Goal: Task Accomplishment & Management: Use online tool/utility

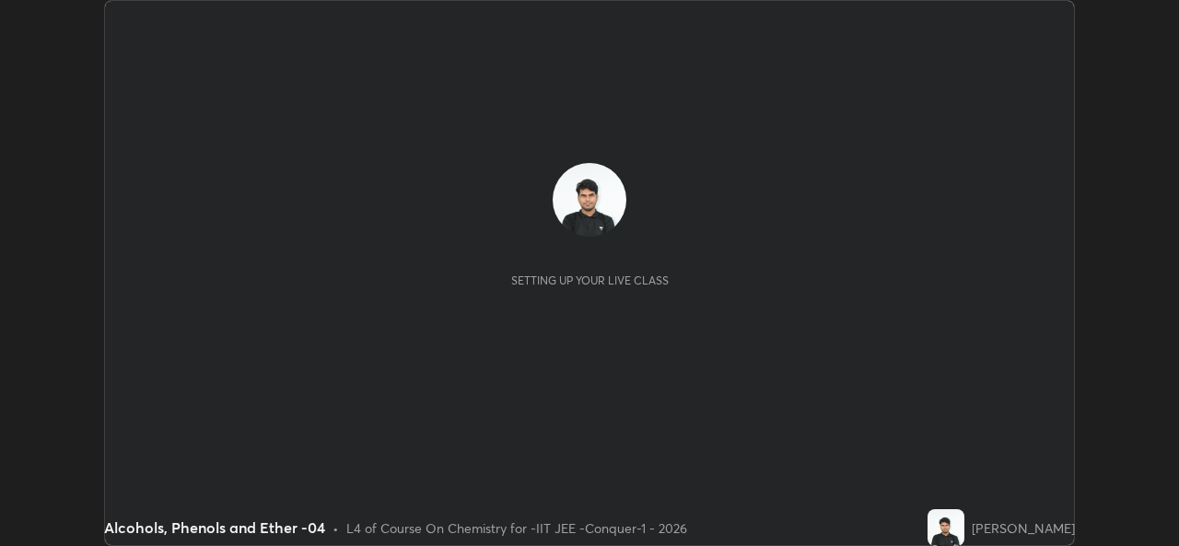
scroll to position [546, 1178]
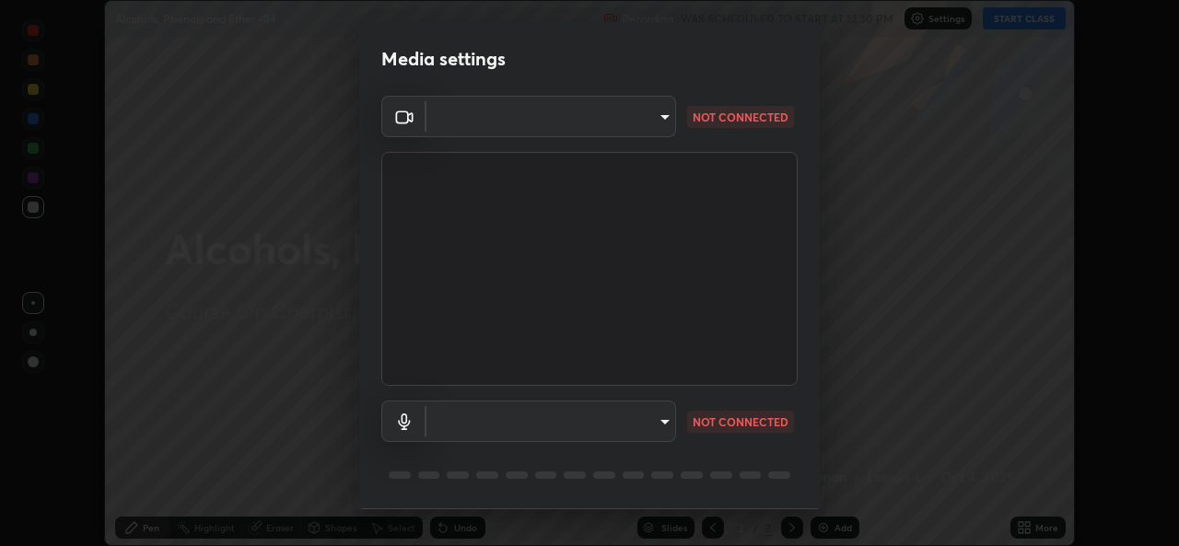
type input "162a4bef6d5de59660943d10e2777e2613c591b7fe343c7323db06c6e3c7e835"
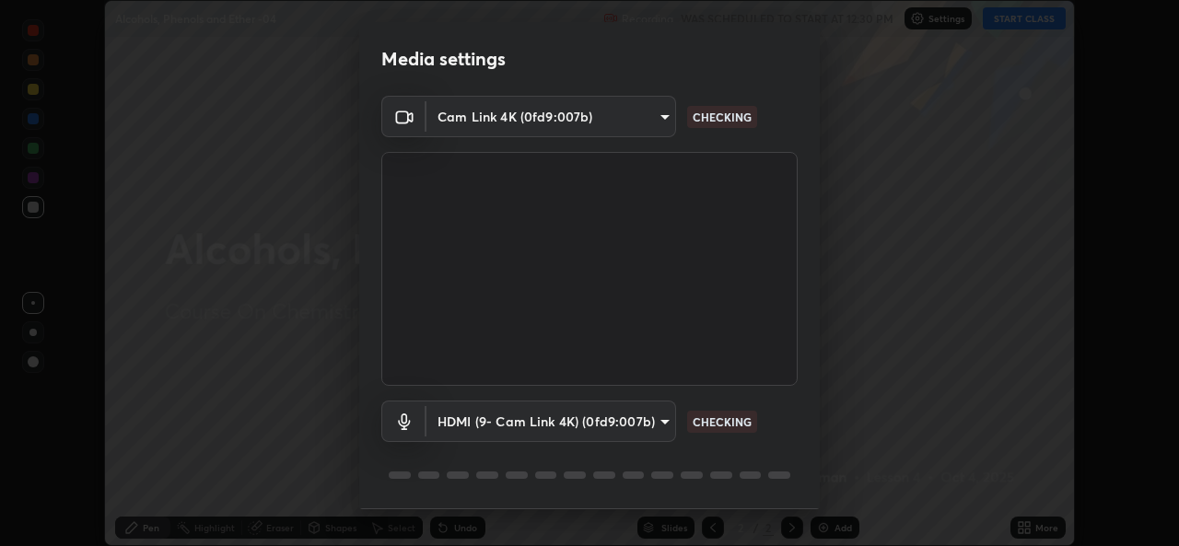
scroll to position [58, 0]
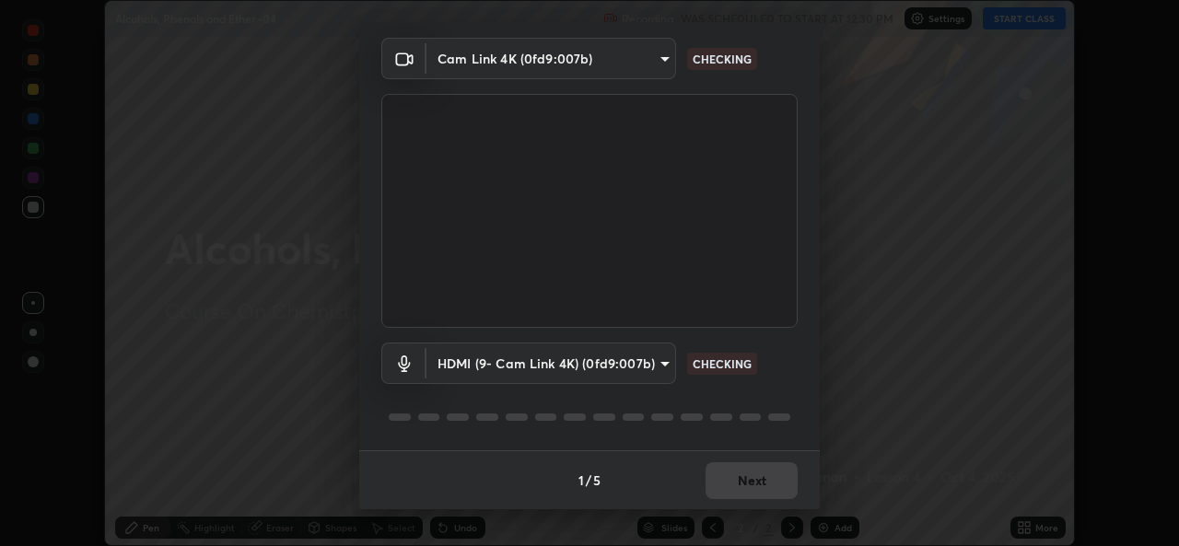
click at [631, 367] on body "Erase all Alcohols, Phenols and Ether -04 Recording WAS SCHEDULED TO START AT 1…" at bounding box center [589, 273] width 1179 height 546
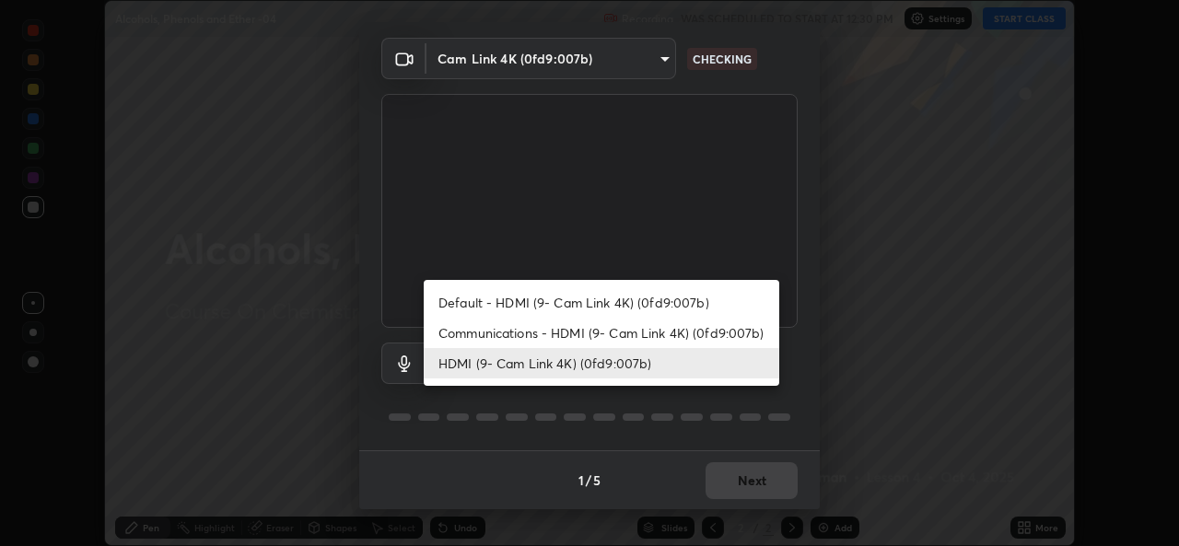
click at [601, 303] on li "Default - HDMI (9- Cam Link 4K) (0fd9:007b)" at bounding box center [602, 302] width 356 height 30
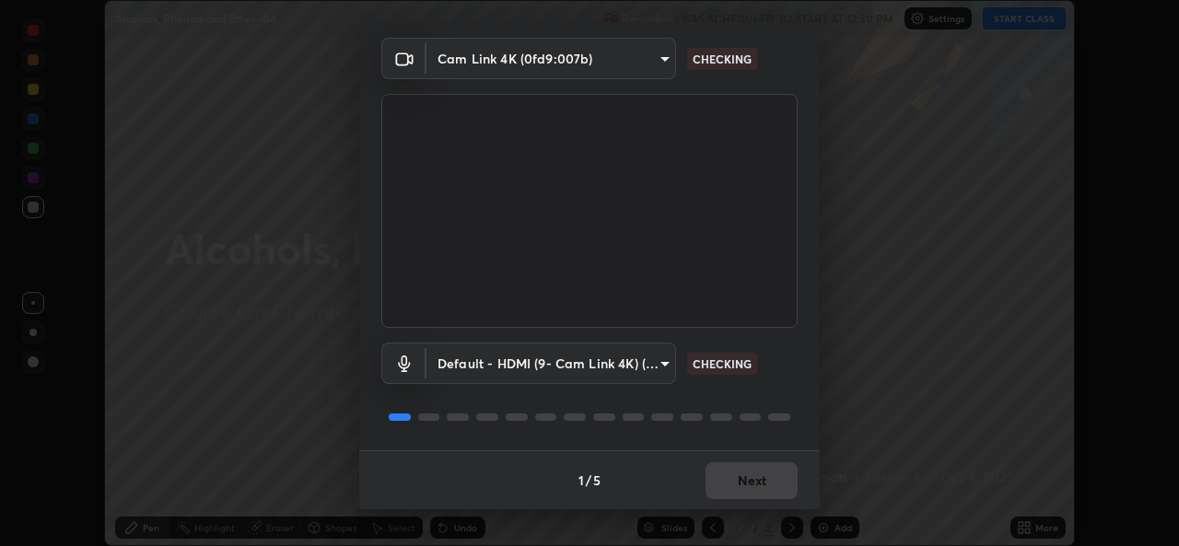
click at [599, 360] on body "Erase all Alcohols, Phenols and Ether -04 Recording WAS SCHEDULED TO START AT 1…" at bounding box center [589, 273] width 1179 height 546
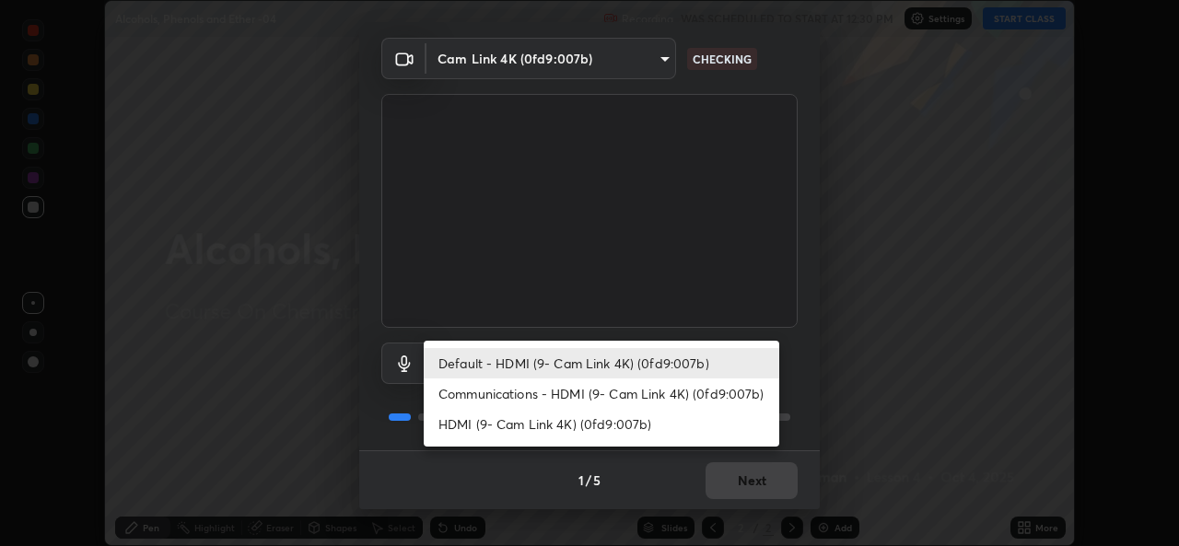
click at [604, 426] on li "HDMI (9- Cam Link 4K) (0fd9:007b)" at bounding box center [602, 424] width 356 height 30
type input "1d4febaa8ec43250a5abd803b4b9017d31c20cfa2482e27e93703920a67056a4"
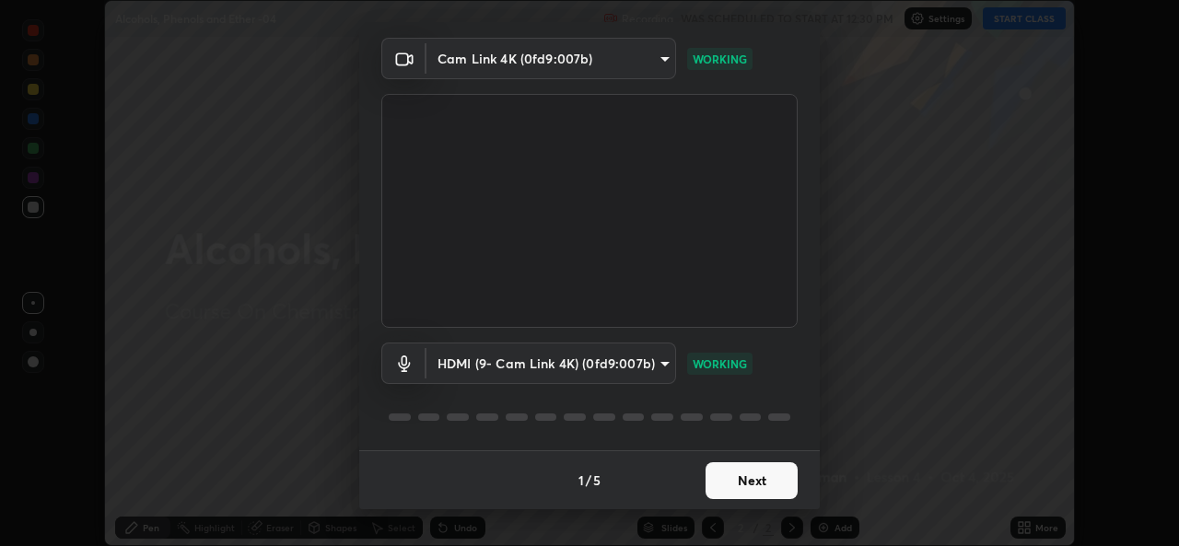
click at [751, 478] on button "Next" at bounding box center [752, 480] width 92 height 37
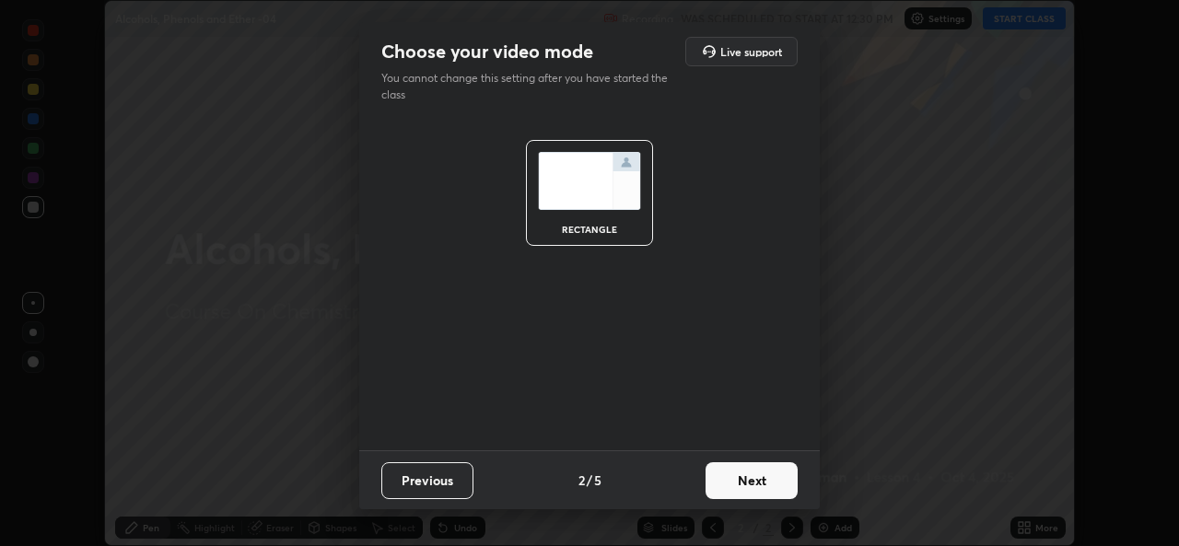
click at [764, 481] on button "Next" at bounding box center [752, 480] width 92 height 37
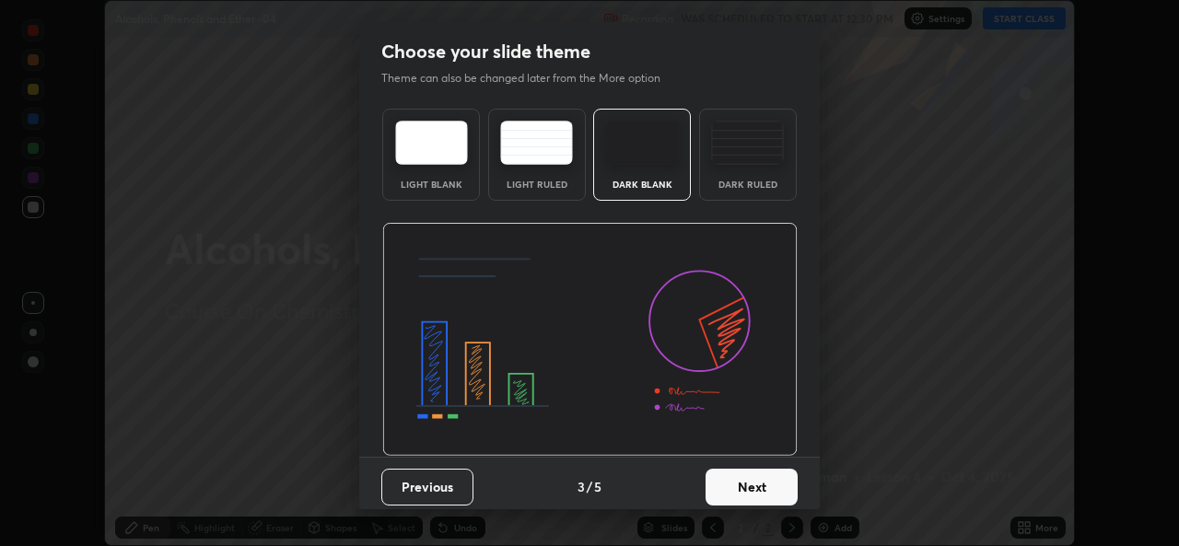
click at [769, 484] on button "Next" at bounding box center [752, 487] width 92 height 37
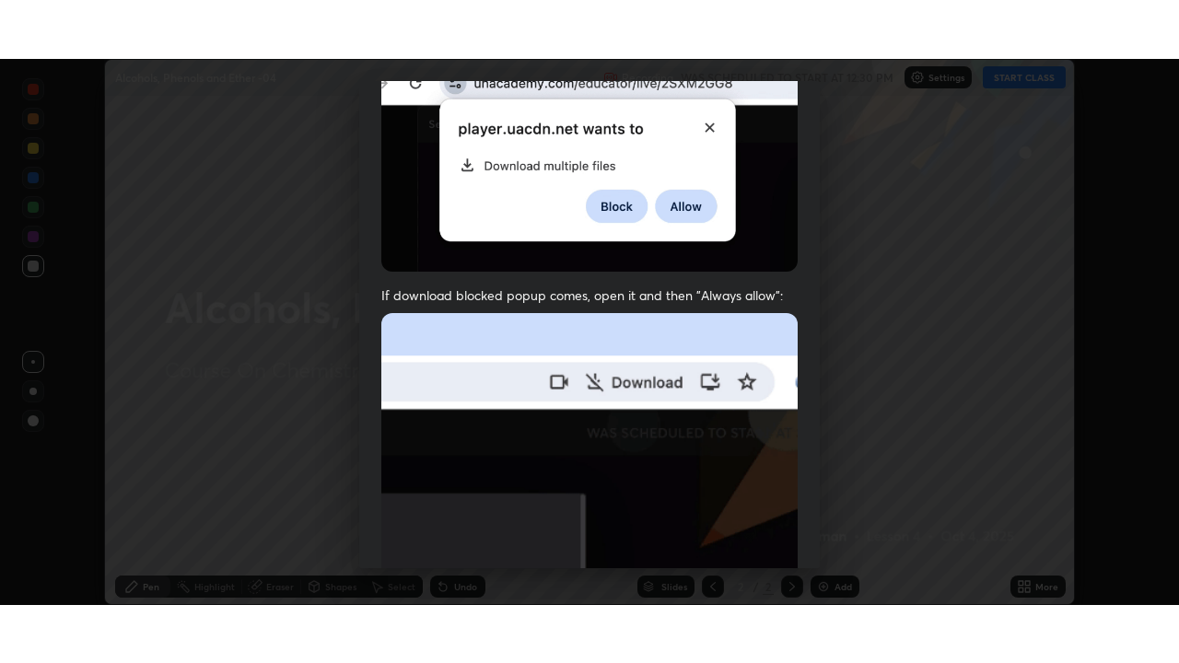
scroll to position [434, 0]
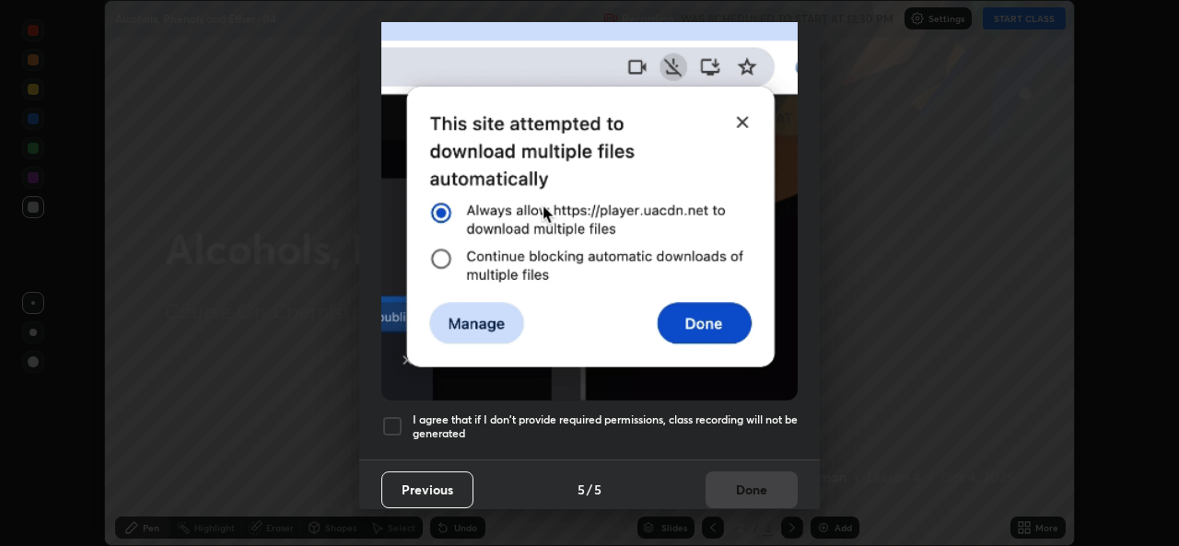
click at [407, 419] on div "I agree that if I don't provide required permissions, class recording will not …" at bounding box center [589, 426] width 416 height 22
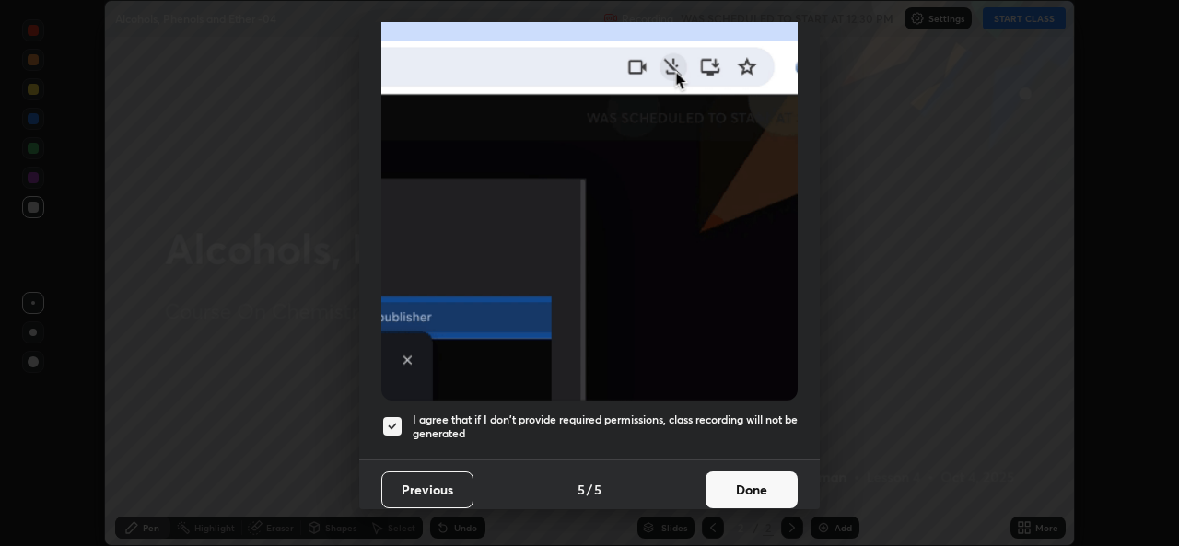
click at [735, 479] on button "Done" at bounding box center [752, 490] width 92 height 37
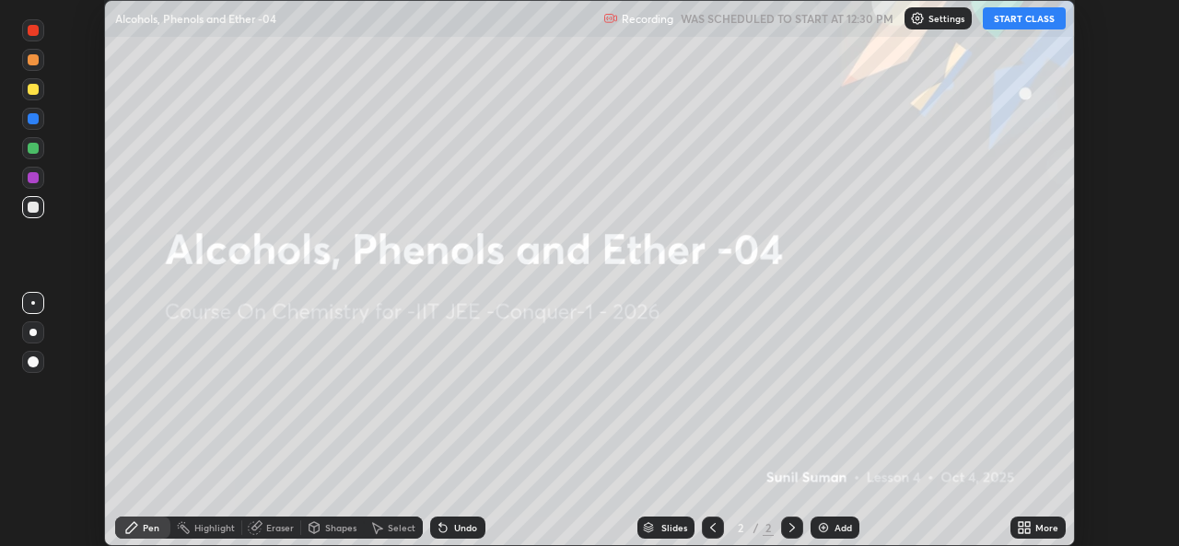
click at [1020, 524] on icon at bounding box center [1021, 524] width 5 height 5
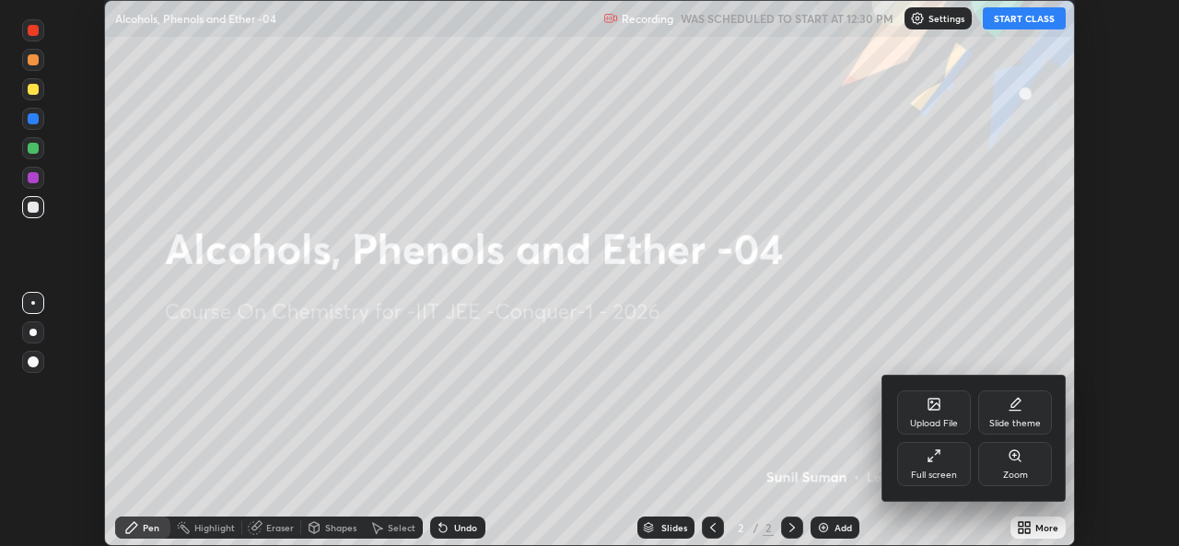
click at [928, 471] on div "Full screen" at bounding box center [934, 475] width 46 height 9
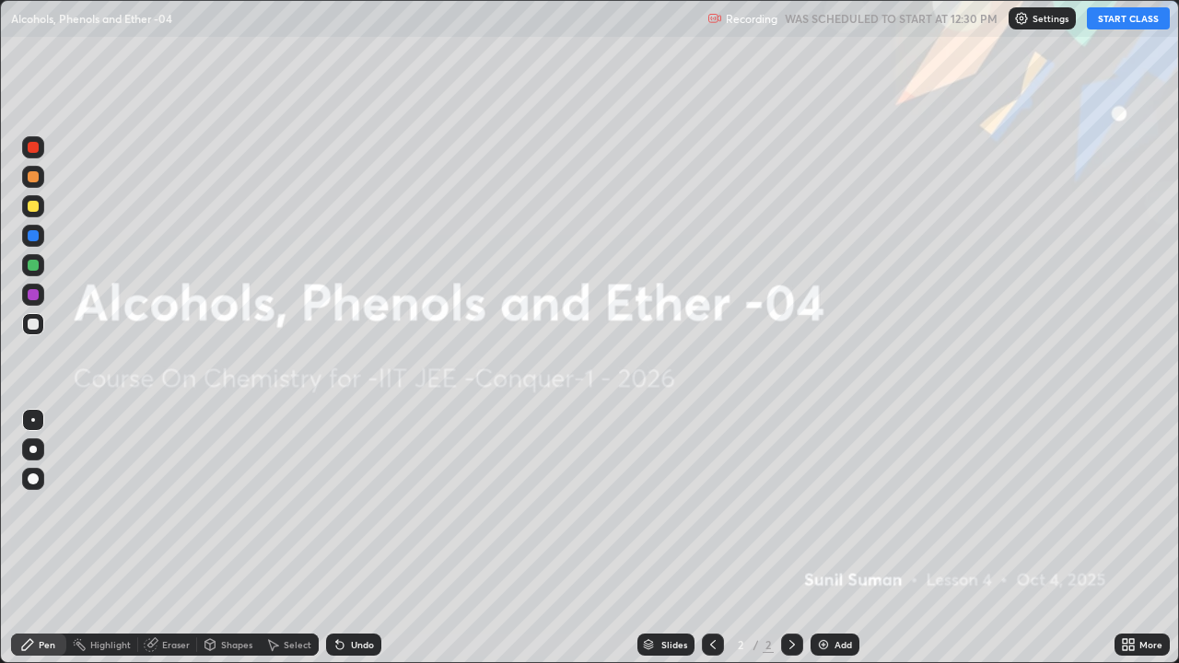
scroll to position [663, 1179]
click at [1027, 19] on img at bounding box center [1021, 18] width 15 height 15
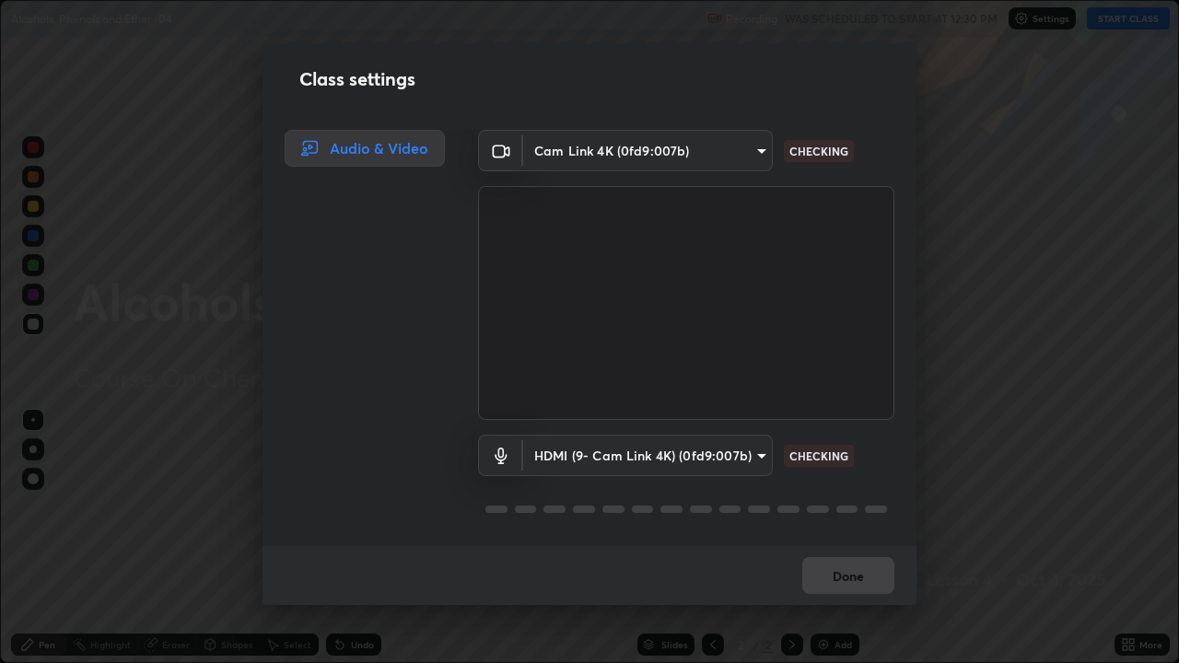
scroll to position [2, 0]
click at [844, 545] on button "Done" at bounding box center [848, 575] width 92 height 37
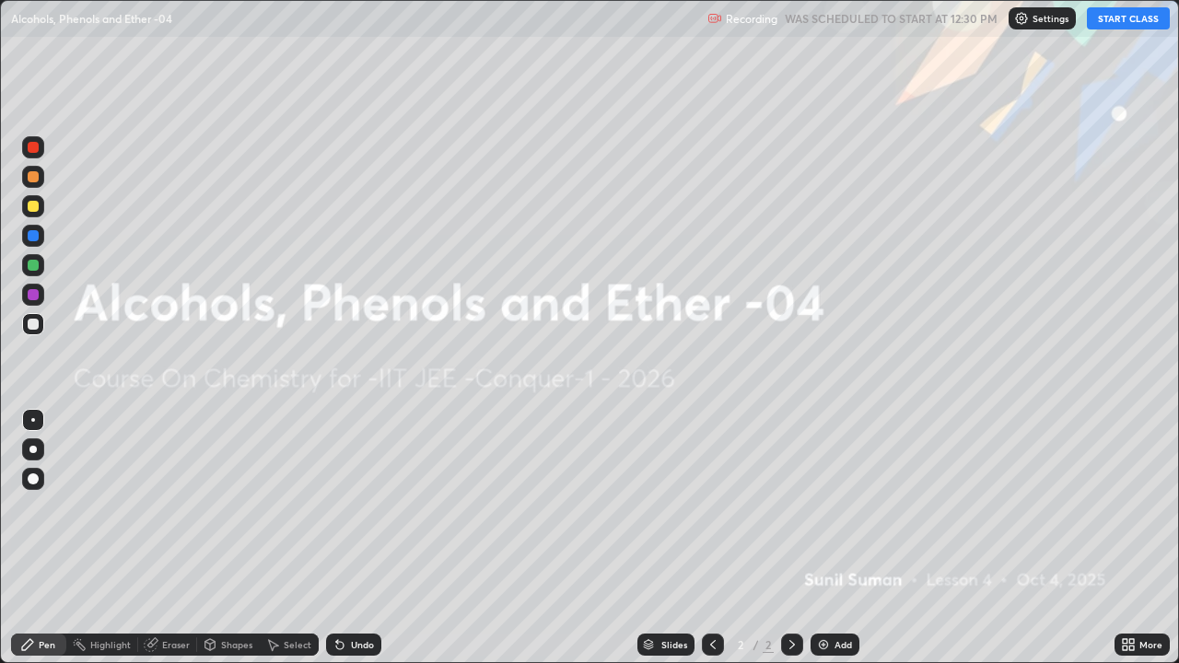
click at [1141, 545] on div "More" at bounding box center [1150, 644] width 23 height 9
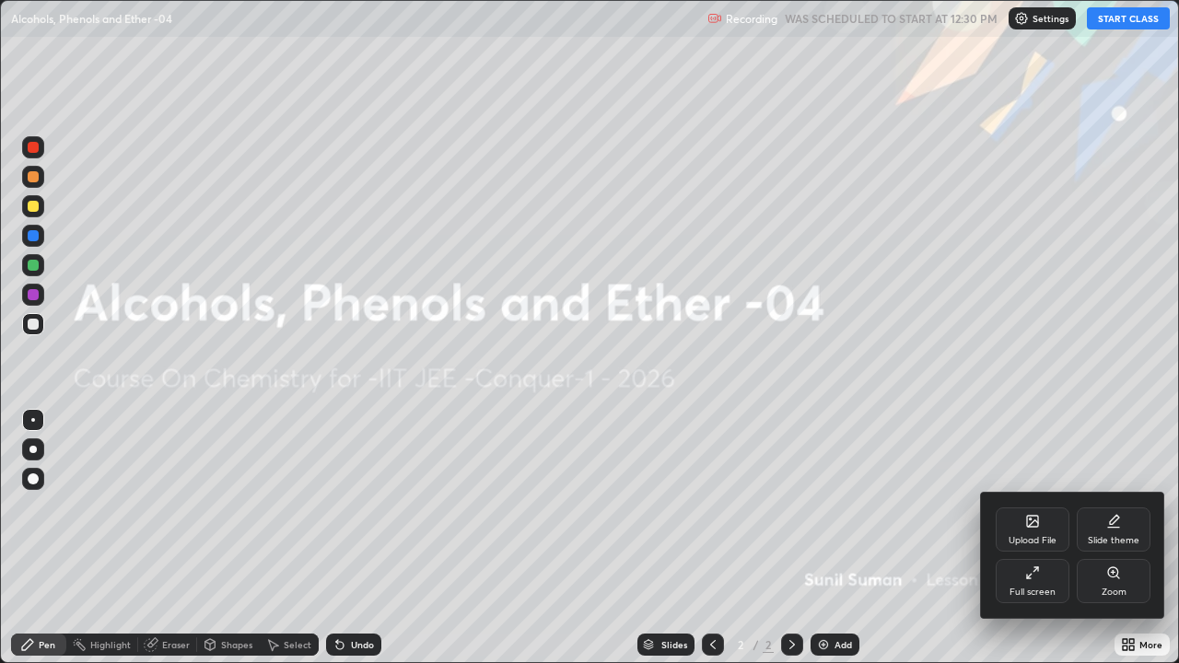
click at [1024, 530] on div "Upload File" at bounding box center [1033, 529] width 74 height 44
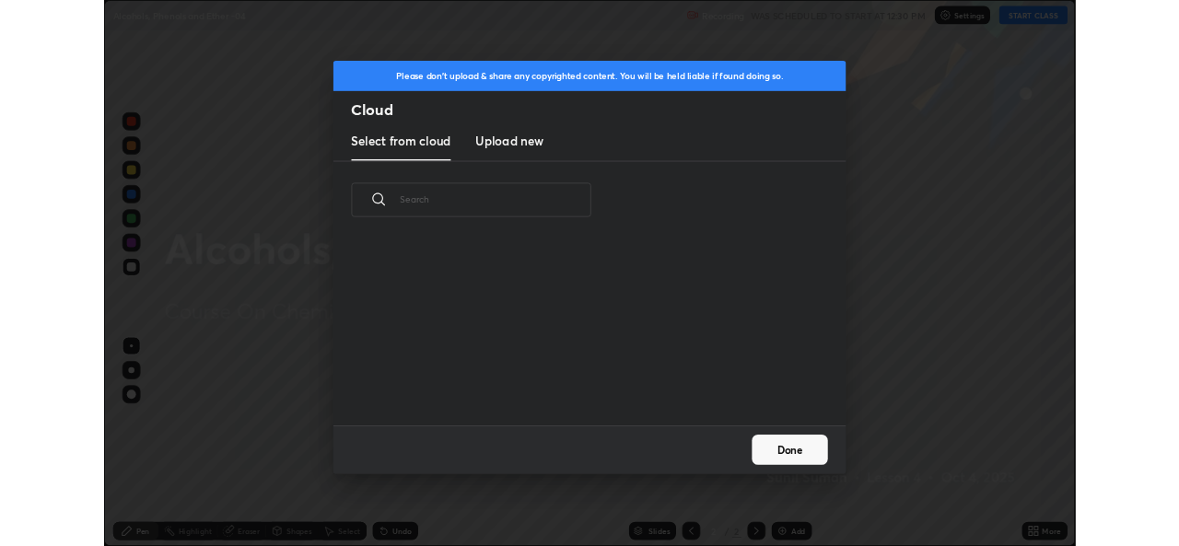
scroll to position [227, 591]
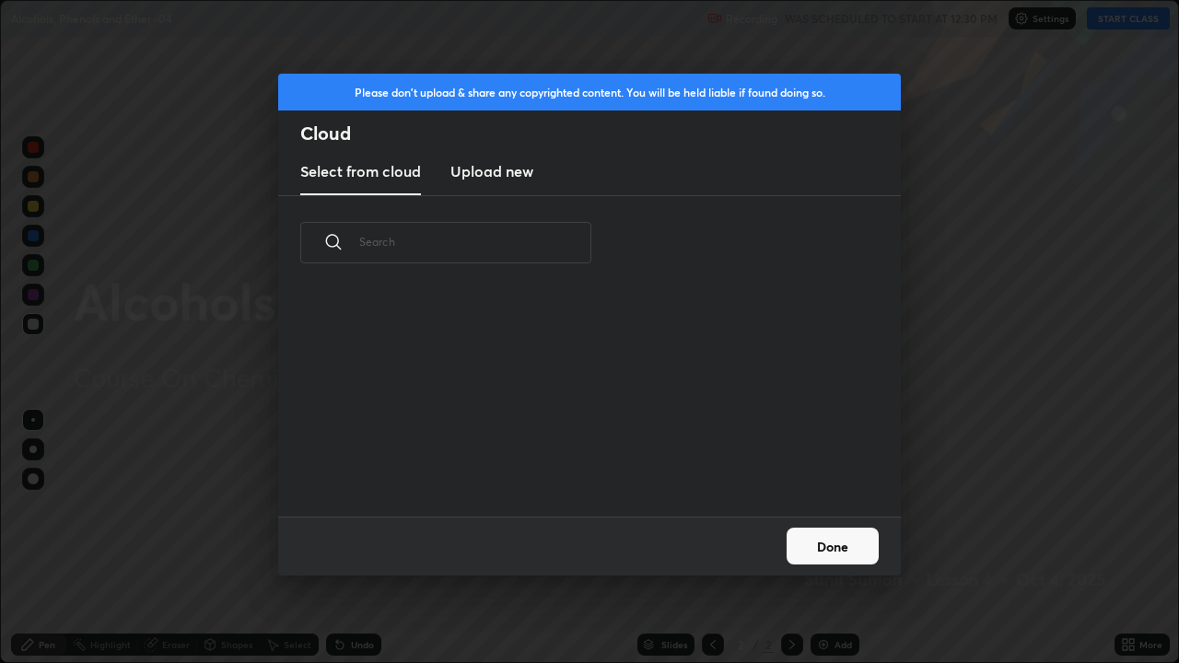
click at [516, 179] on h3 "Upload new" at bounding box center [491, 171] width 83 height 22
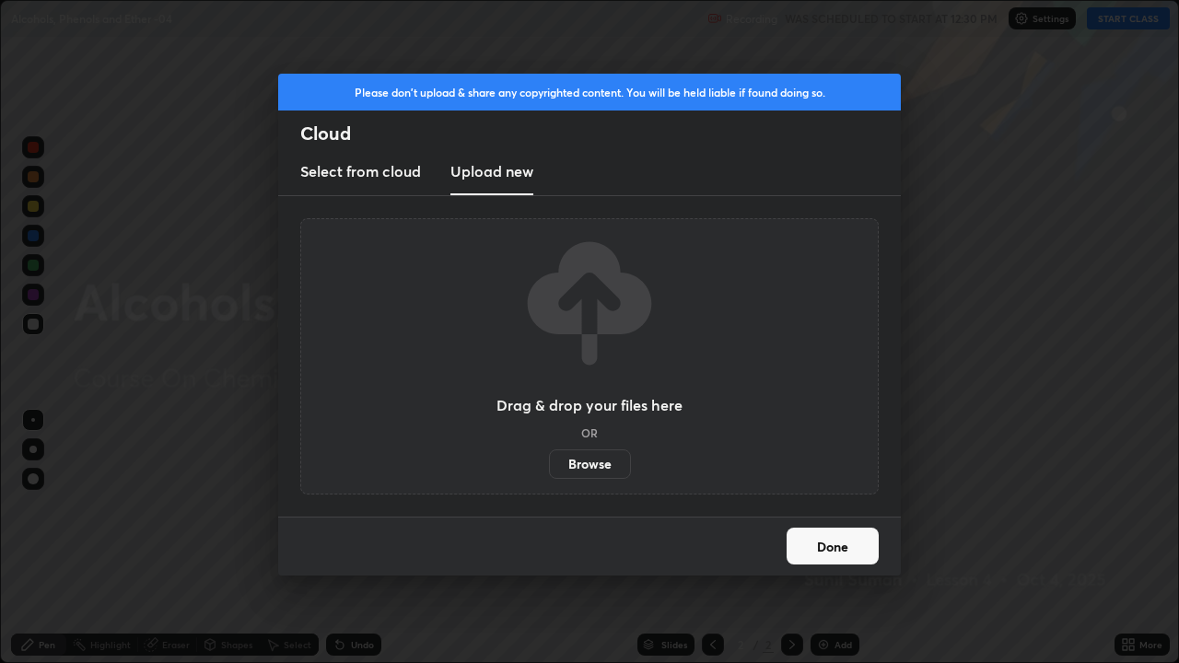
click at [580, 460] on label "Browse" at bounding box center [590, 463] width 82 height 29
click at [549, 460] on input "Browse" at bounding box center [549, 463] width 0 height 29
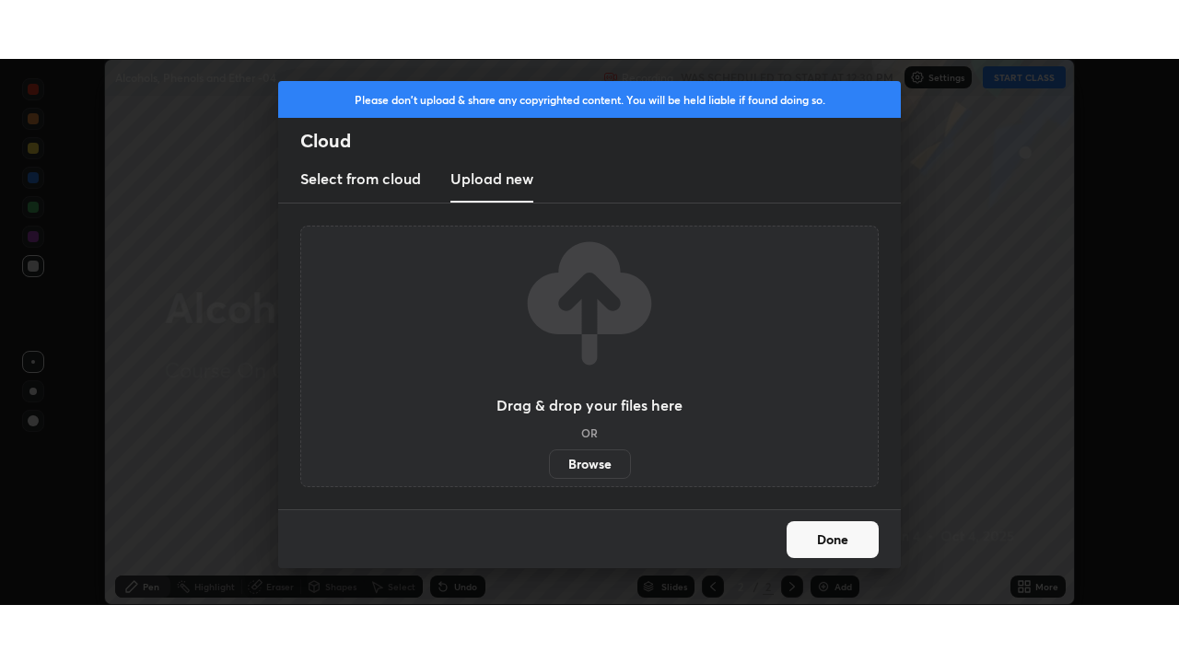
scroll to position [91556, 90923]
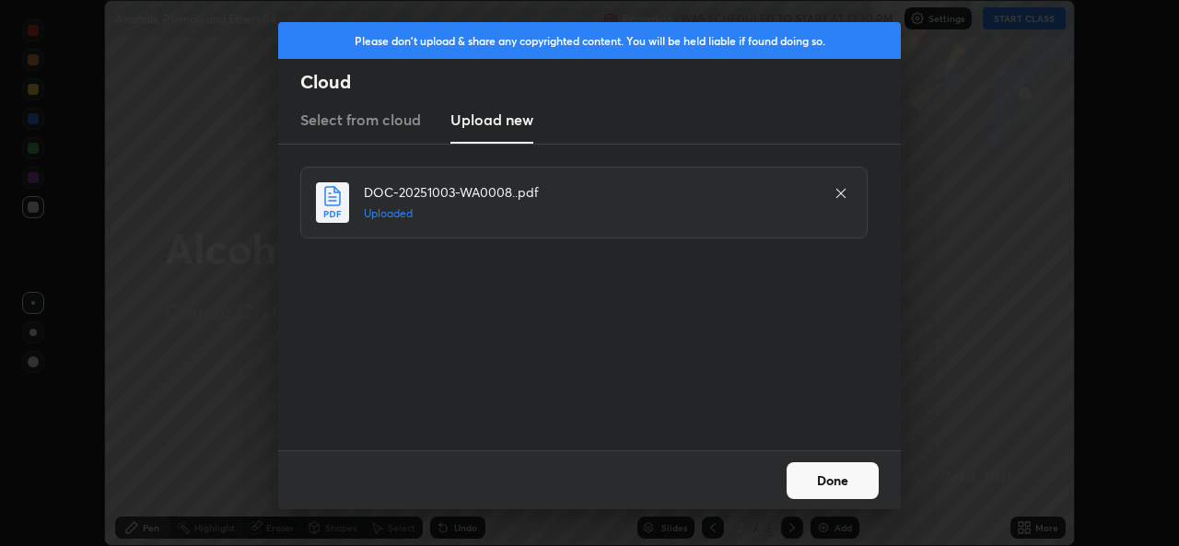
click at [828, 487] on button "Done" at bounding box center [833, 480] width 92 height 37
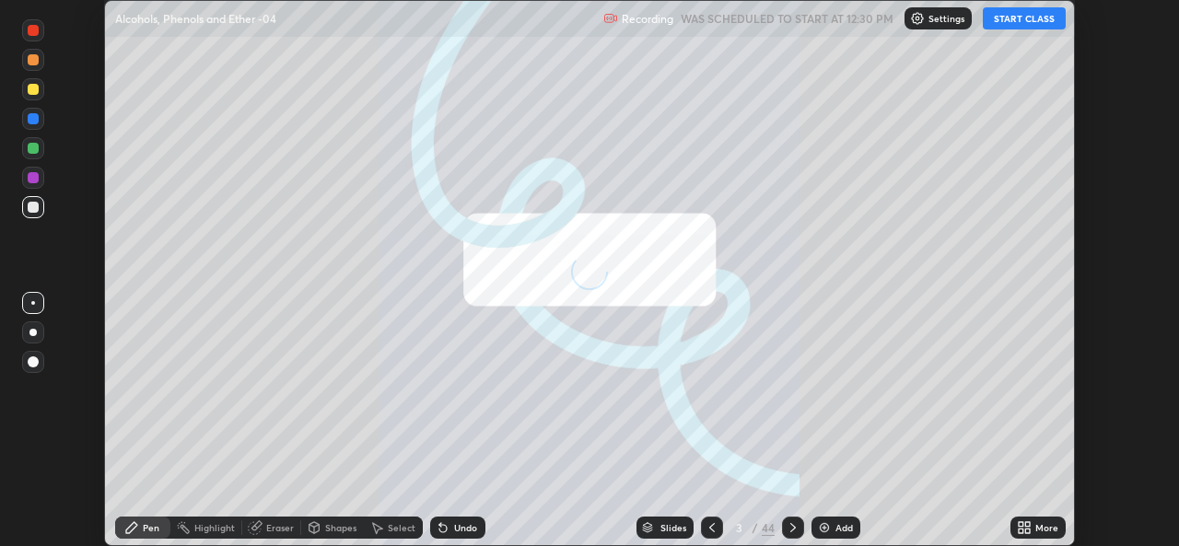
click at [1021, 534] on icon at bounding box center [1024, 527] width 15 height 15
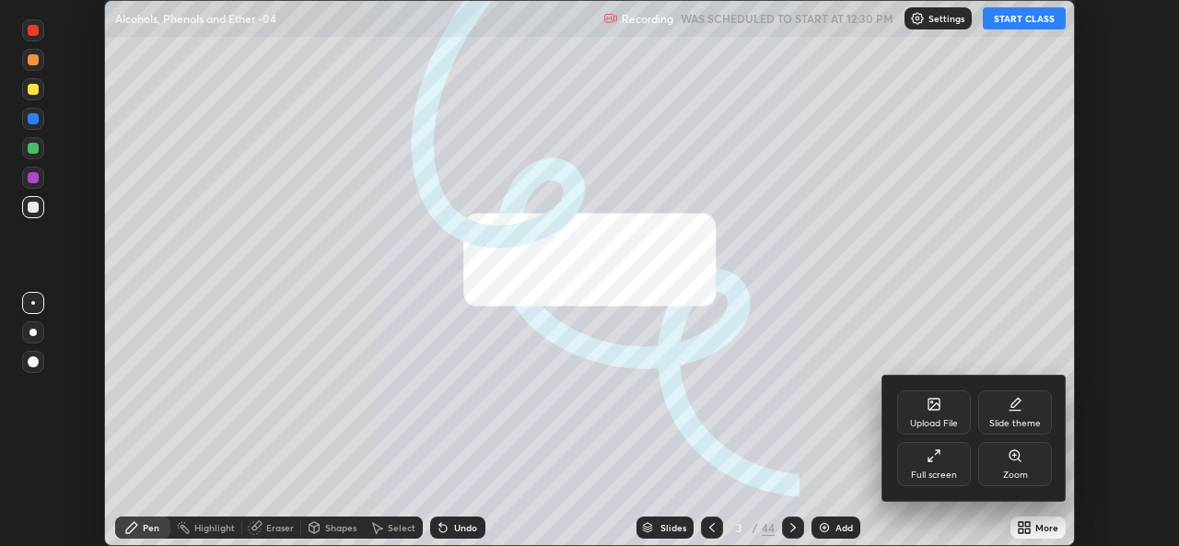
click at [932, 467] on div "Full screen" at bounding box center [934, 464] width 74 height 44
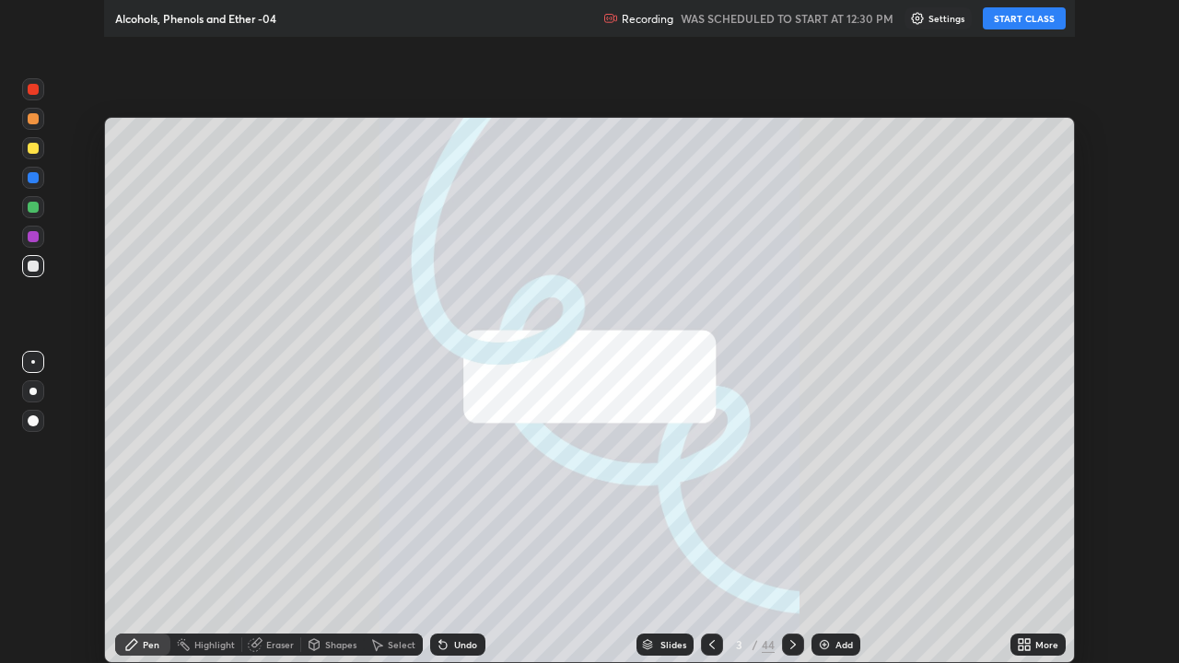
scroll to position [663, 1179]
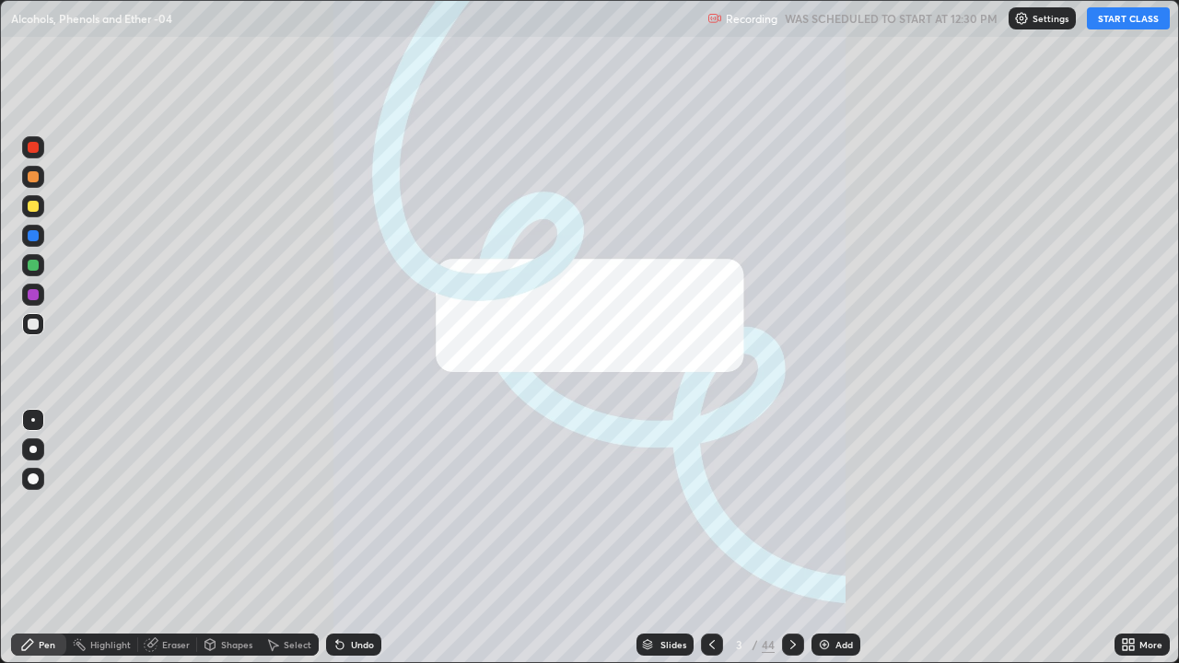
click at [707, 545] on icon at bounding box center [712, 644] width 15 height 15
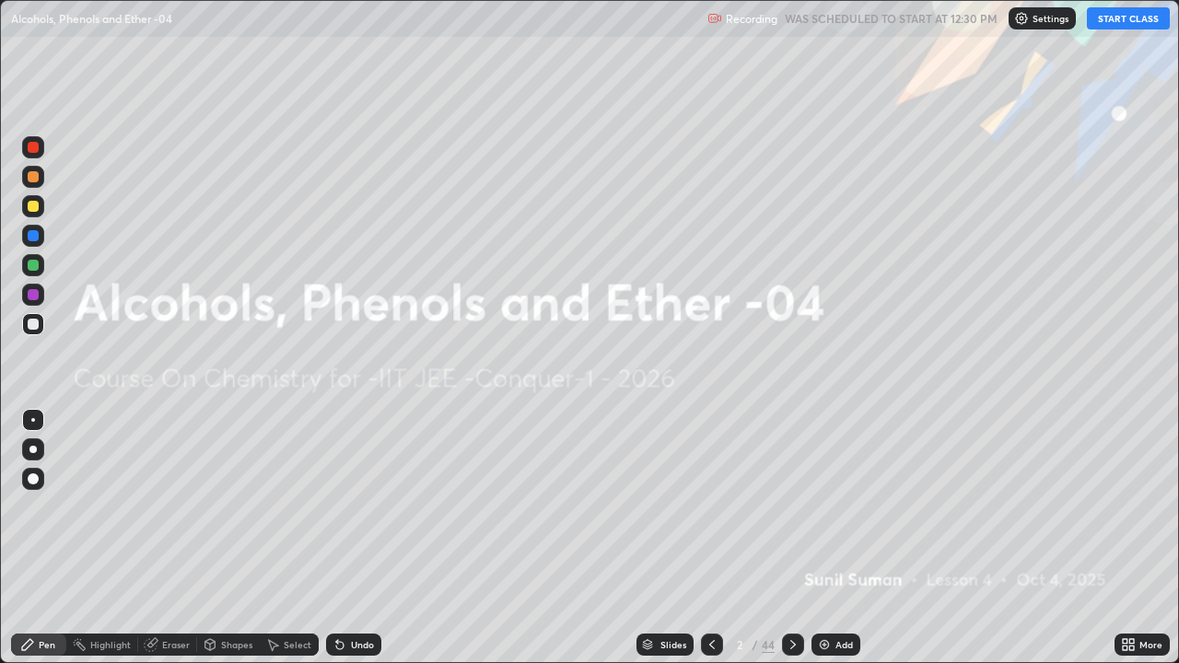
click at [1024, 22] on img at bounding box center [1021, 18] width 15 height 15
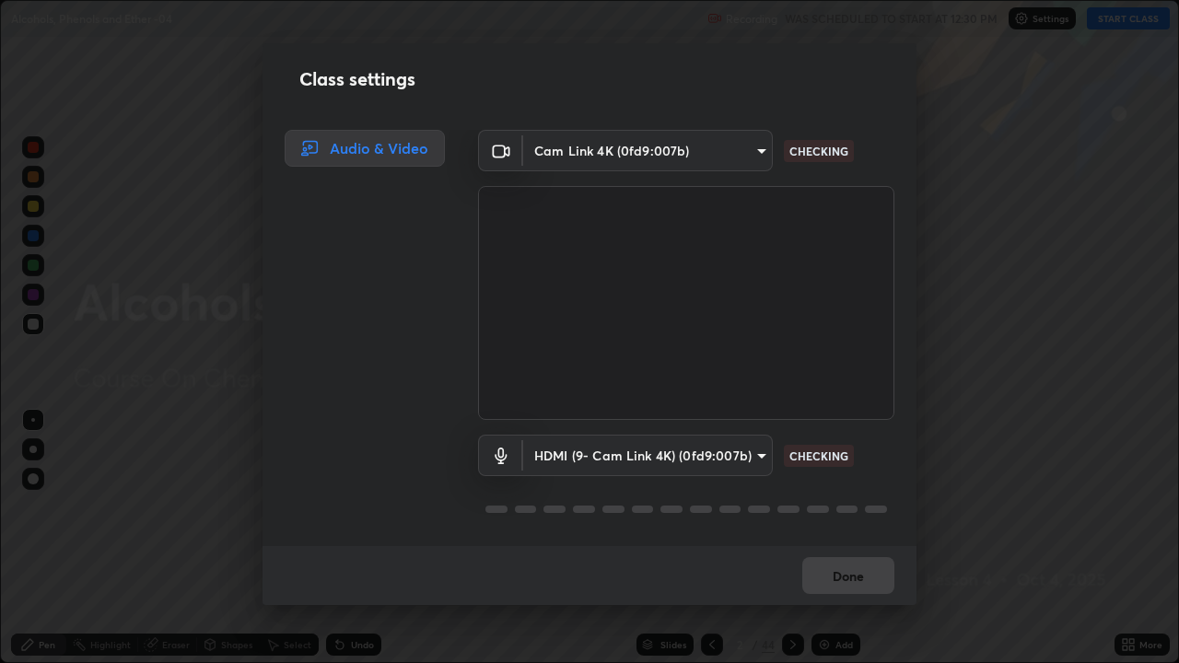
scroll to position [2, 0]
click at [853, 545] on button "Done" at bounding box center [848, 575] width 92 height 37
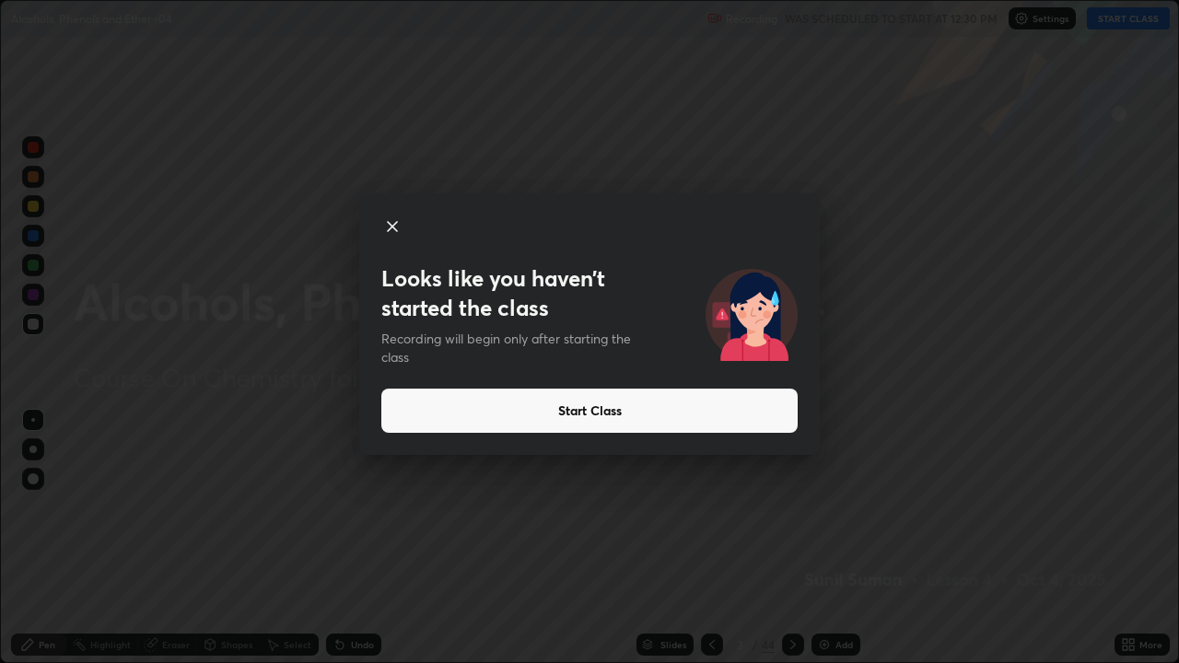
click at [389, 228] on icon at bounding box center [392, 226] width 9 height 9
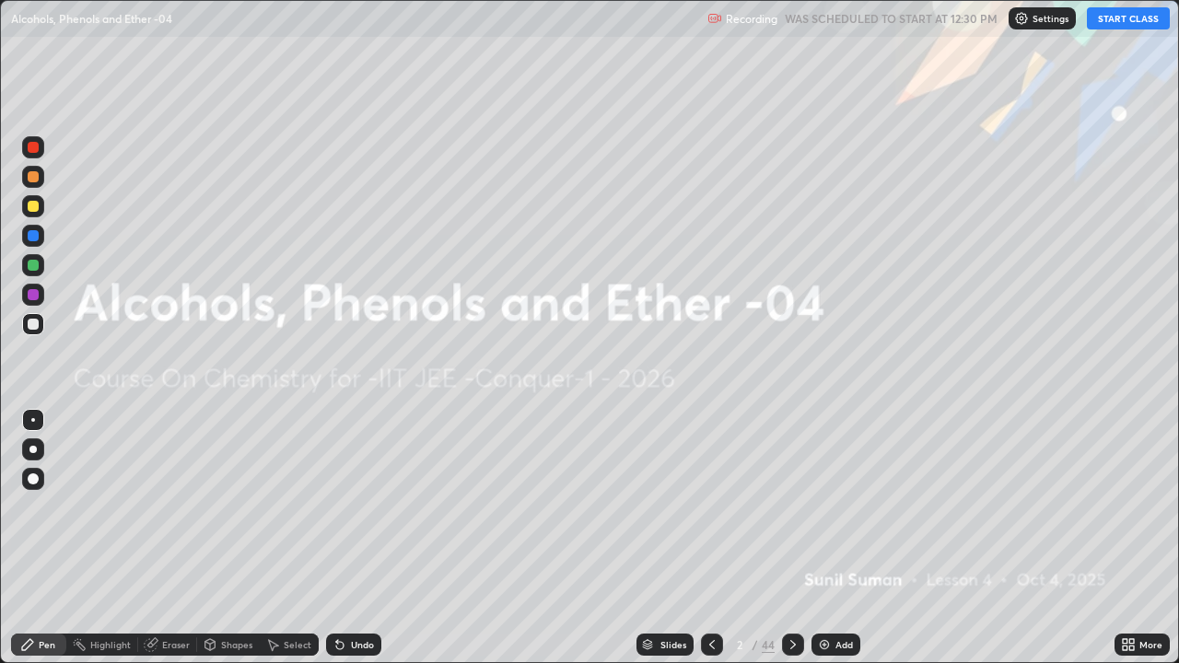
click at [826, 545] on img at bounding box center [824, 644] width 15 height 15
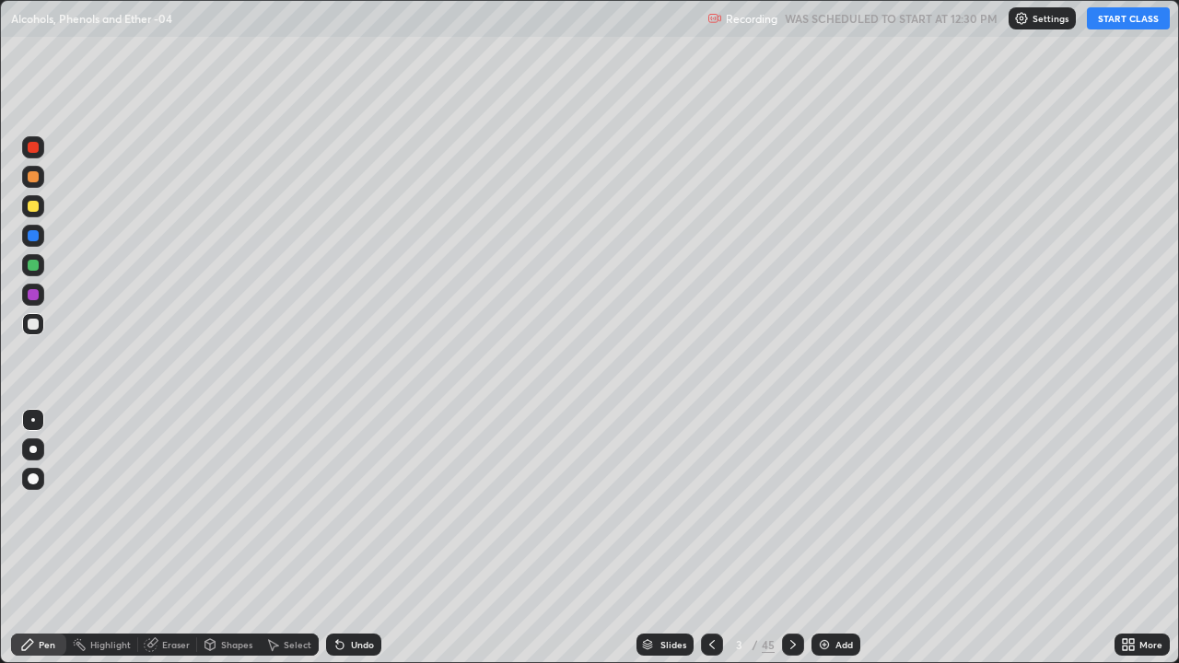
click at [1110, 21] on button "START CLASS" at bounding box center [1128, 18] width 83 height 22
click at [753, 545] on div "/" at bounding box center [755, 644] width 6 height 11
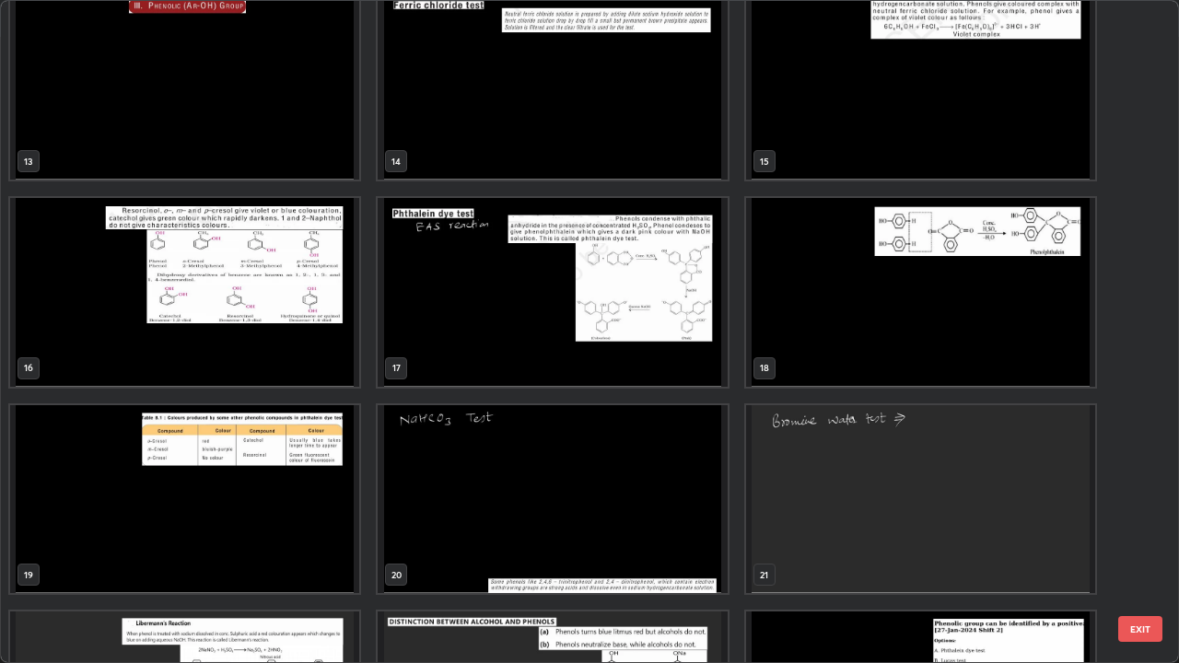
scroll to position [845, 0]
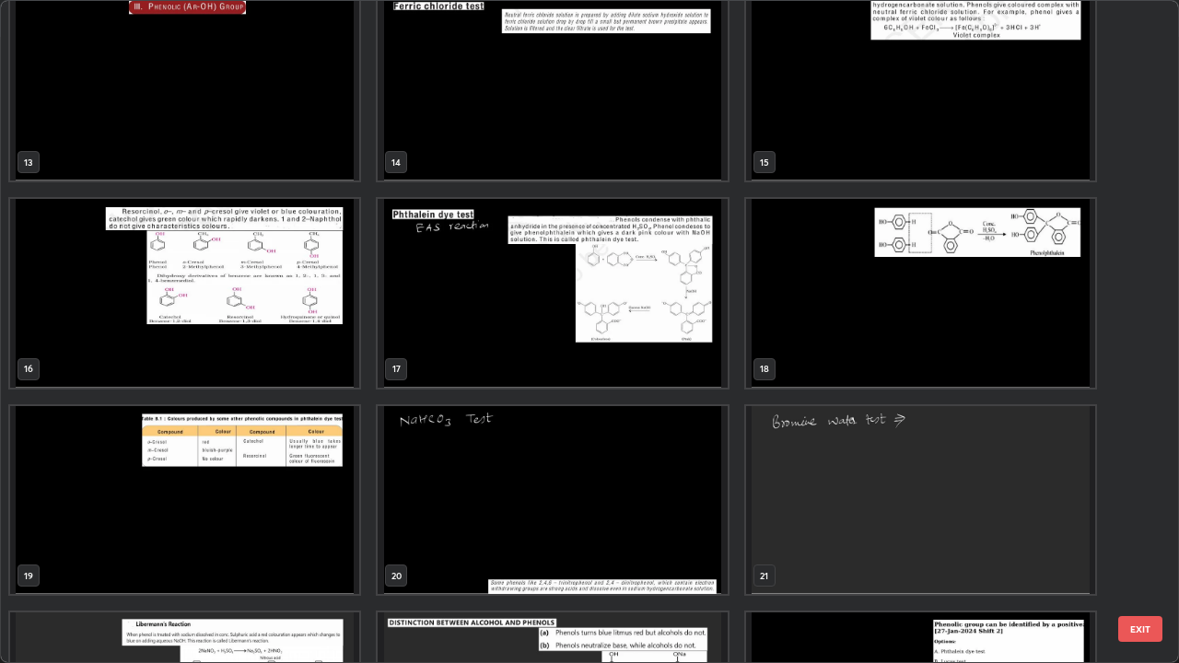
click at [654, 339] on img "grid" at bounding box center [552, 293] width 349 height 189
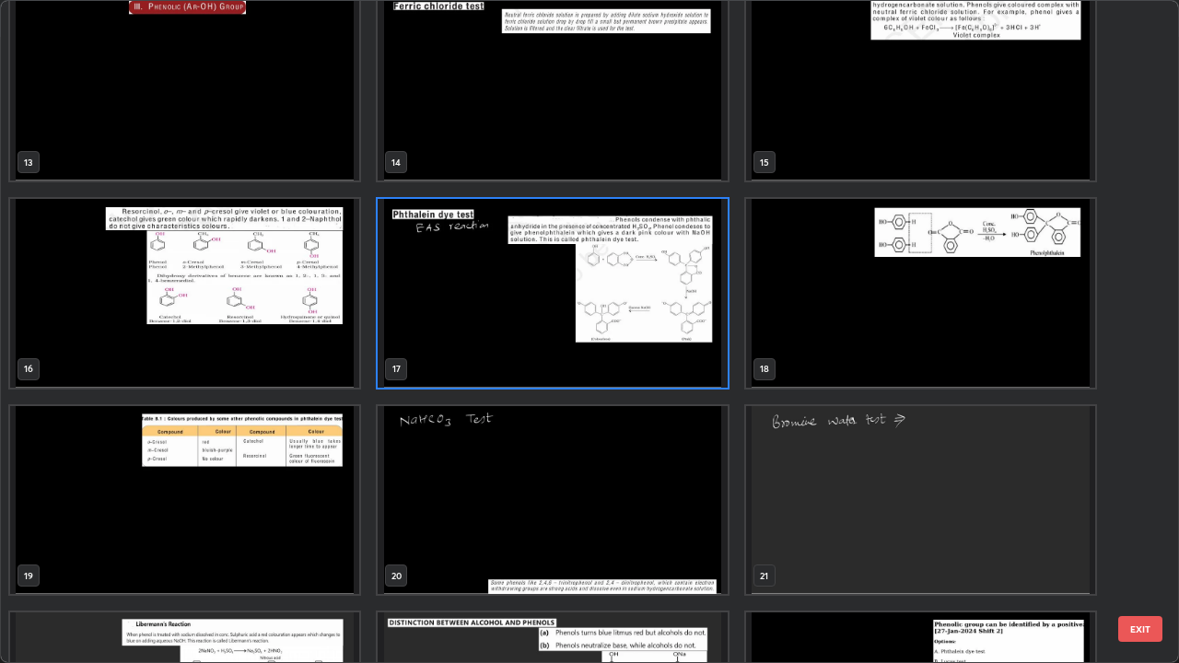
click at [660, 345] on img "grid" at bounding box center [552, 293] width 349 height 189
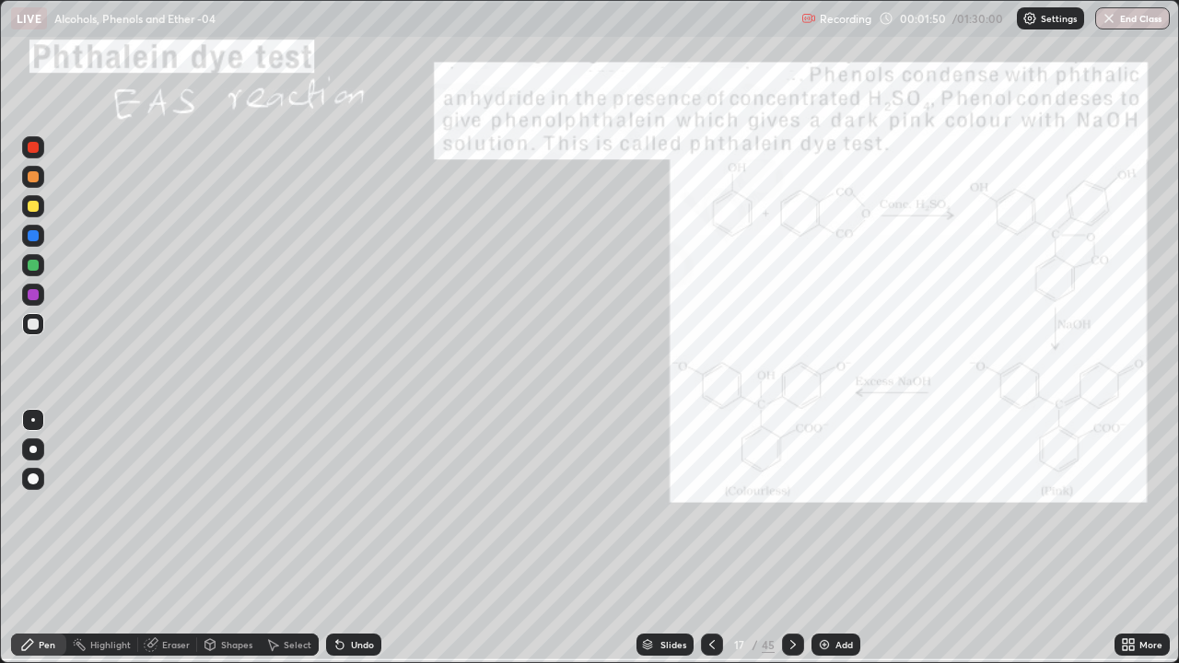
click at [825, 545] on img at bounding box center [824, 644] width 15 height 15
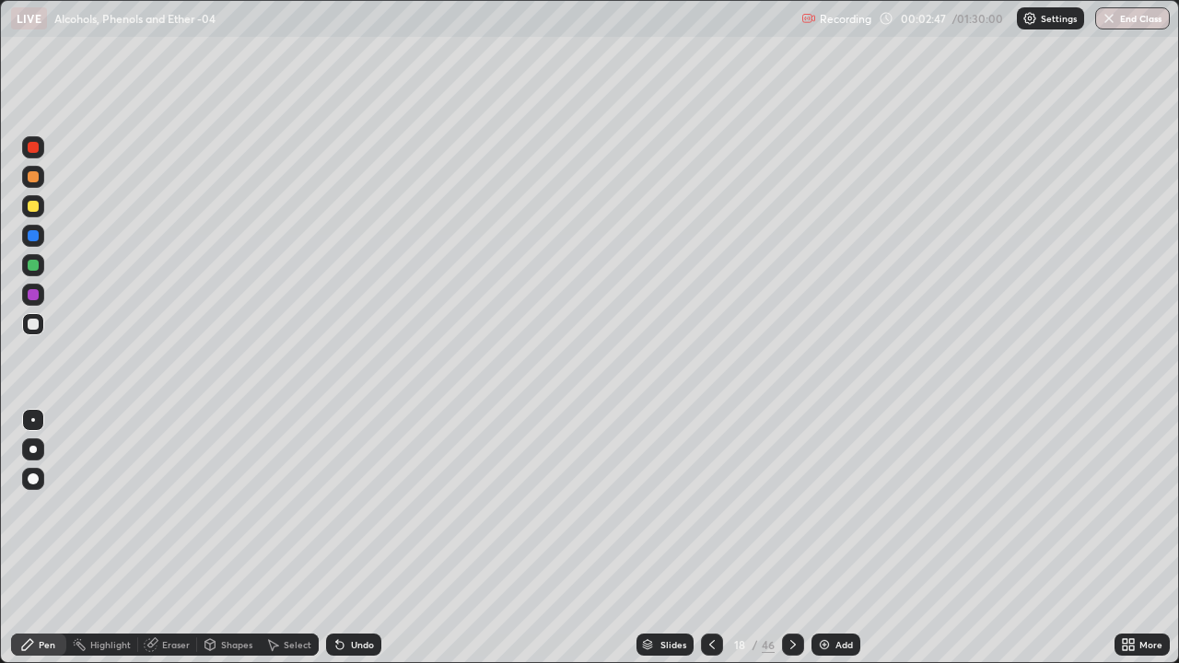
click at [817, 545] on img at bounding box center [824, 644] width 15 height 15
click at [712, 545] on icon at bounding box center [712, 644] width 15 height 15
click at [791, 545] on icon at bounding box center [792, 644] width 15 height 15
click at [31, 209] on div at bounding box center [33, 206] width 11 height 11
click at [33, 270] on div at bounding box center [33, 265] width 11 height 11
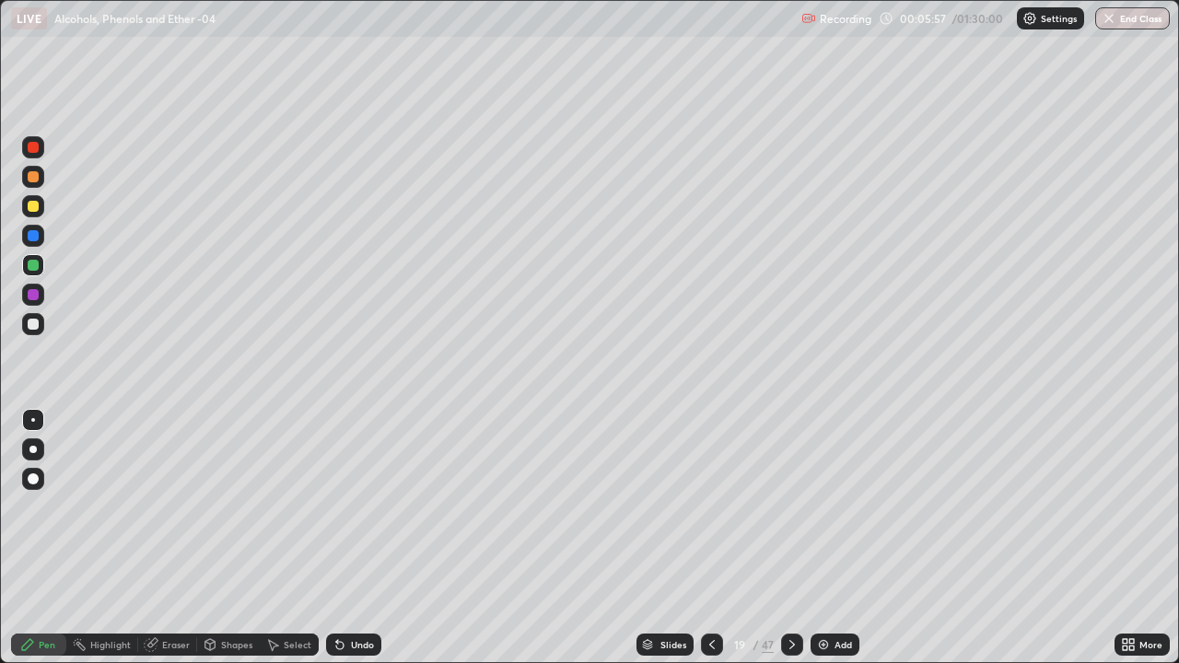
click at [35, 322] on div at bounding box center [33, 324] width 11 height 11
click at [341, 545] on icon at bounding box center [339, 644] width 15 height 15
click at [340, 545] on icon at bounding box center [339, 645] width 7 height 7
click at [336, 545] on icon at bounding box center [337, 641] width 2 height 2
click at [790, 545] on icon at bounding box center [792, 644] width 15 height 15
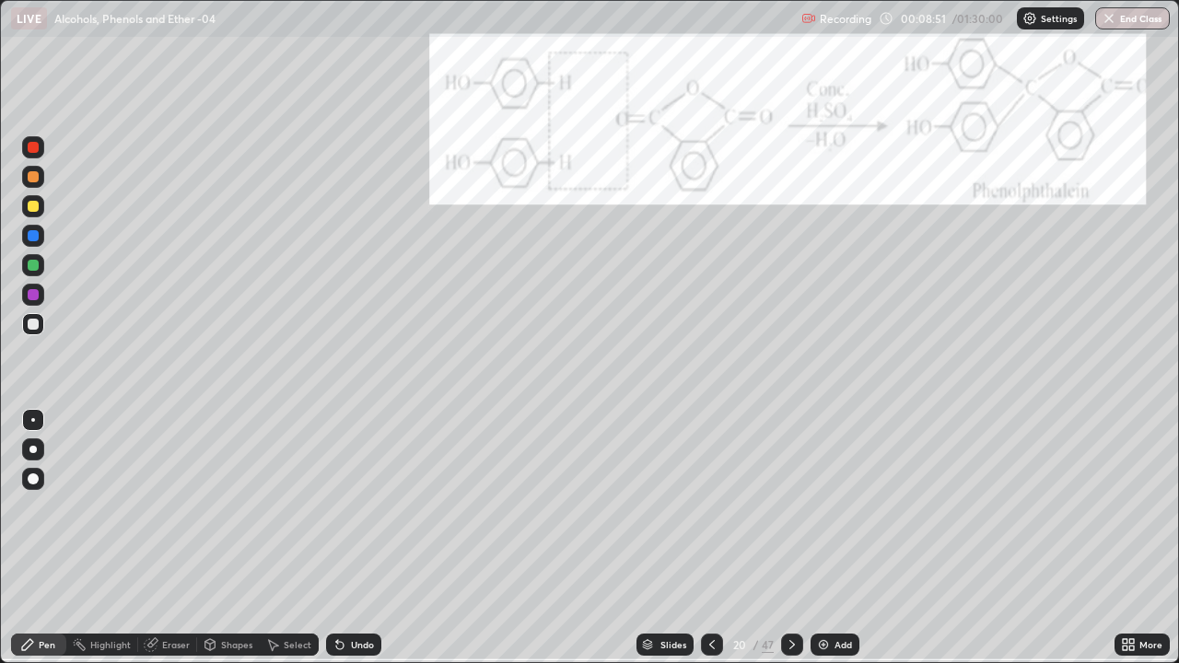
click at [710, 545] on icon at bounding box center [712, 644] width 15 height 15
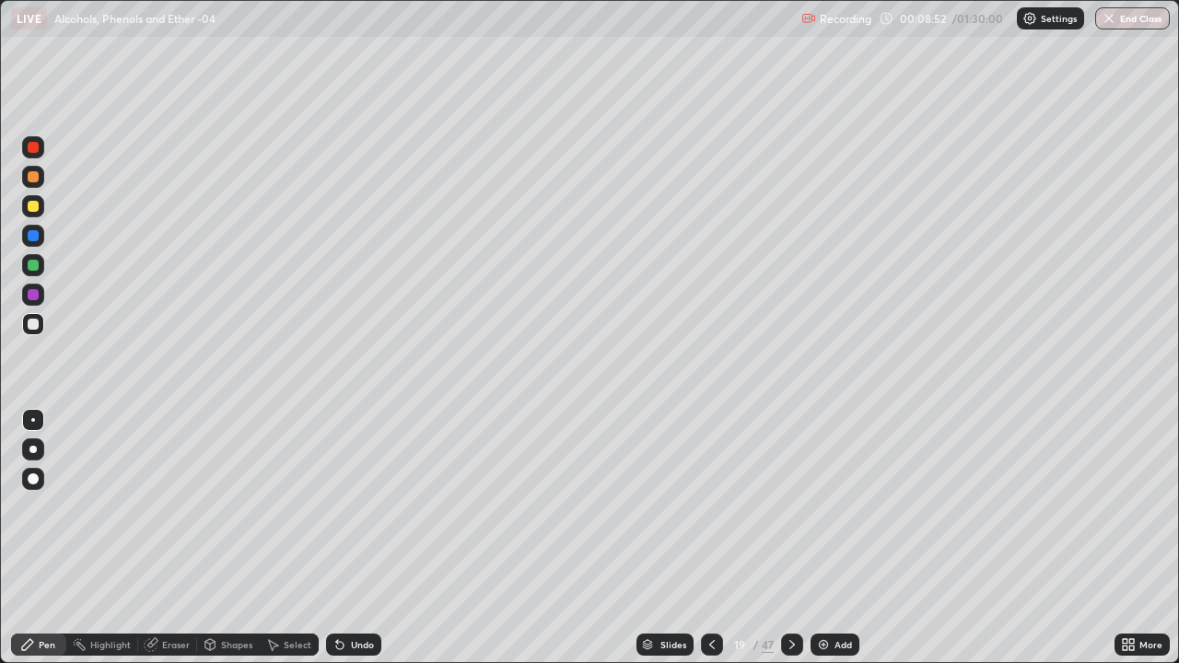
click at [710, 545] on icon at bounding box center [712, 644] width 15 height 15
click at [714, 545] on div at bounding box center [712, 645] width 22 height 22
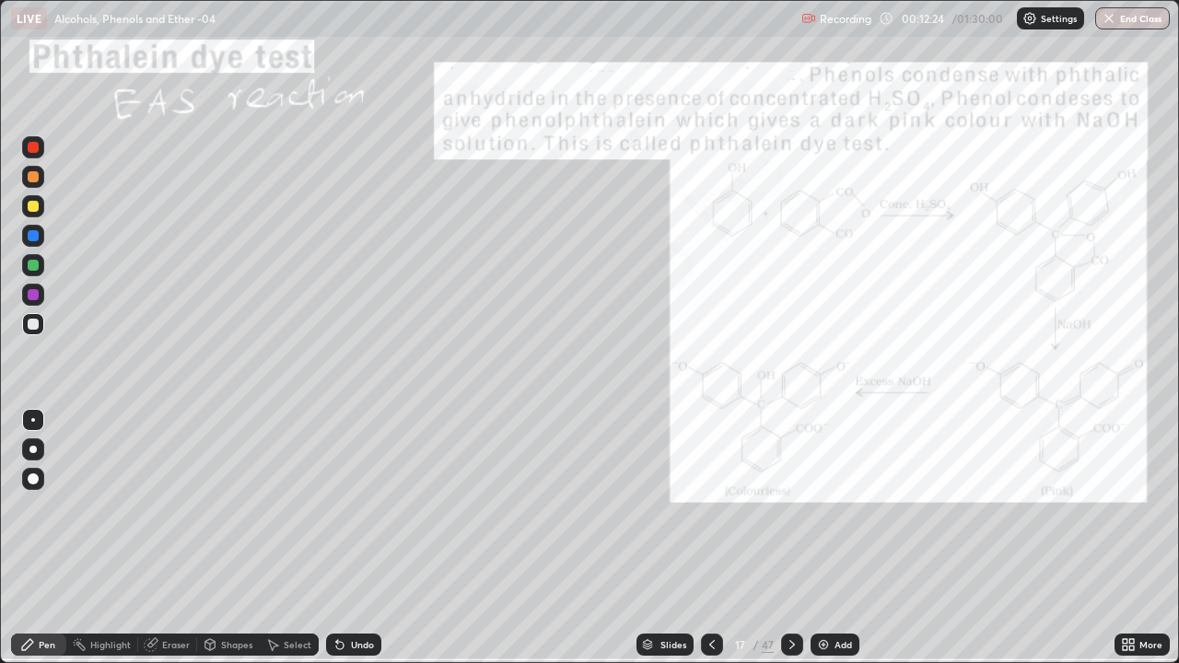
click at [800, 545] on div at bounding box center [792, 645] width 22 height 22
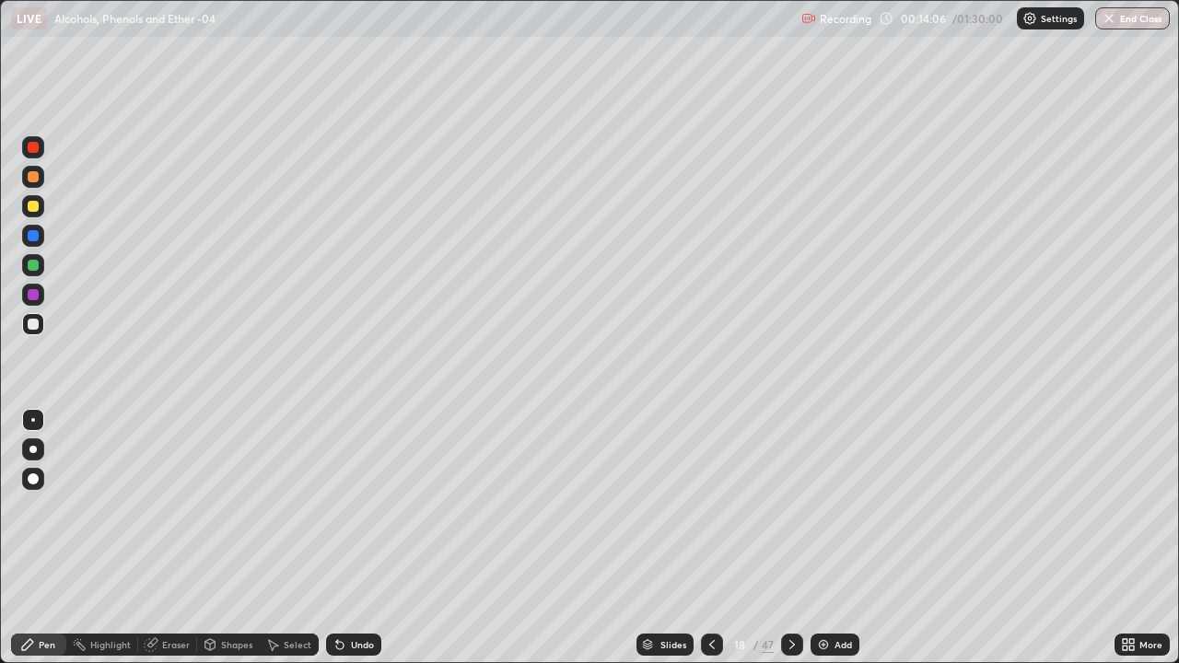
click at [791, 545] on icon at bounding box center [792, 644] width 15 height 15
click at [795, 545] on div at bounding box center [792, 645] width 22 height 22
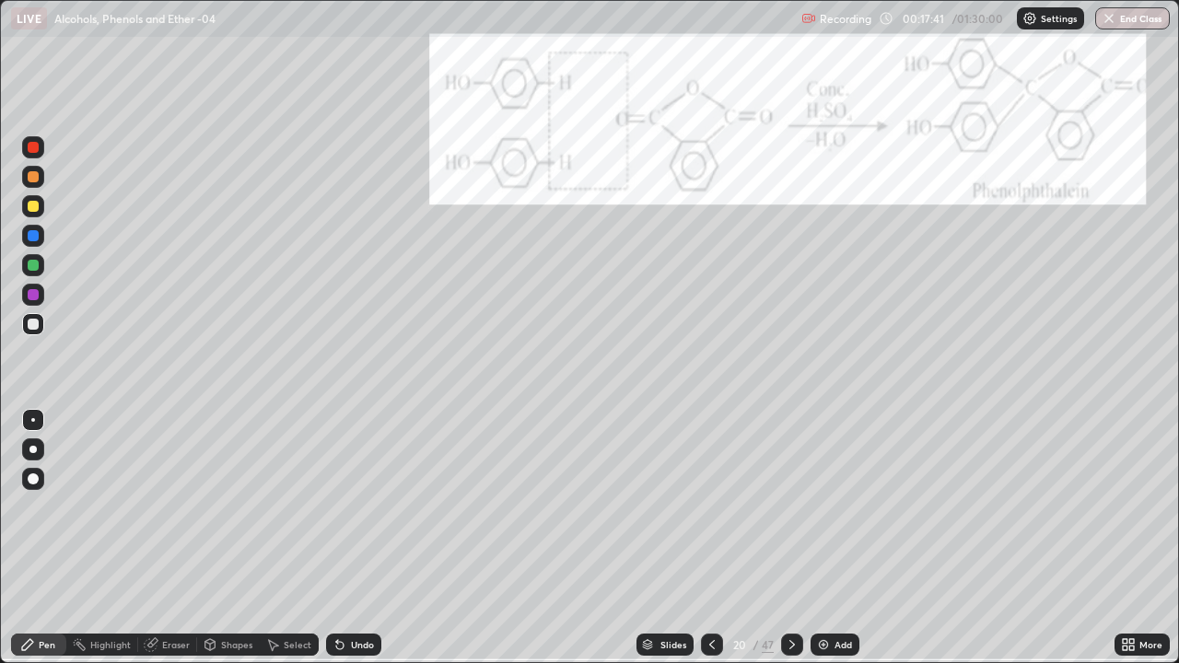
click at [790, 545] on icon at bounding box center [792, 644] width 15 height 15
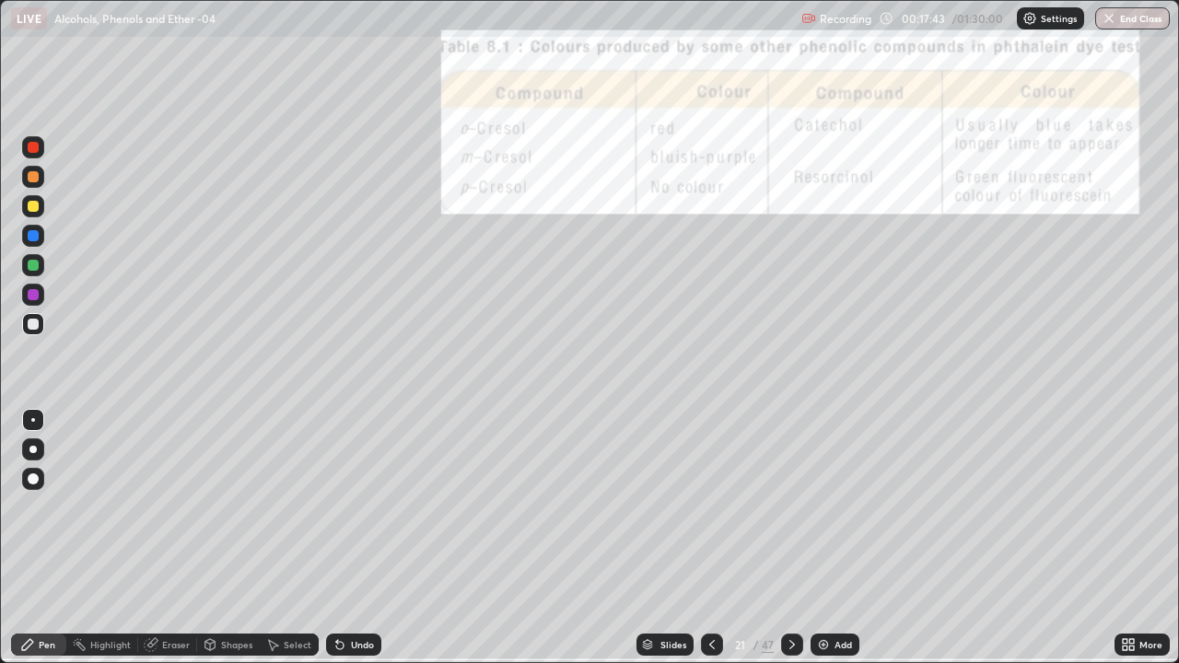
click at [710, 545] on icon at bounding box center [712, 644] width 15 height 15
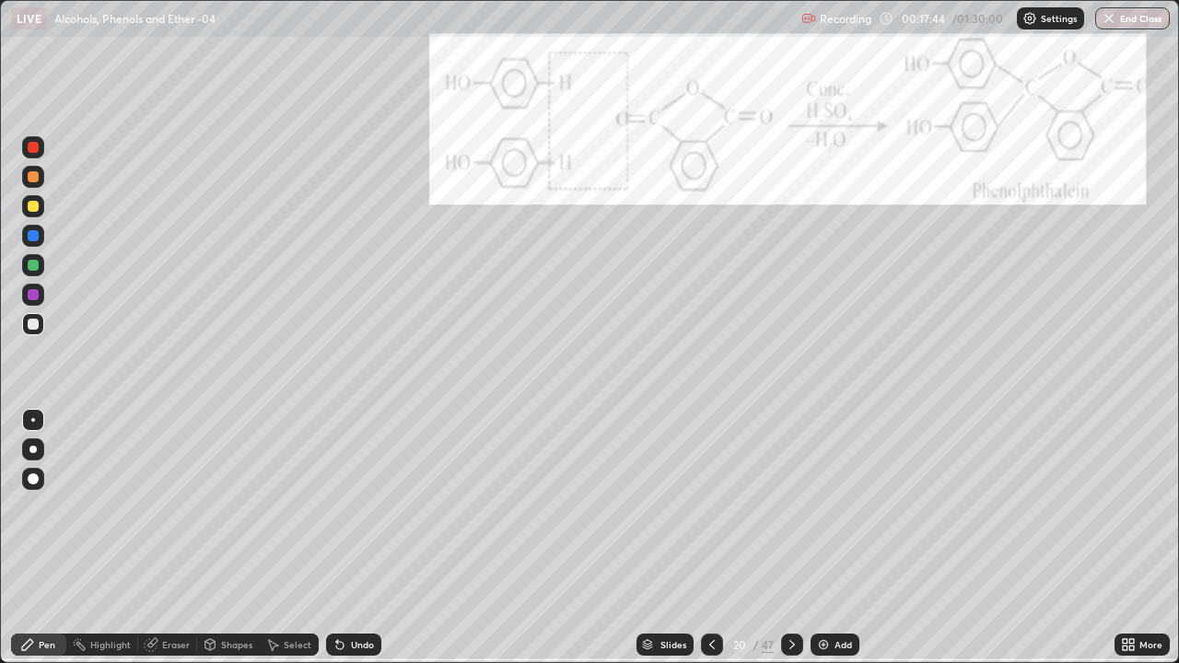
click at [718, 545] on div at bounding box center [712, 645] width 22 height 22
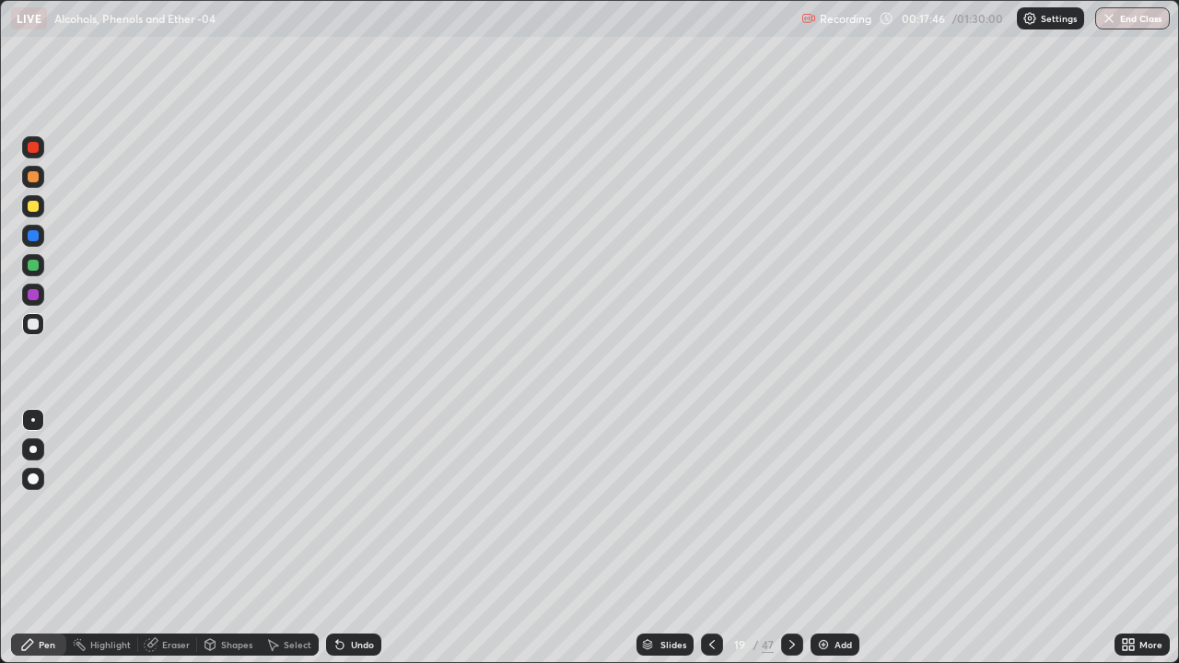
click at [718, 545] on div at bounding box center [712, 645] width 22 height 22
click at [710, 545] on div at bounding box center [712, 645] width 22 height 22
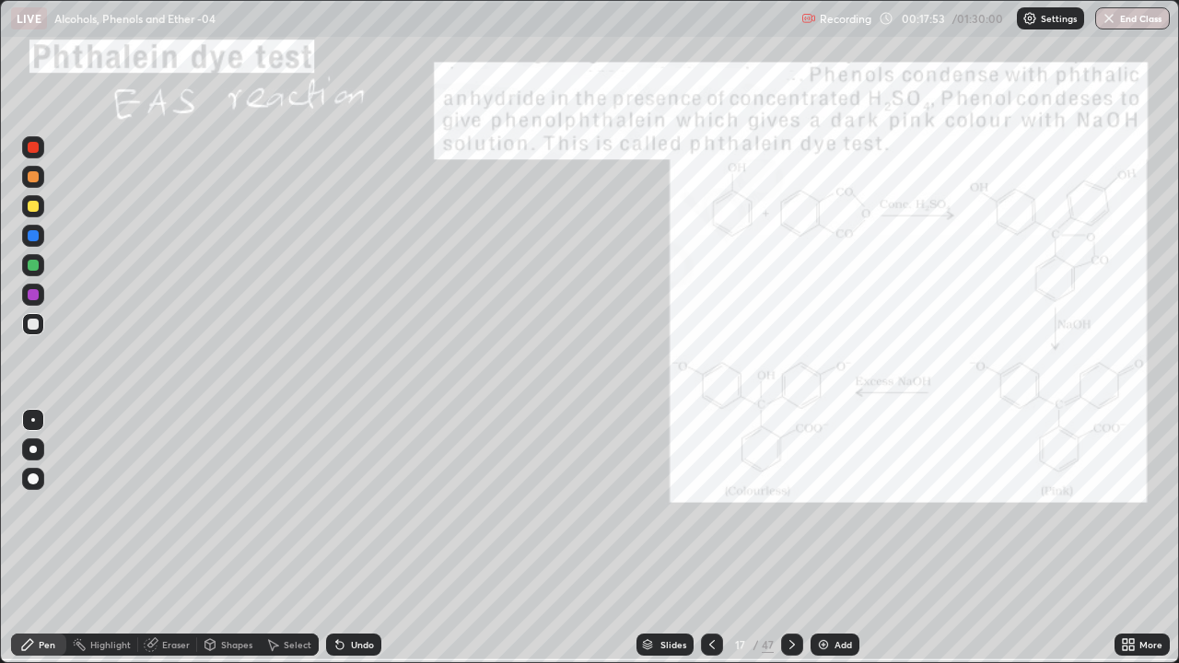
click at [34, 295] on div at bounding box center [33, 294] width 11 height 11
click at [37, 329] on div at bounding box center [33, 324] width 22 height 22
click at [34, 265] on div at bounding box center [33, 265] width 11 height 11
click at [31, 213] on div at bounding box center [33, 206] width 22 height 22
click at [796, 545] on div at bounding box center [792, 645] width 22 height 22
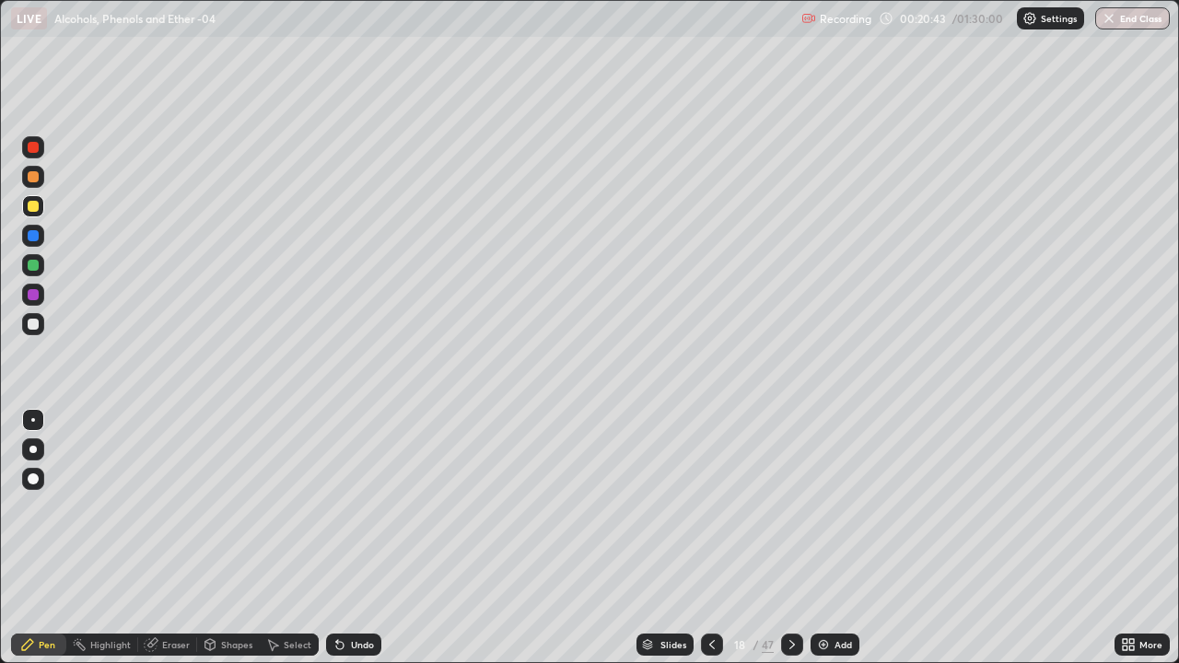
click at [790, 545] on icon at bounding box center [792, 644] width 15 height 15
click at [799, 545] on div at bounding box center [792, 645] width 22 height 22
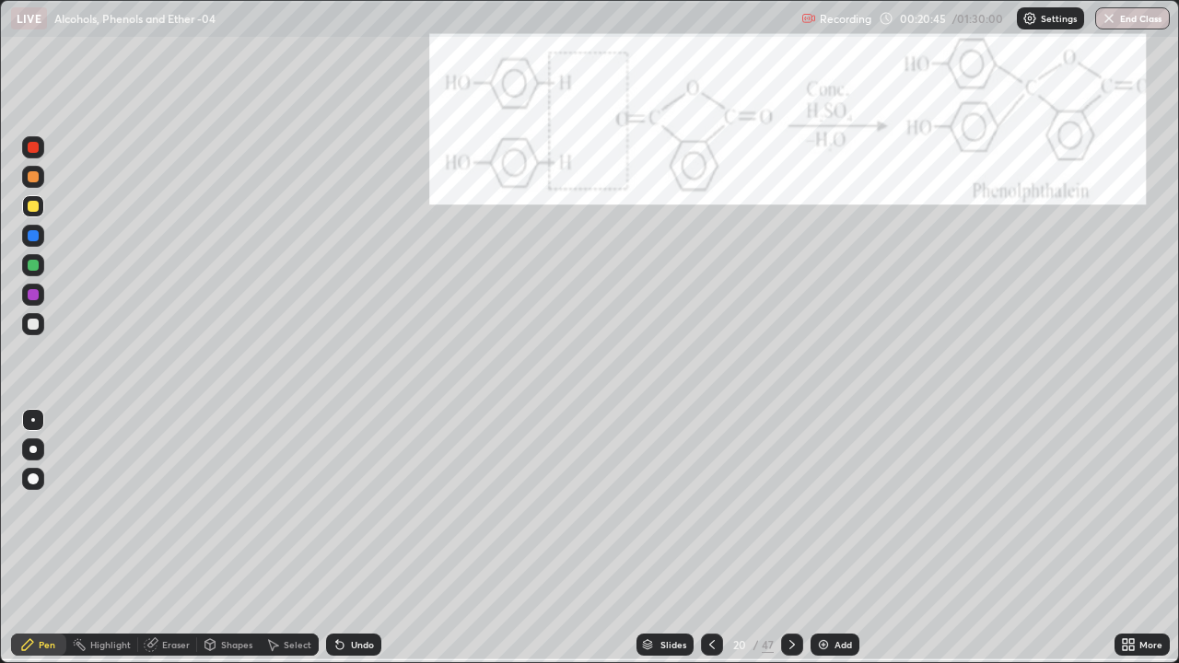
click at [792, 545] on icon at bounding box center [792, 644] width 15 height 15
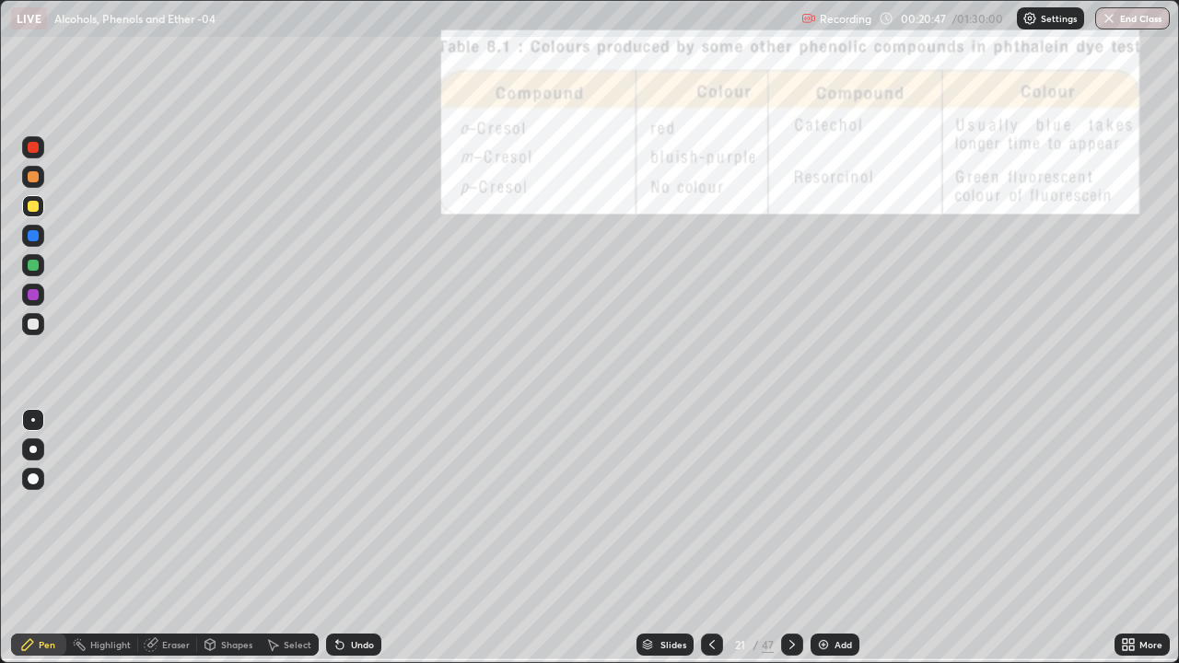
click at [1132, 545] on icon at bounding box center [1131, 648] width 5 height 5
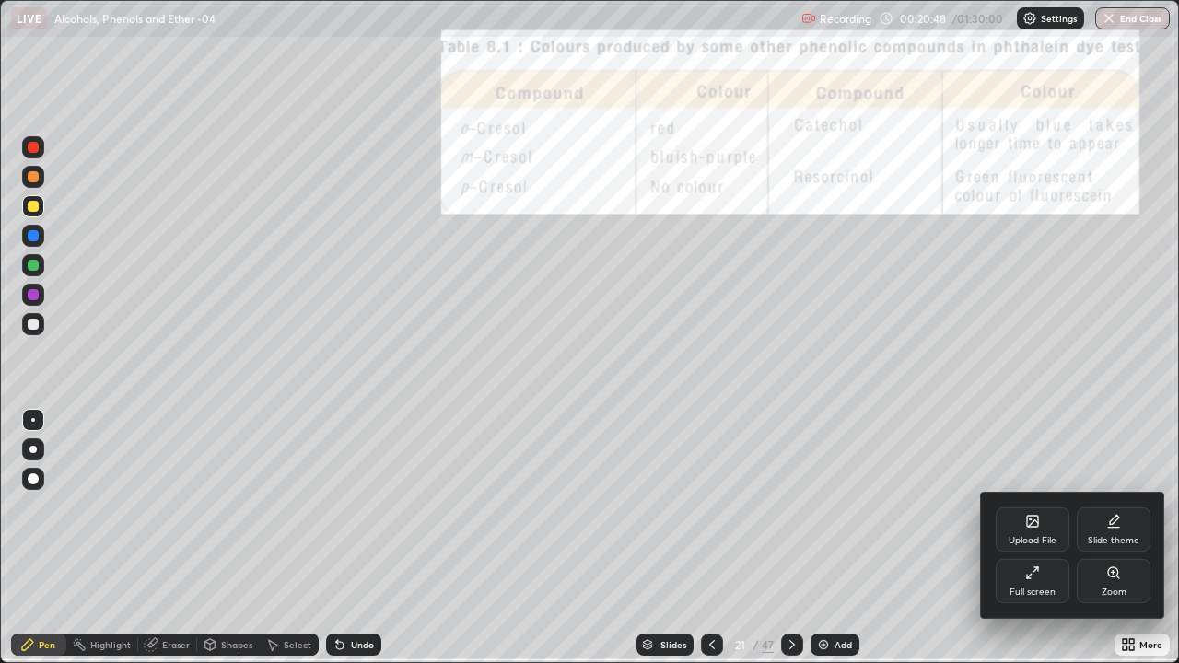
click at [1116, 545] on div "Zoom" at bounding box center [1114, 581] width 74 height 44
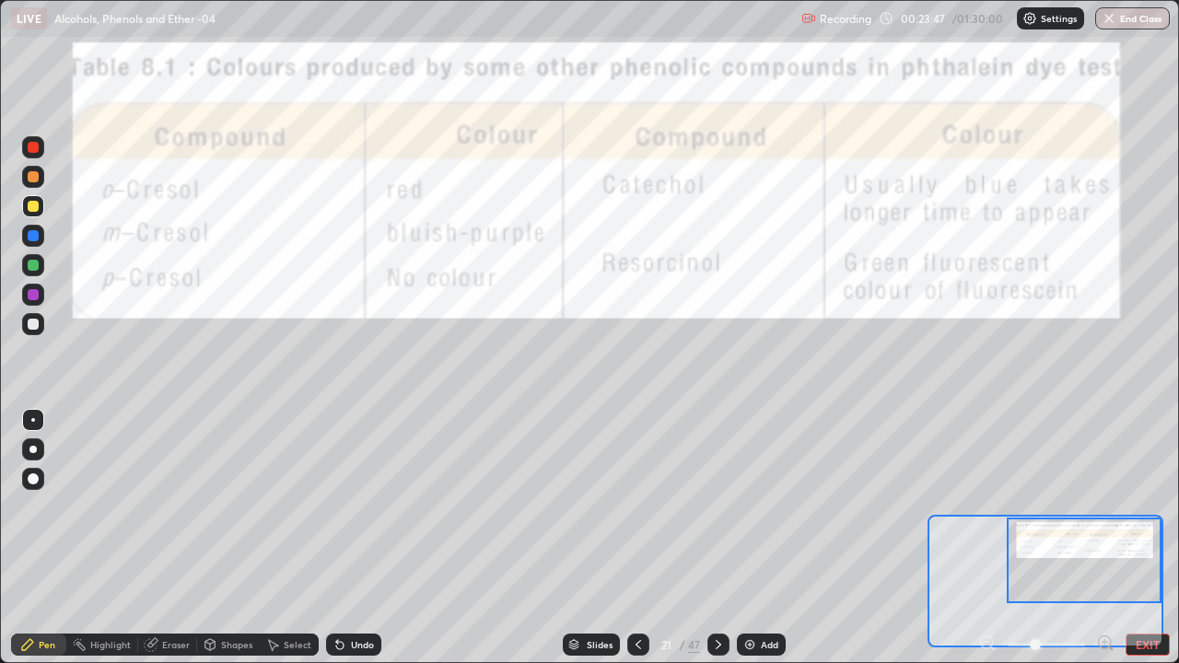
click at [719, 545] on icon at bounding box center [718, 644] width 15 height 15
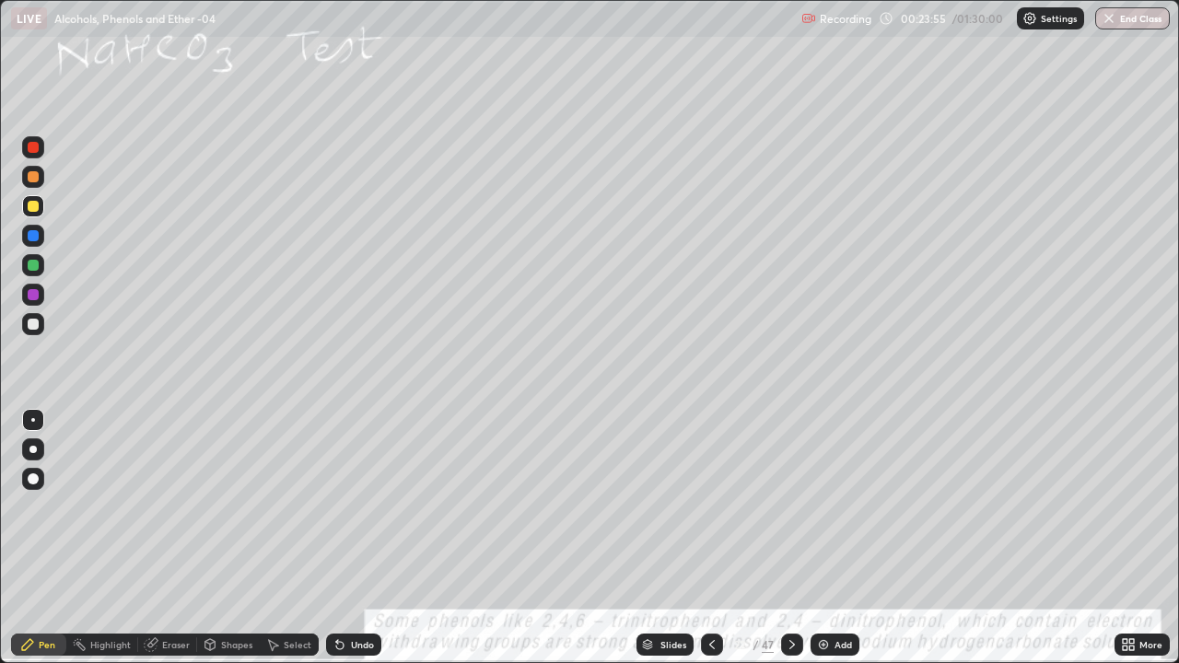
click at [37, 329] on div at bounding box center [33, 324] width 22 height 22
click at [45, 283] on div at bounding box center [32, 294] width 29 height 29
click at [40, 328] on div at bounding box center [33, 324] width 22 height 22
click at [799, 545] on div at bounding box center [792, 645] width 22 height 22
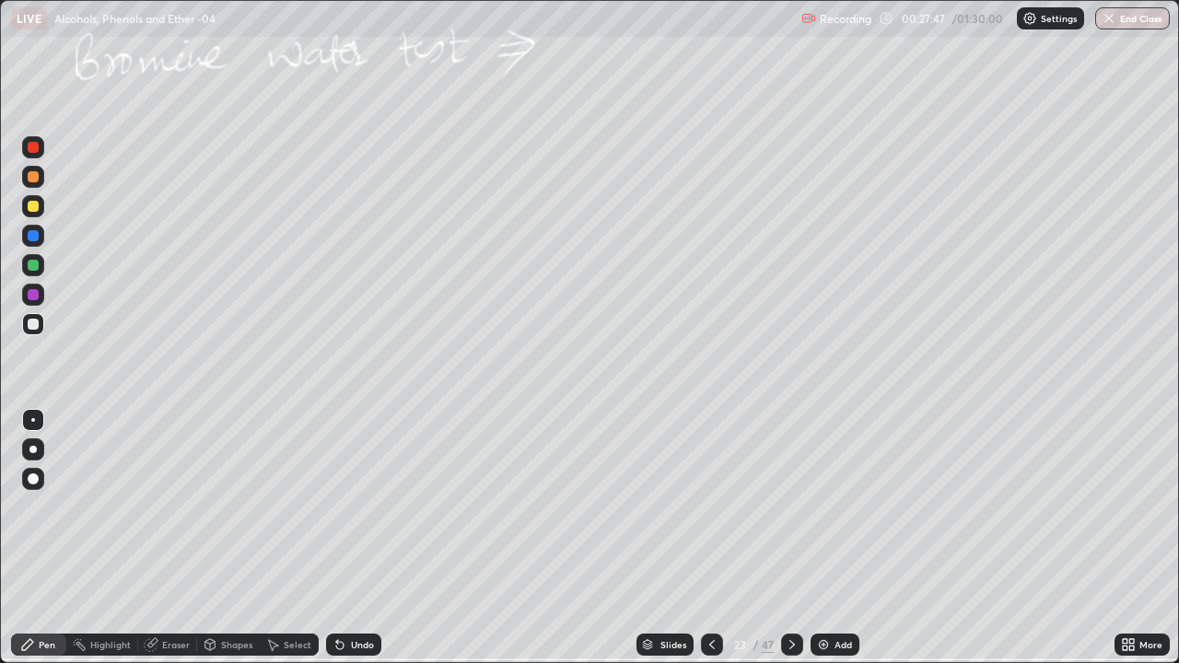
click at [38, 329] on div at bounding box center [33, 324] width 22 height 22
click at [799, 545] on div at bounding box center [792, 644] width 22 height 37
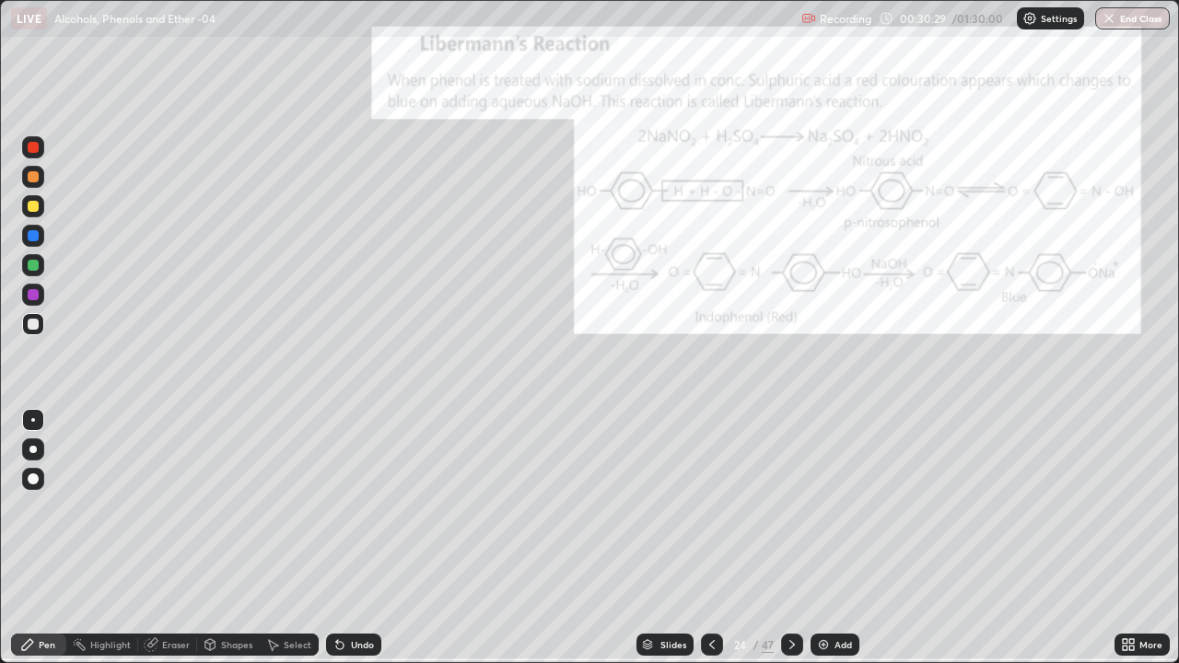
click at [759, 545] on div "24 / 47" at bounding box center [751, 644] width 43 height 17
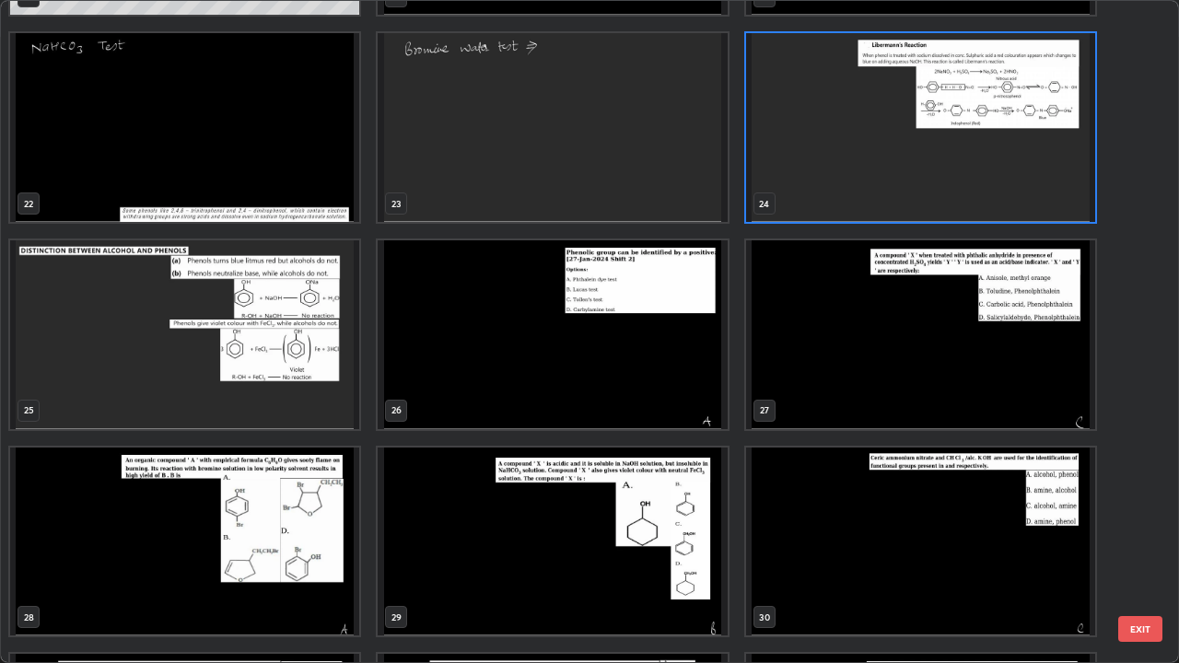
scroll to position [1427, 0]
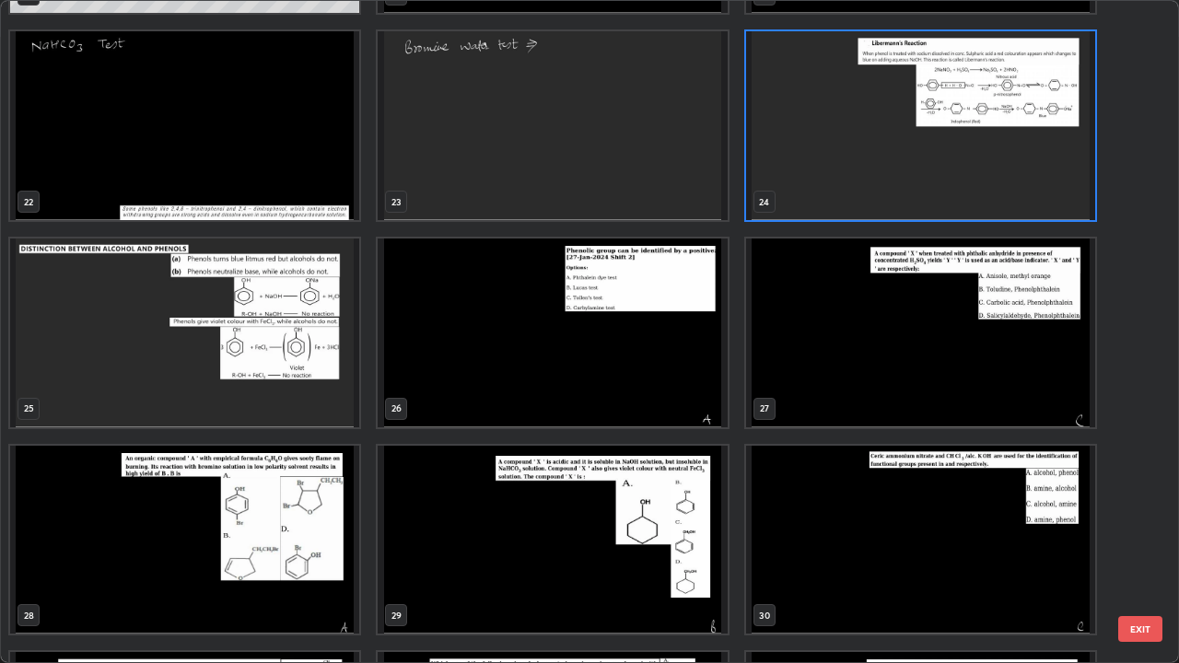
click at [275, 401] on img "grid" at bounding box center [184, 333] width 349 height 189
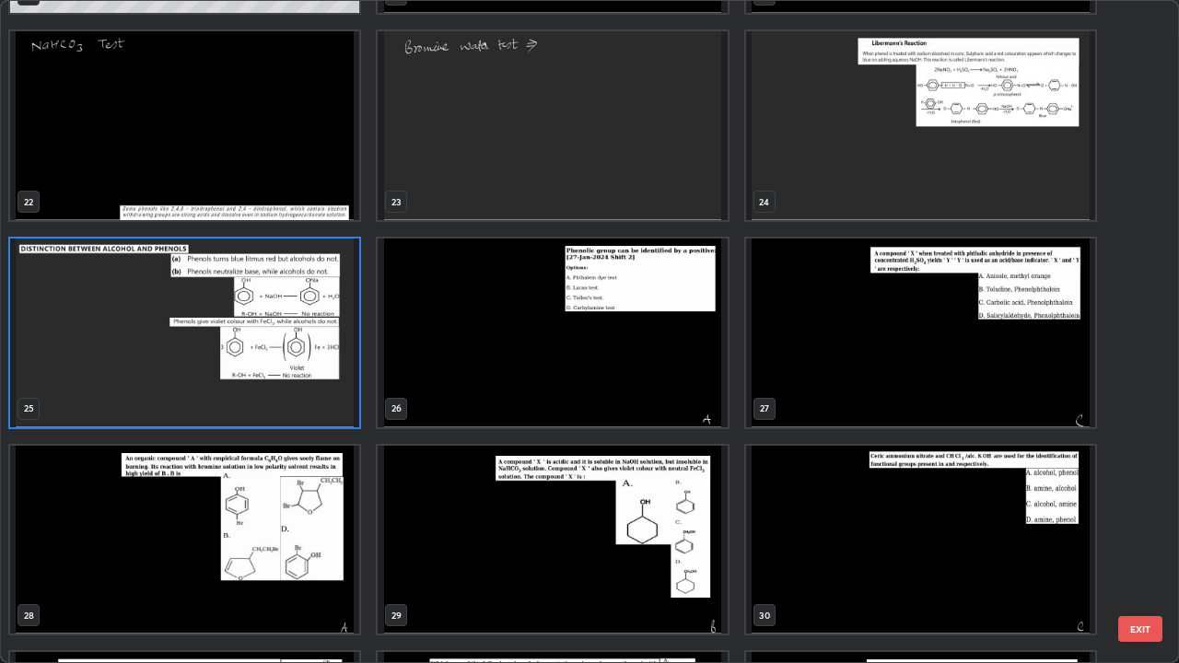
click at [277, 412] on img "grid" at bounding box center [184, 333] width 349 height 189
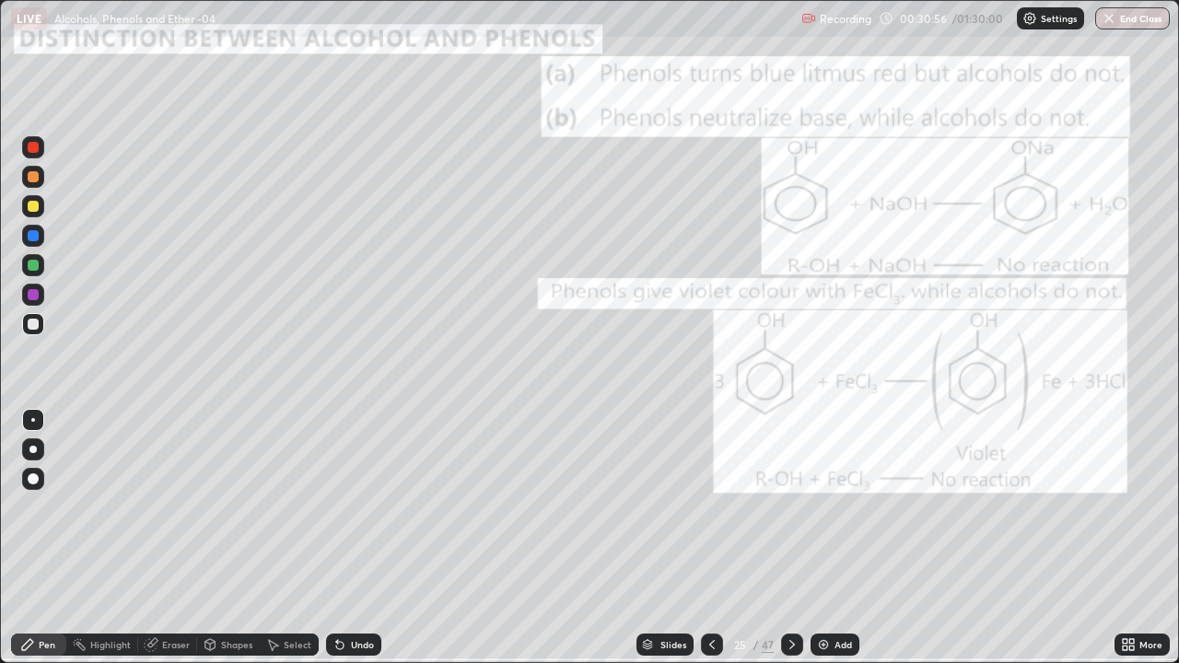
click at [790, 545] on icon at bounding box center [792, 644] width 15 height 15
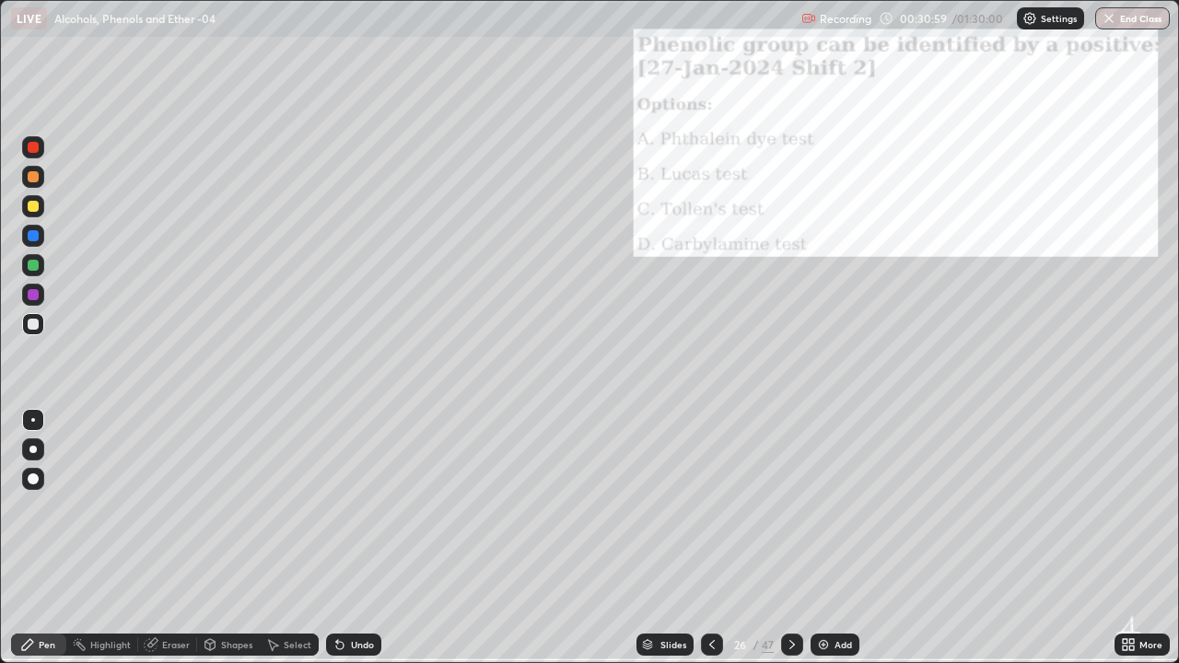
click at [1132, 545] on icon at bounding box center [1131, 648] width 5 height 5
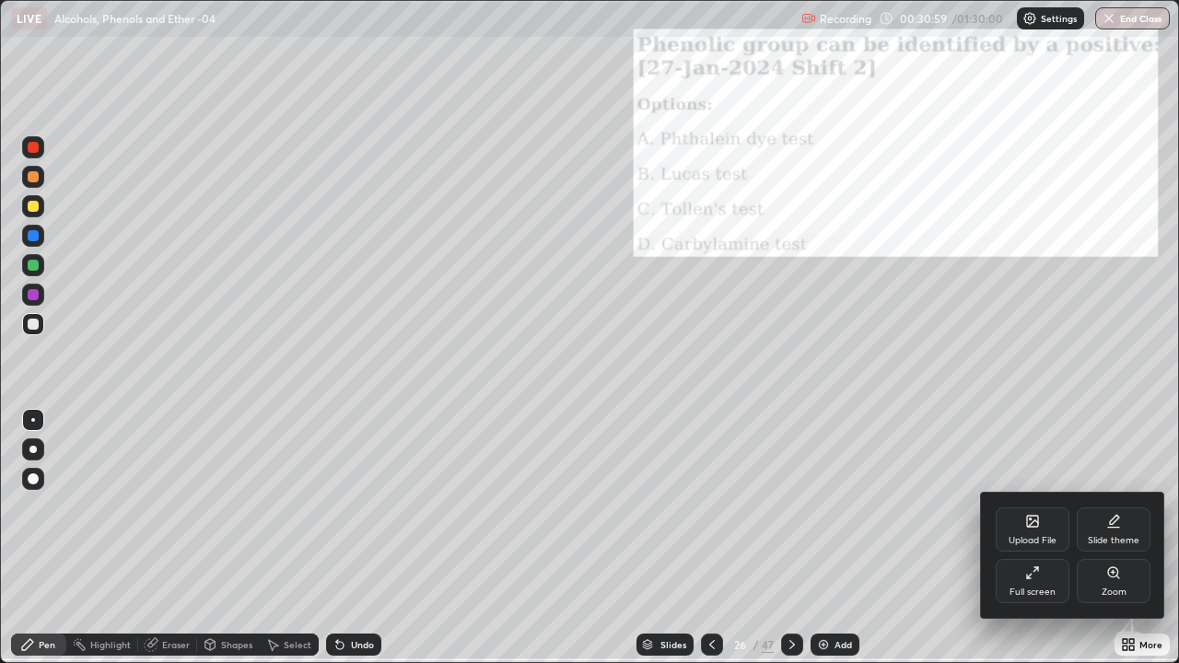
click at [1105, 545] on div "Zoom" at bounding box center [1114, 581] width 74 height 44
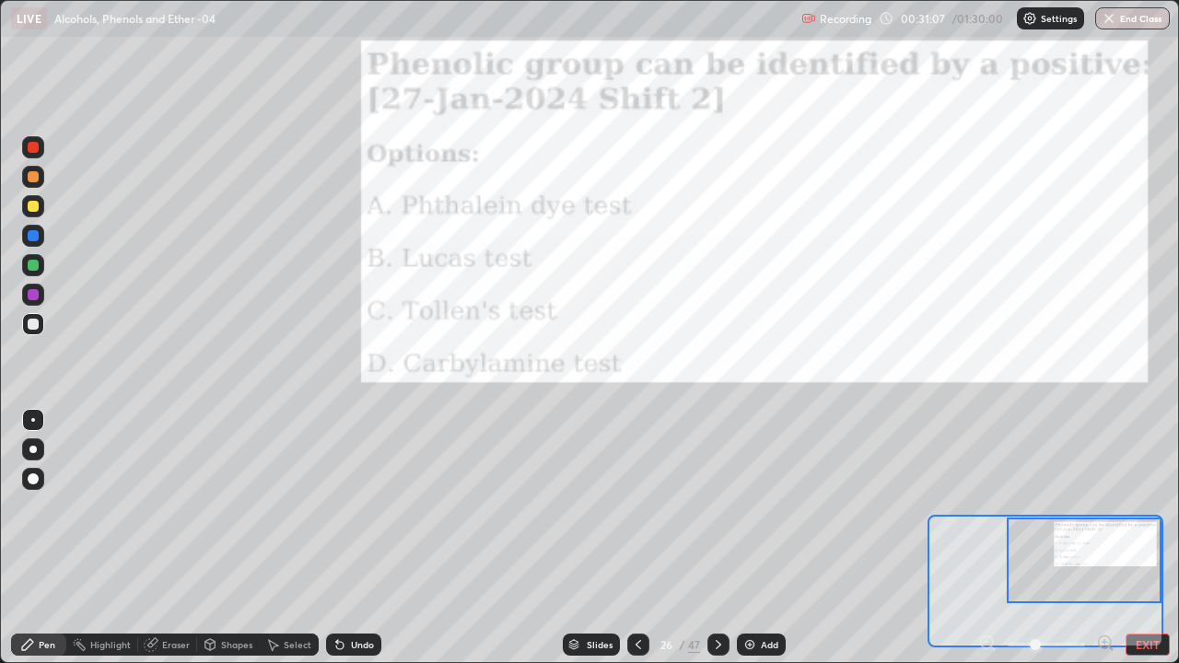
click at [717, 545] on icon at bounding box center [718, 644] width 15 height 15
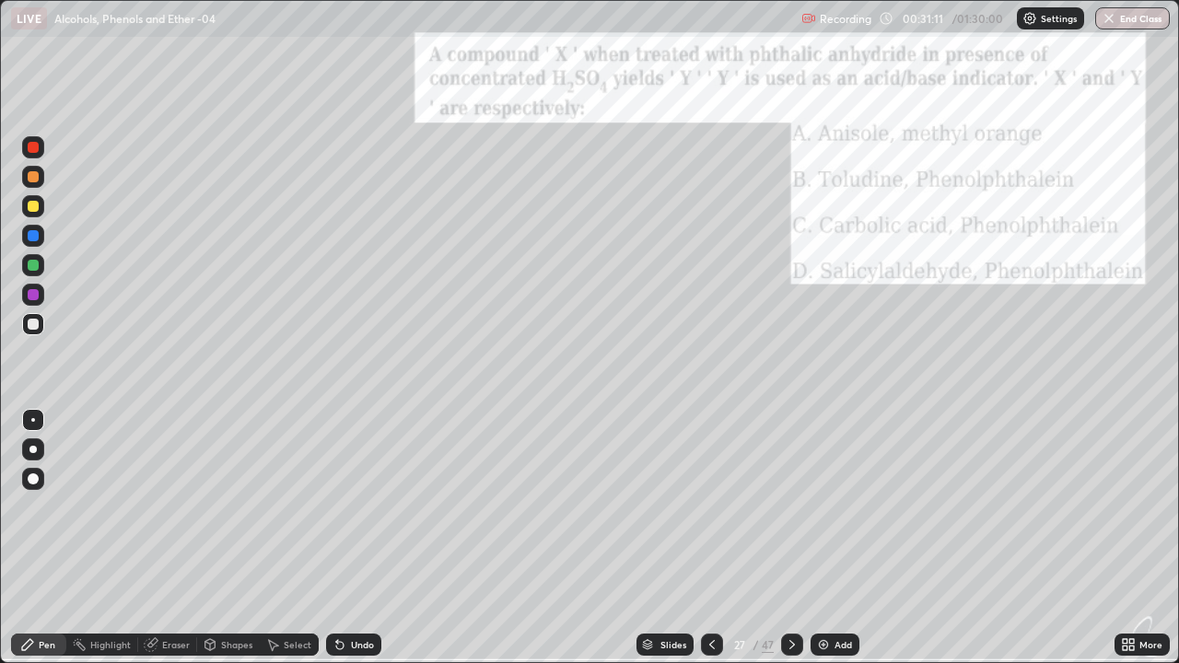
click at [1129, 545] on icon at bounding box center [1131, 641] width 5 height 5
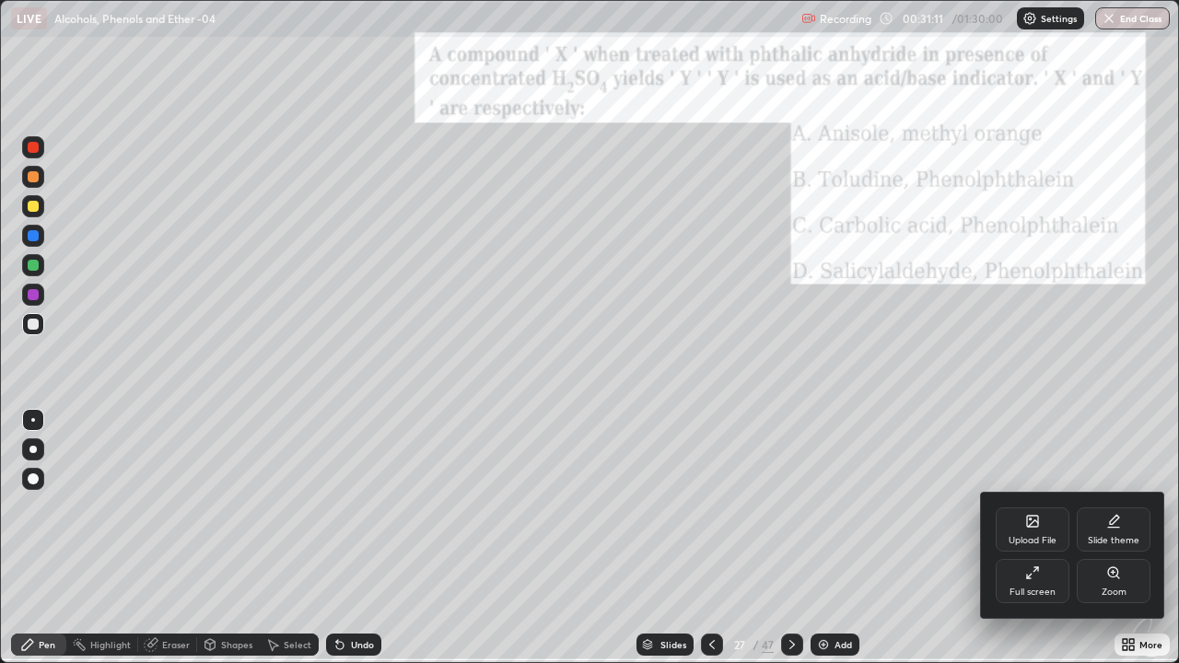
click at [1114, 545] on icon at bounding box center [1113, 572] width 10 height 10
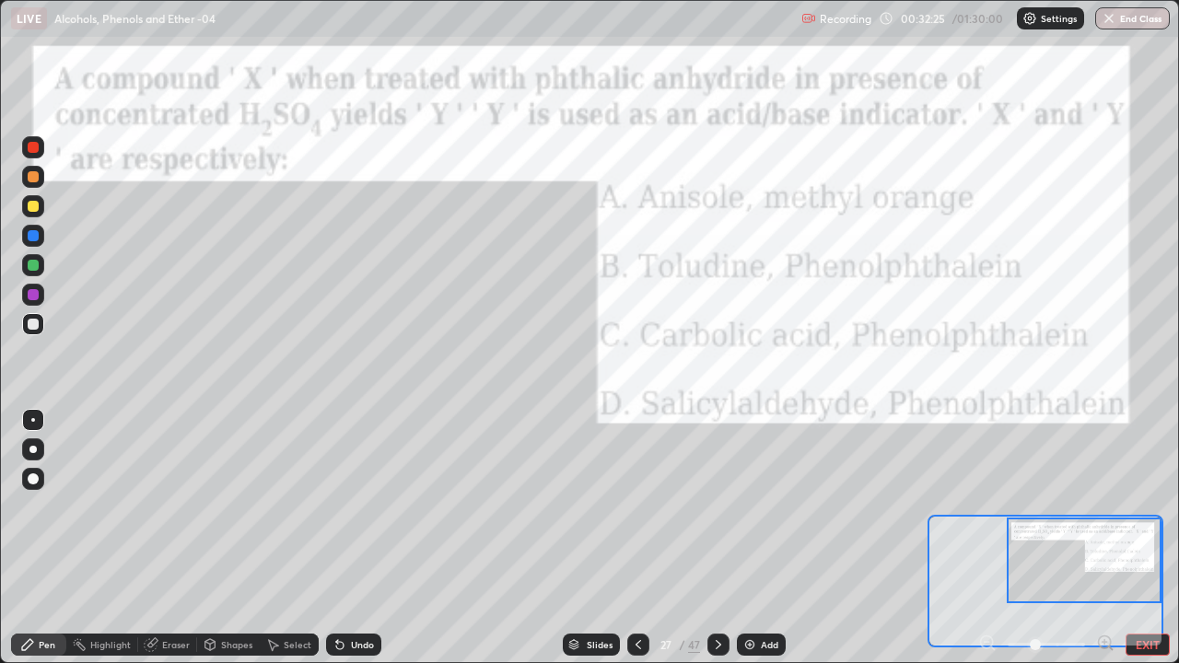
click at [718, 545] on icon at bounding box center [718, 644] width 15 height 15
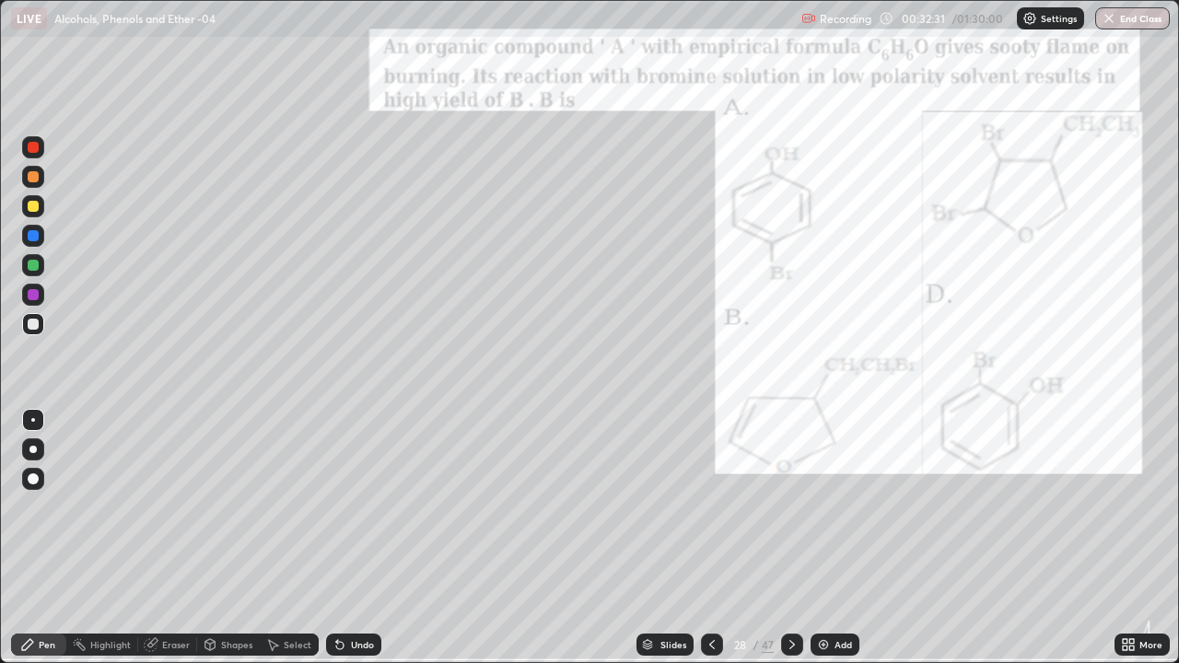
click at [793, 545] on icon at bounding box center [792, 644] width 15 height 15
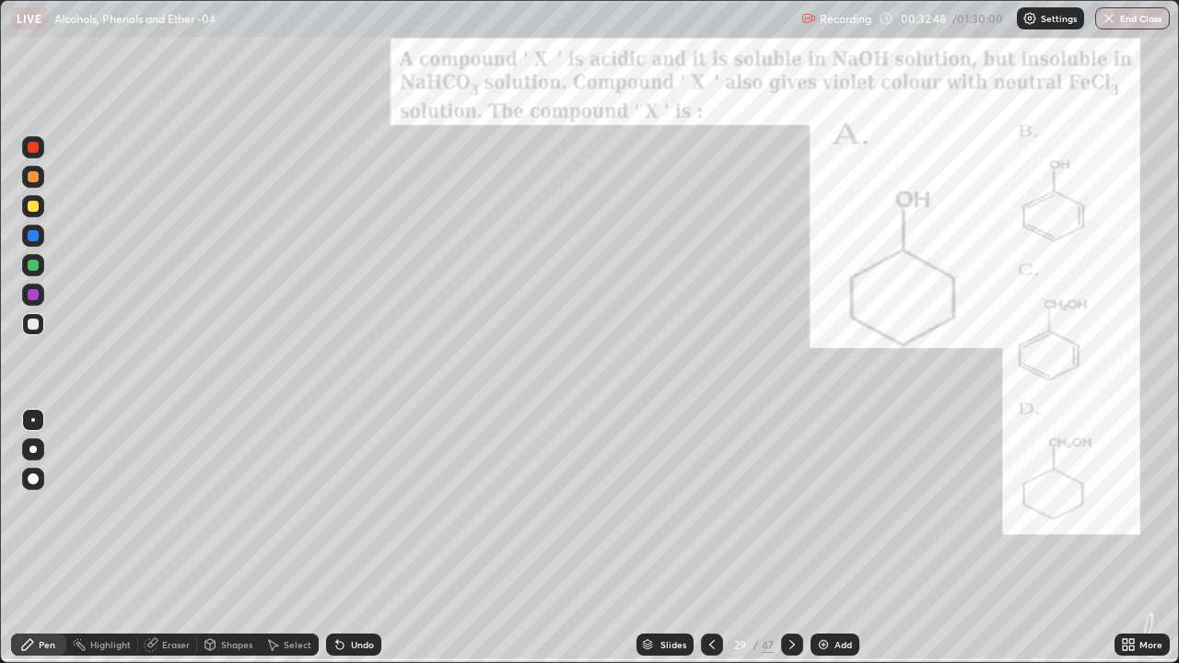
click at [42, 266] on div at bounding box center [33, 265] width 22 height 22
click at [792, 545] on icon at bounding box center [792, 644] width 15 height 15
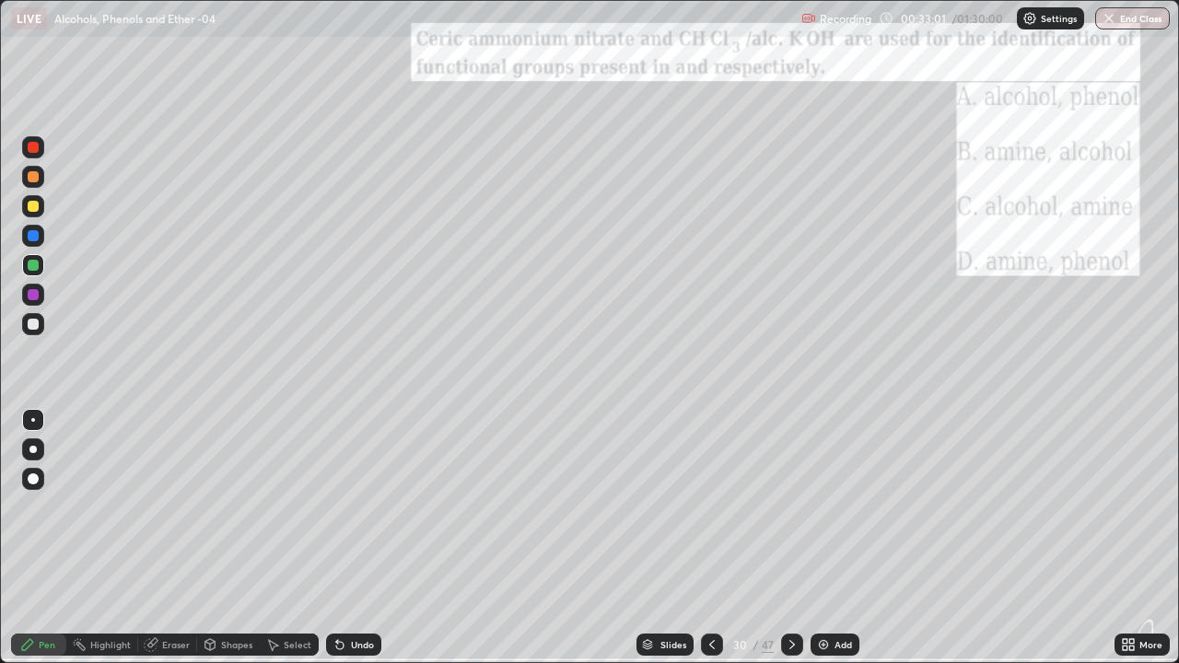
click at [1133, 545] on icon at bounding box center [1131, 648] width 5 height 5
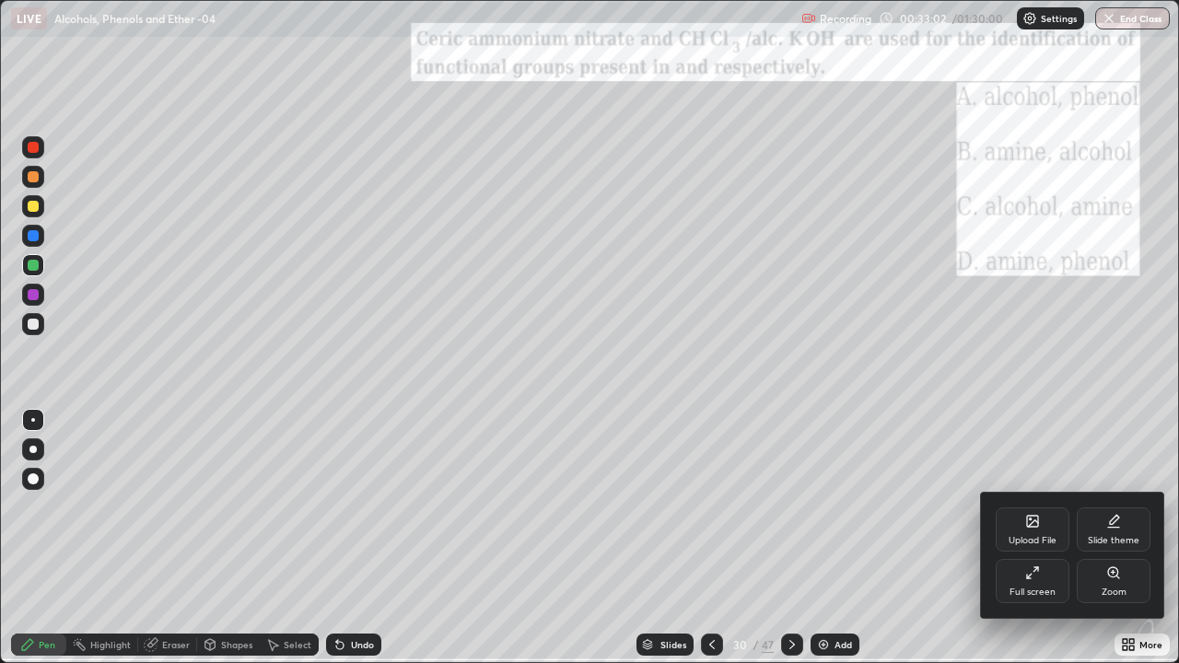
click at [1117, 545] on icon at bounding box center [1113, 573] width 15 height 15
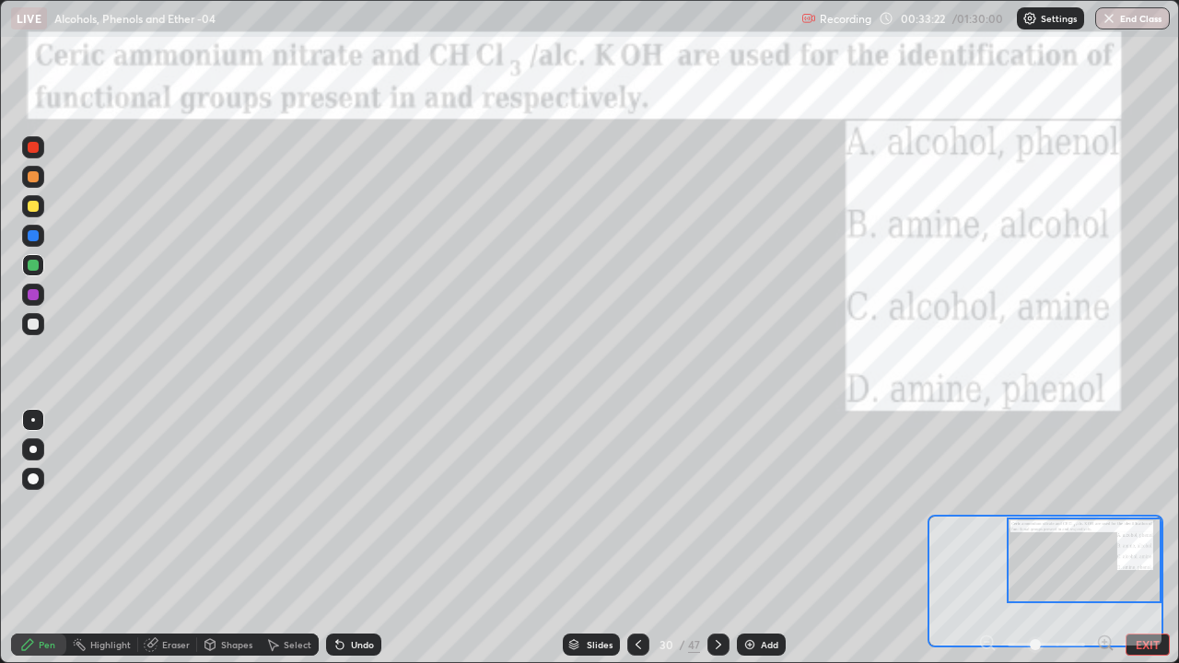
click at [717, 545] on icon at bounding box center [718, 644] width 15 height 15
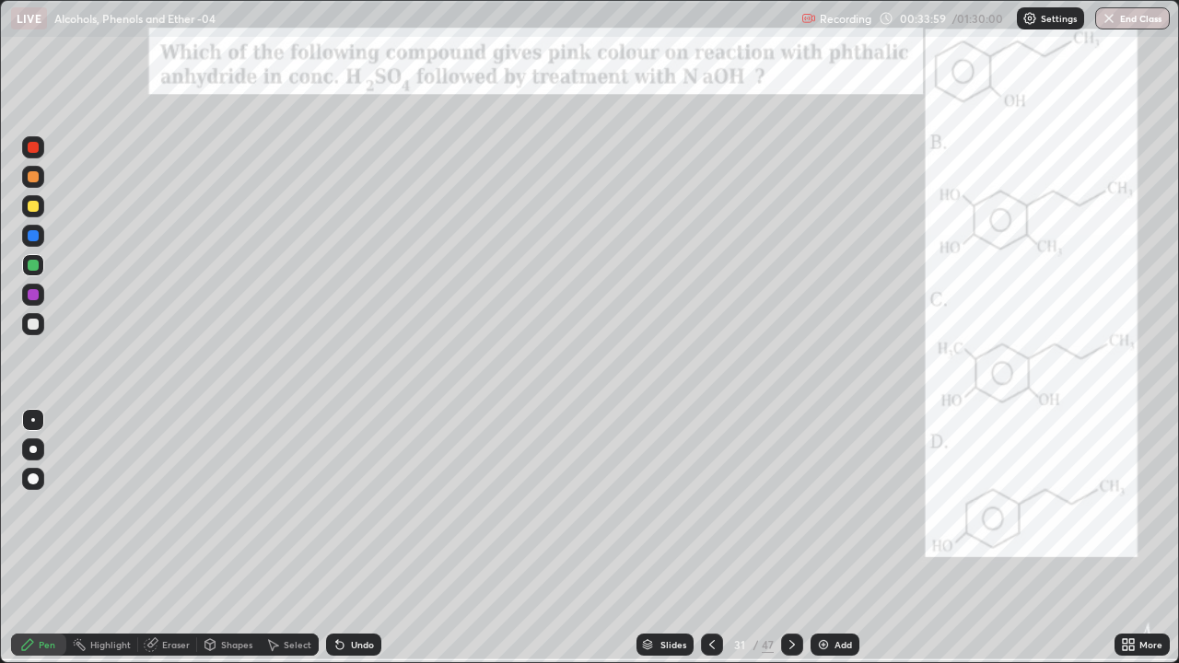
click at [790, 545] on div at bounding box center [792, 645] width 22 height 22
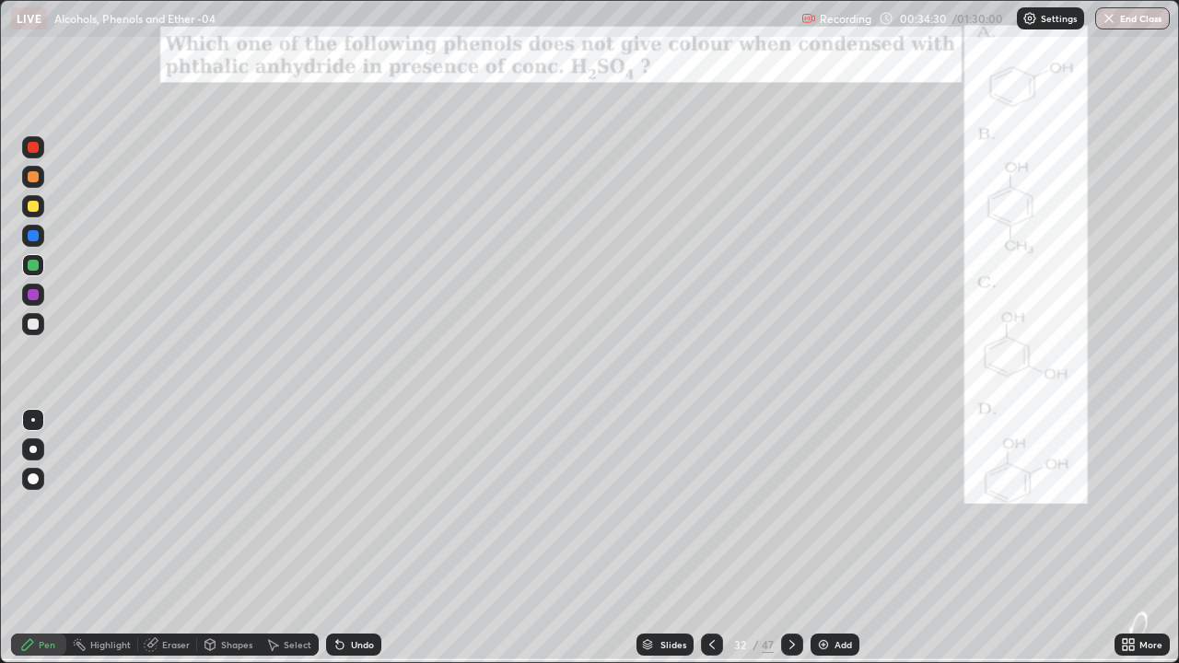
click at [794, 545] on icon at bounding box center [792, 644] width 15 height 15
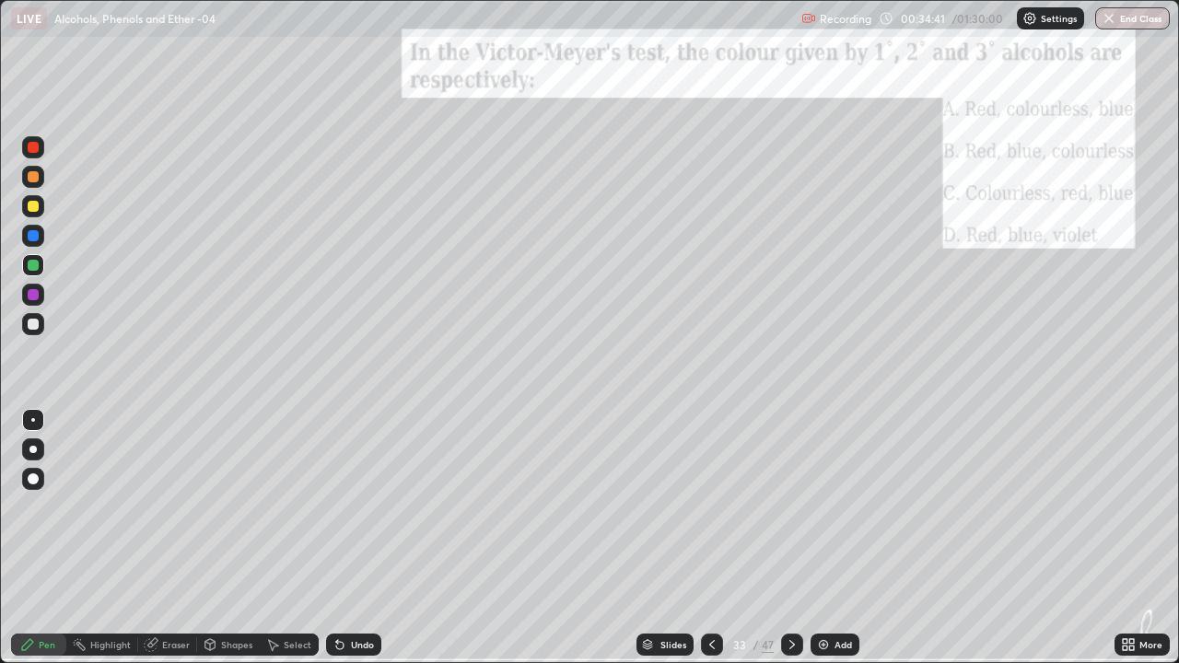
click at [790, 545] on icon at bounding box center [792, 644] width 6 height 9
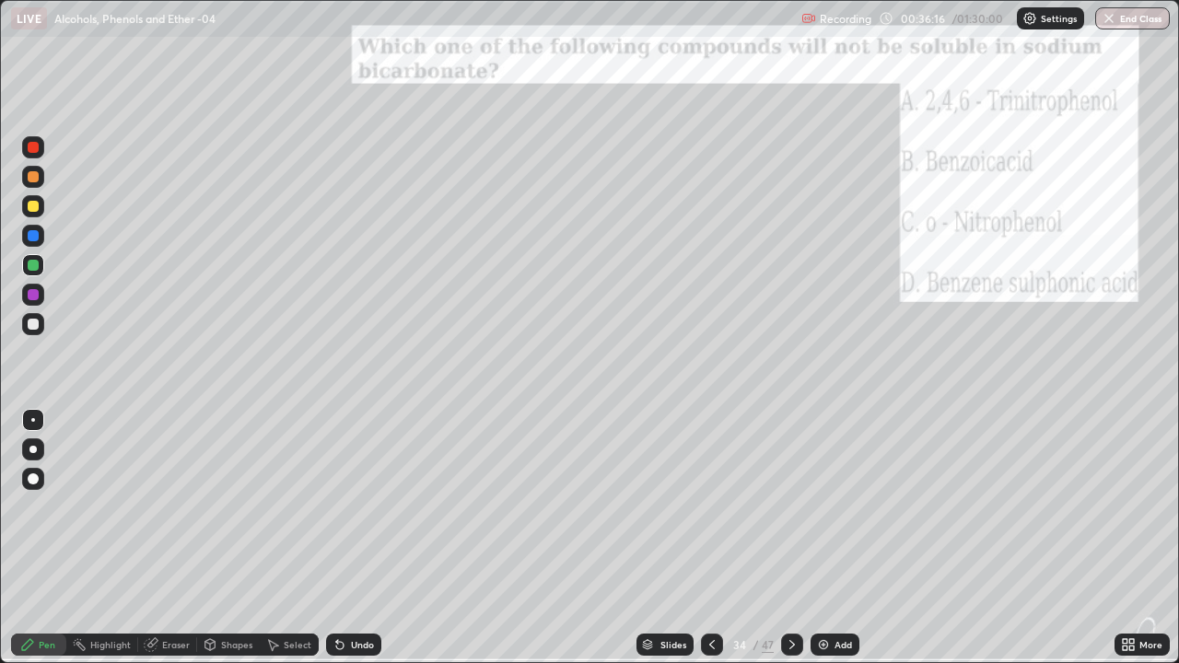
click at [798, 545] on icon at bounding box center [792, 644] width 15 height 15
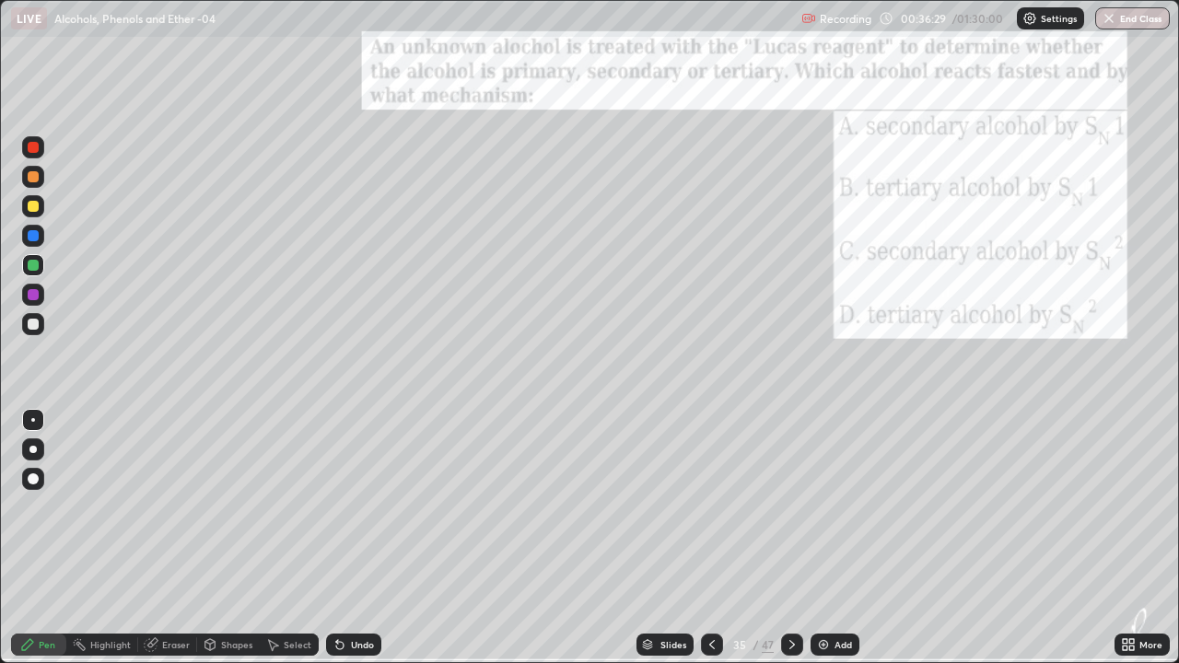
click at [796, 545] on div at bounding box center [792, 645] width 22 height 22
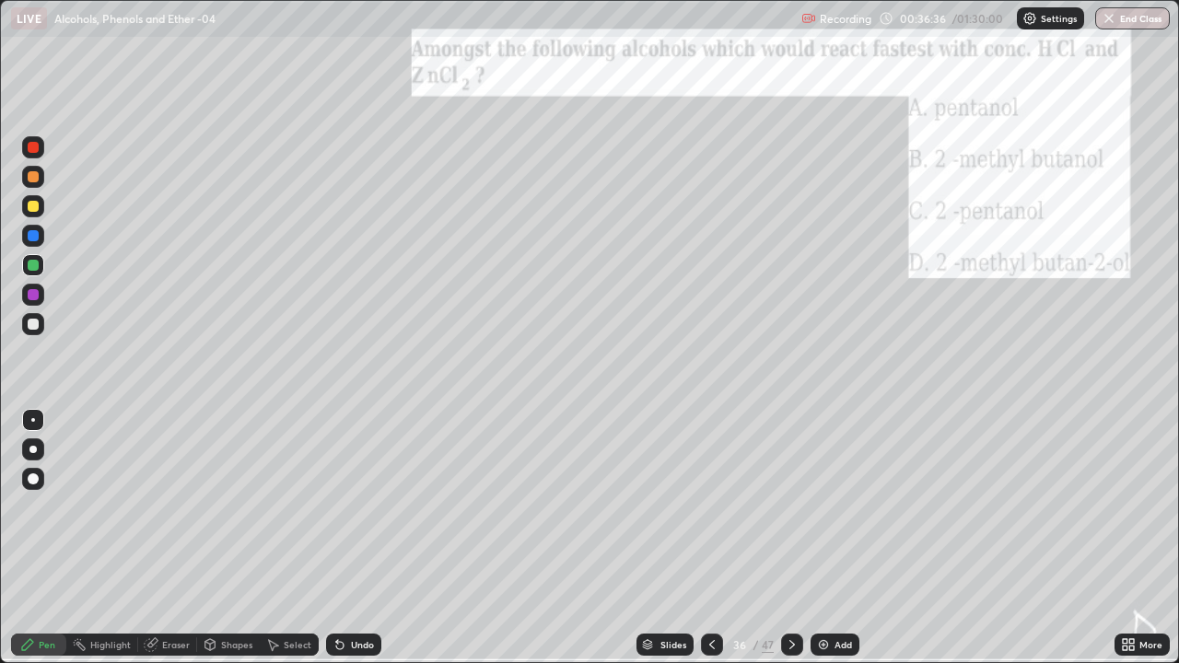
click at [1136, 545] on div "More" at bounding box center [1141, 645] width 55 height 22
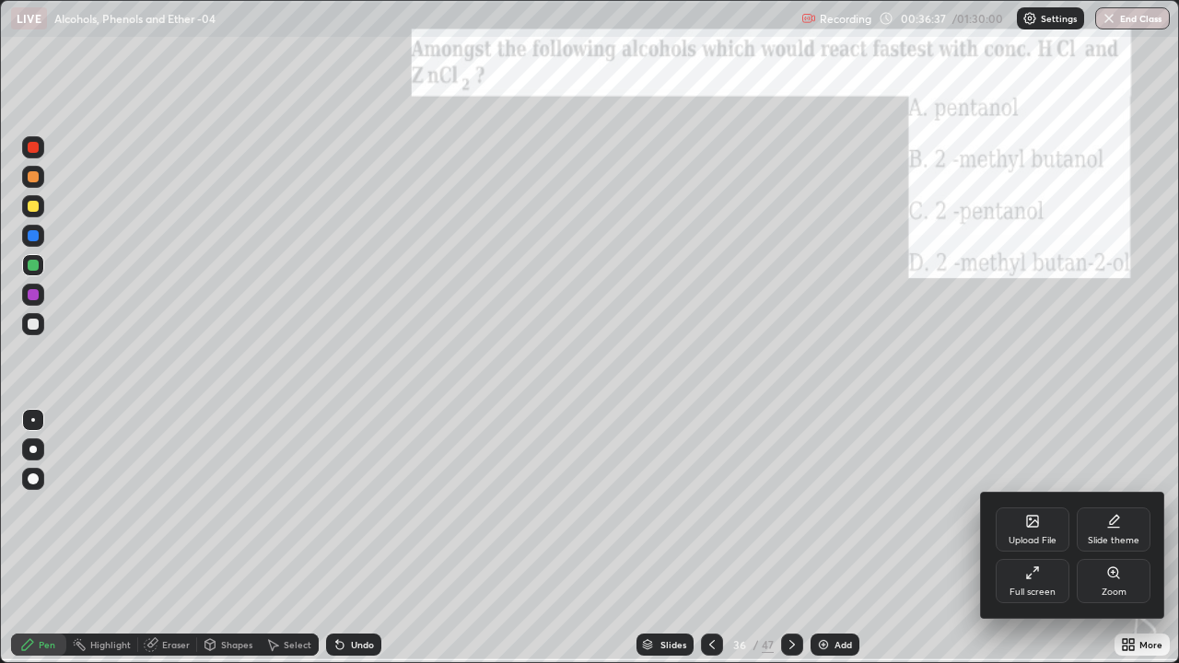
click at [1110, 545] on div "Zoom" at bounding box center [1114, 581] width 74 height 44
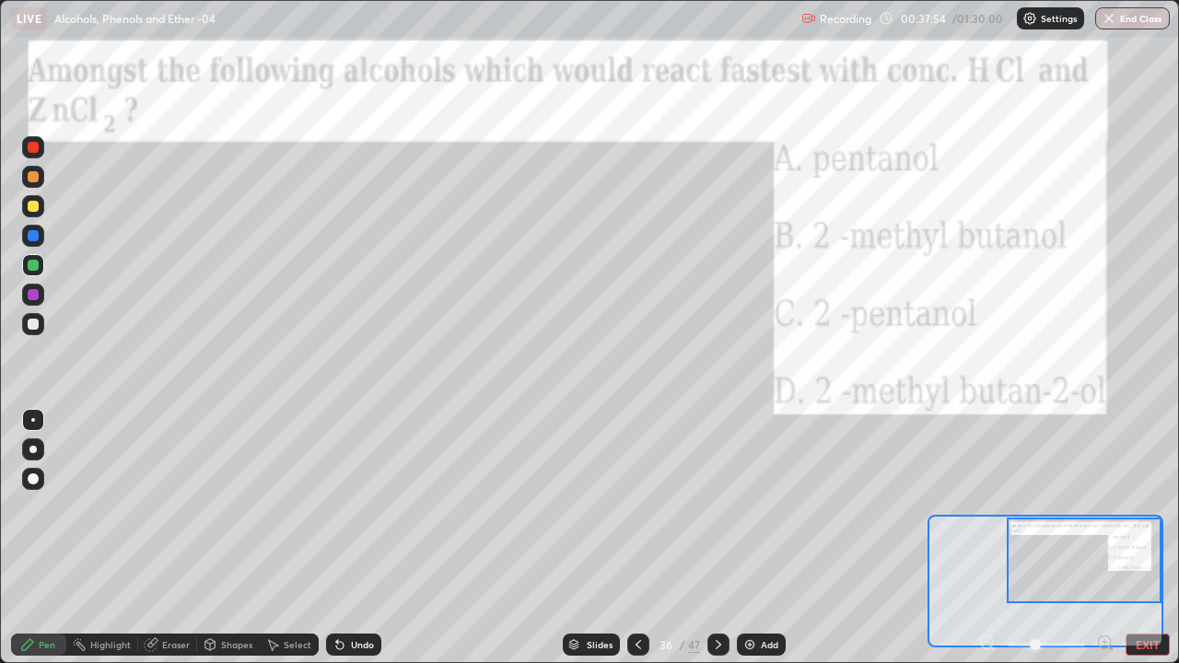
click at [717, 545] on icon at bounding box center [718, 644] width 15 height 15
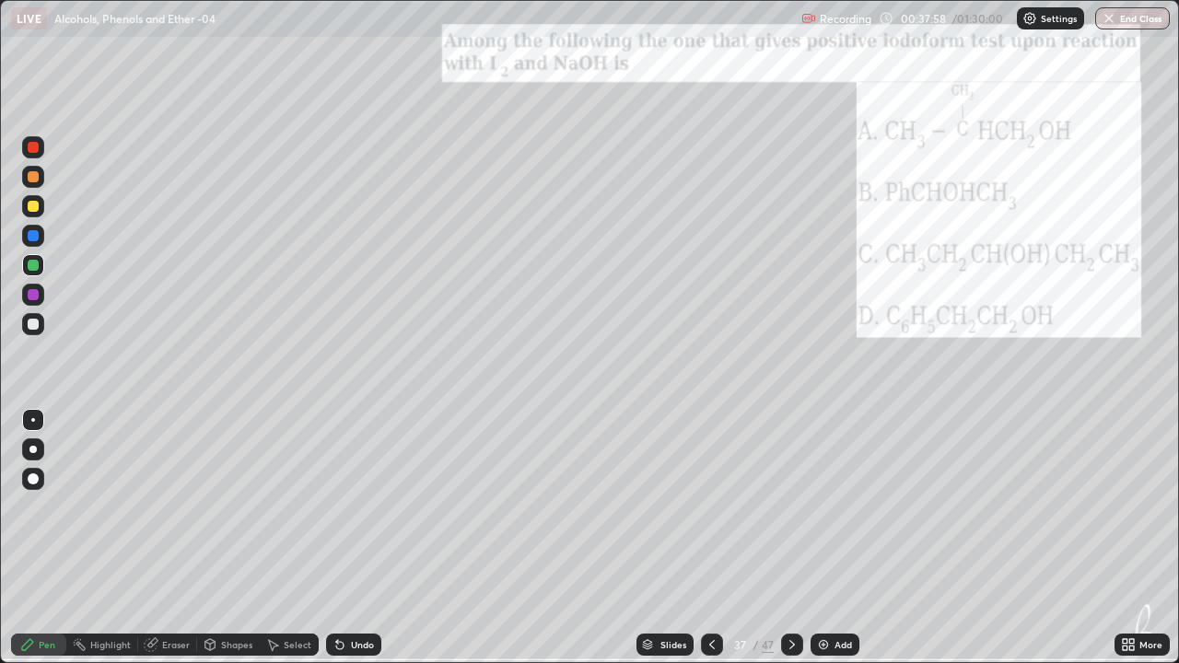
click at [1134, 545] on icon at bounding box center [1131, 648] width 5 height 5
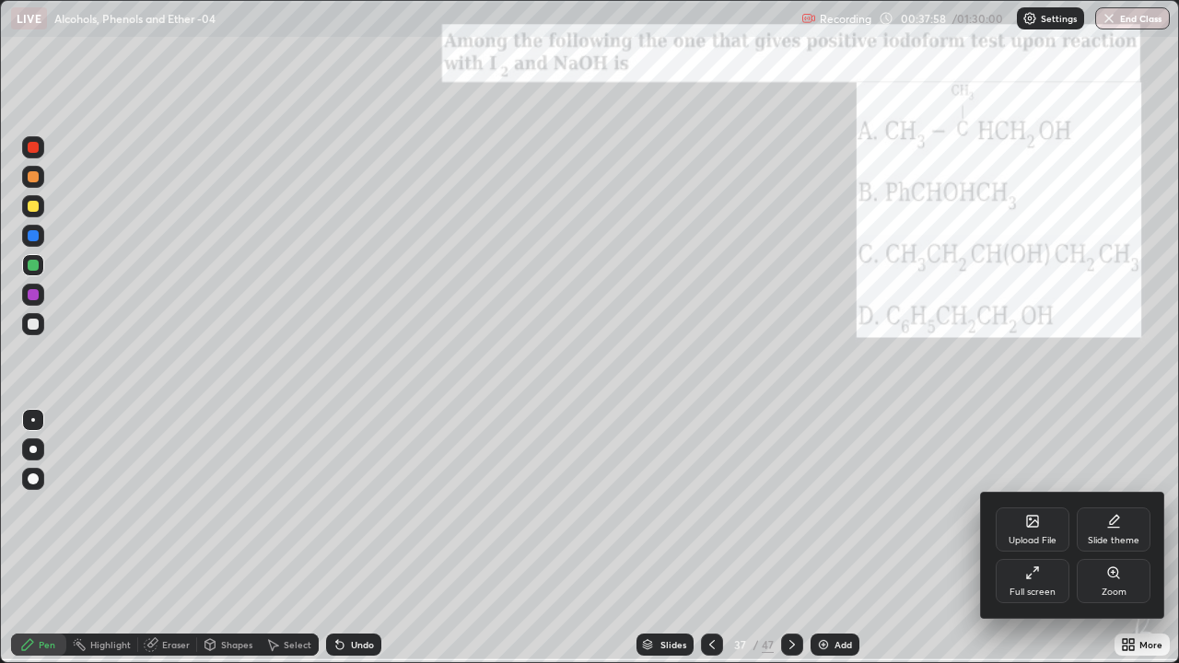
click at [1110, 545] on div "Zoom" at bounding box center [1114, 581] width 74 height 44
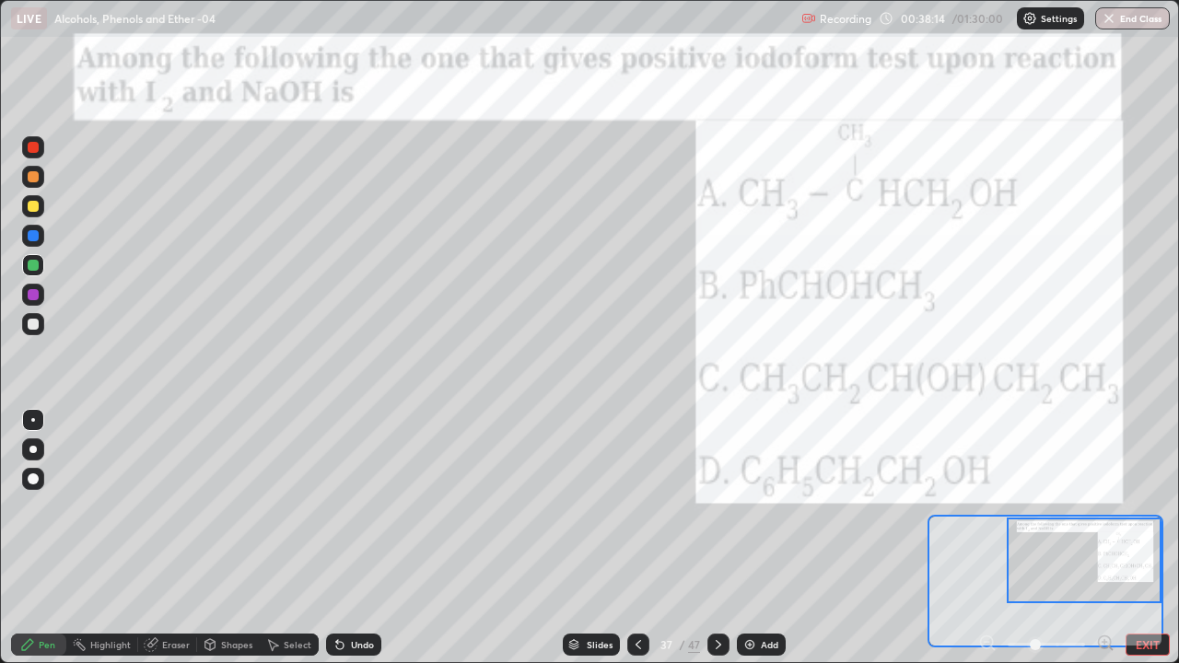
click at [41, 324] on div at bounding box center [33, 324] width 22 height 22
click at [721, 545] on icon at bounding box center [718, 644] width 15 height 15
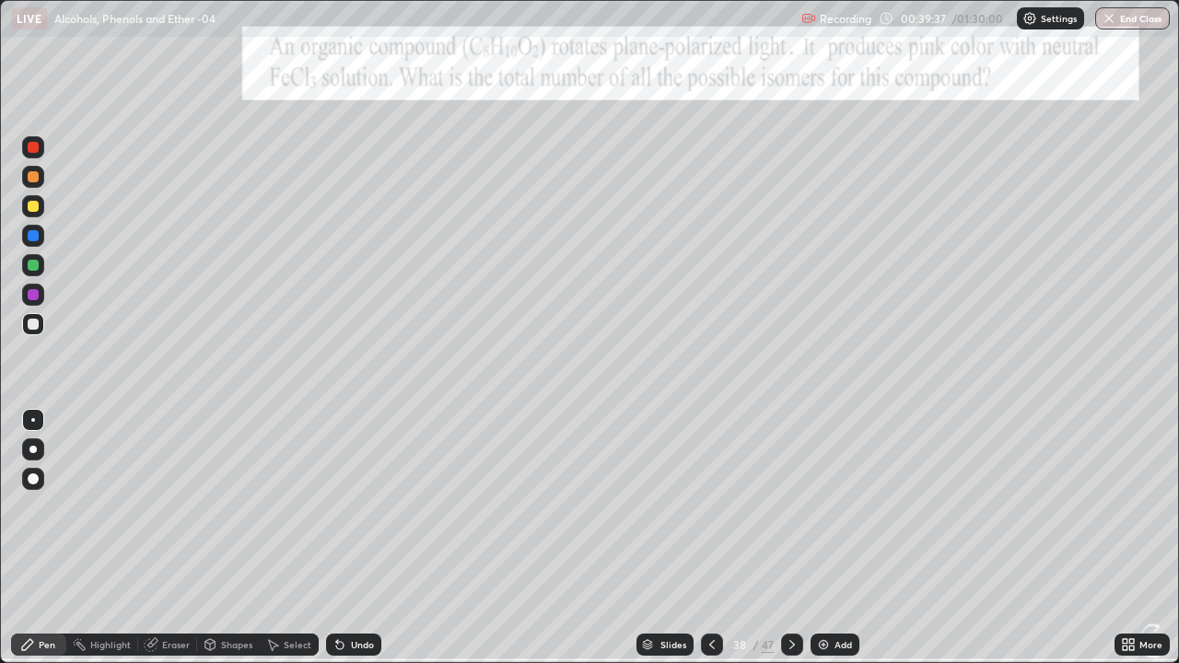
click at [1125, 545] on icon at bounding box center [1125, 641] width 5 height 5
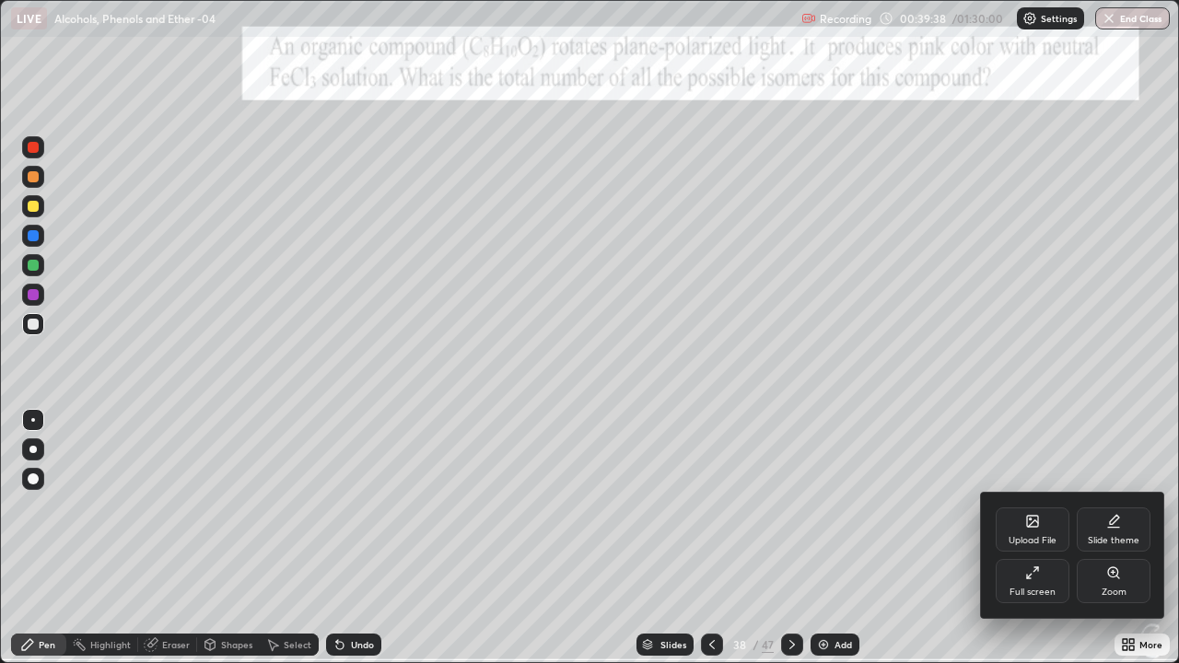
click at [1107, 545] on icon at bounding box center [1113, 573] width 15 height 15
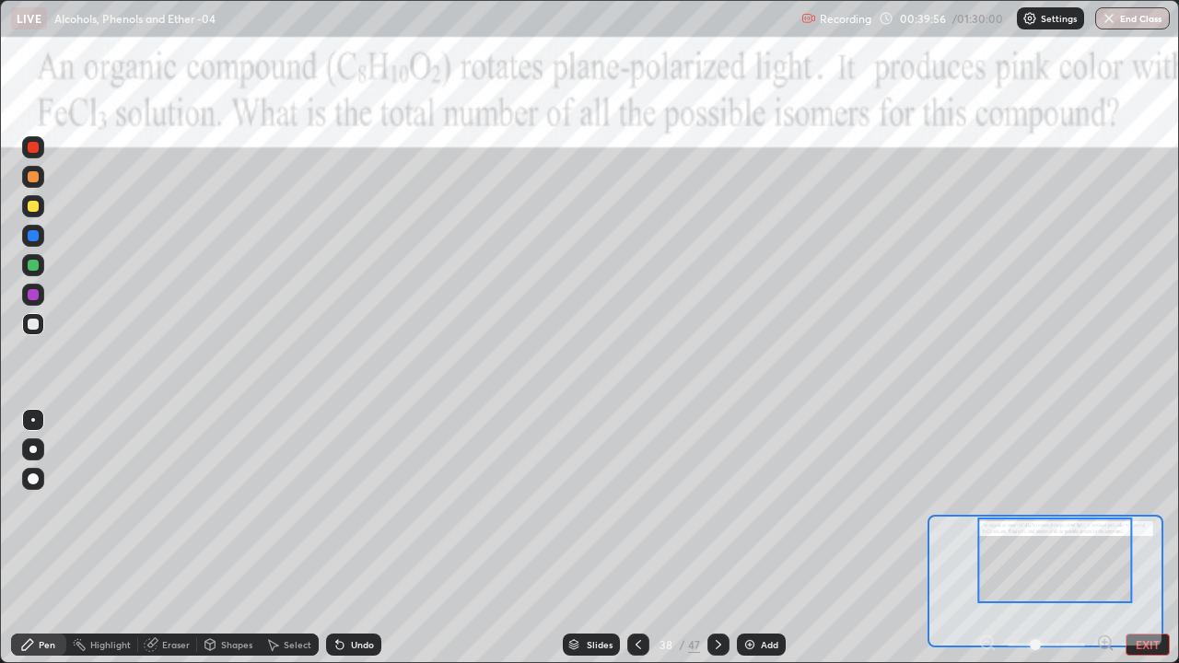
click at [1147, 545] on button "EXIT" at bounding box center [1147, 645] width 44 height 22
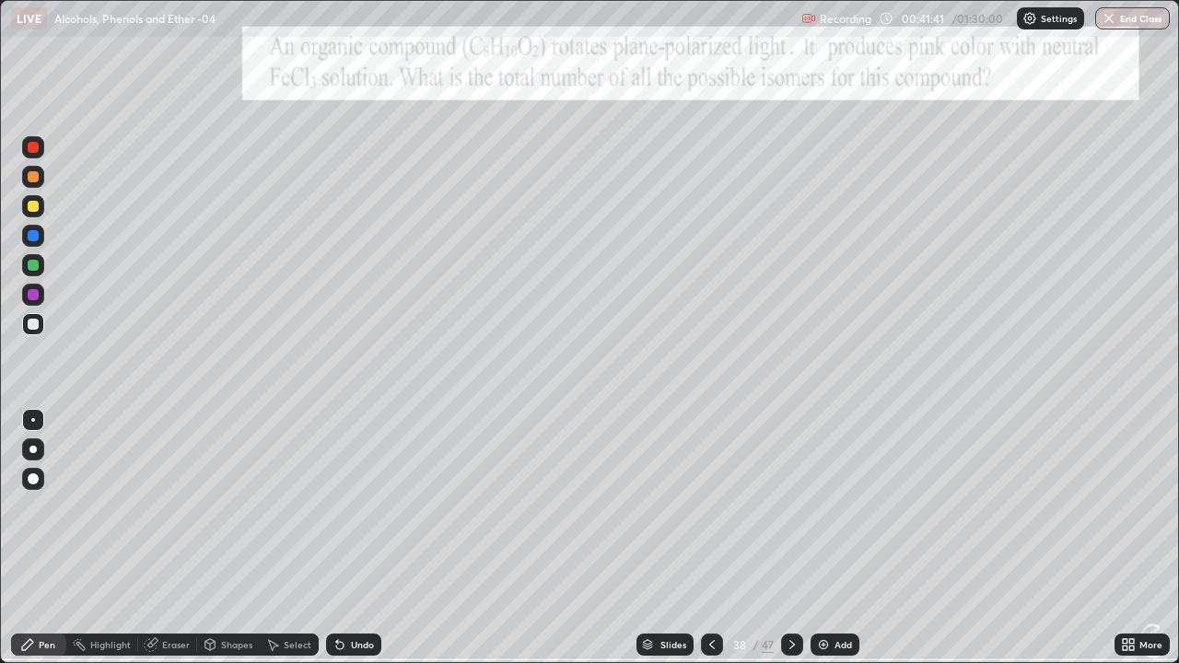
click at [38, 291] on div at bounding box center [33, 294] width 11 height 11
click at [37, 329] on div at bounding box center [33, 324] width 11 height 11
click at [765, 545] on div "47" at bounding box center [768, 644] width 12 height 17
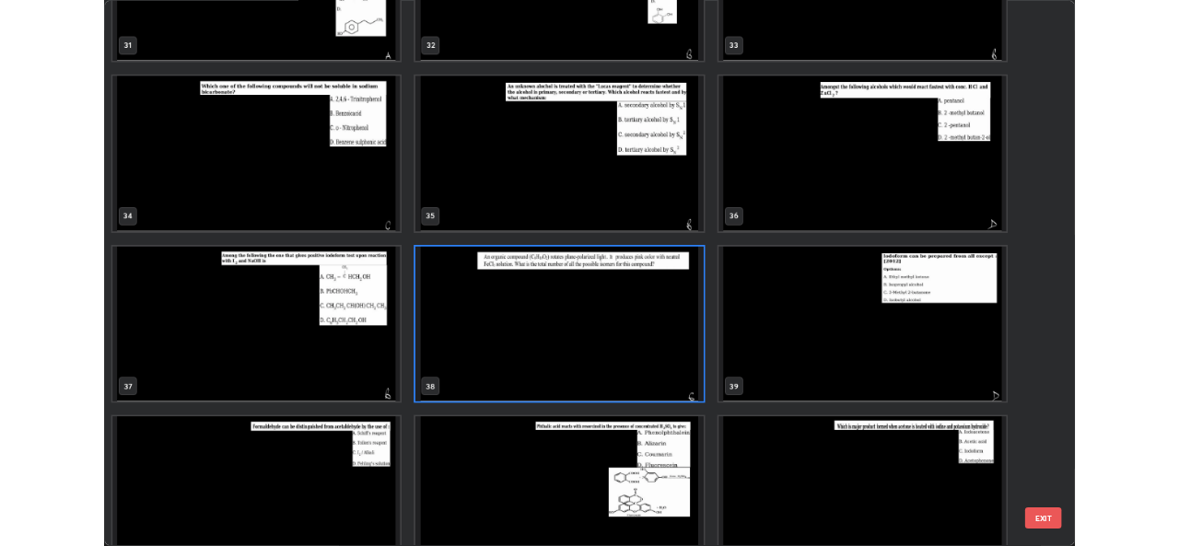
scroll to position [2207, 0]
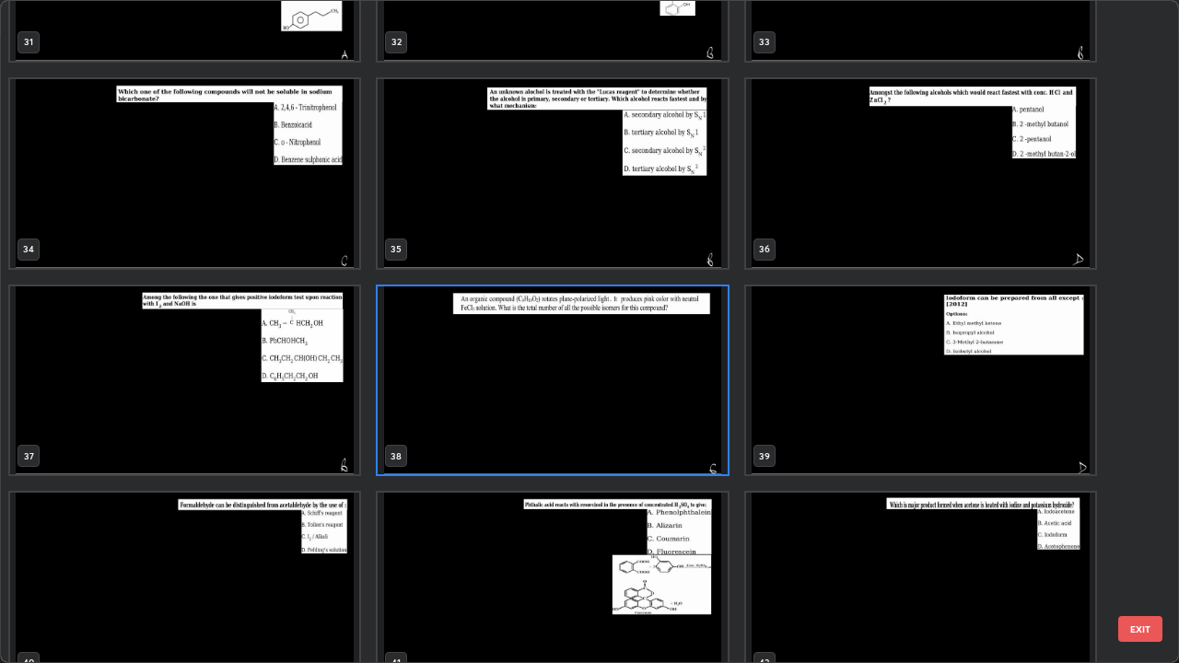
click at [926, 367] on img "grid" at bounding box center [920, 380] width 349 height 189
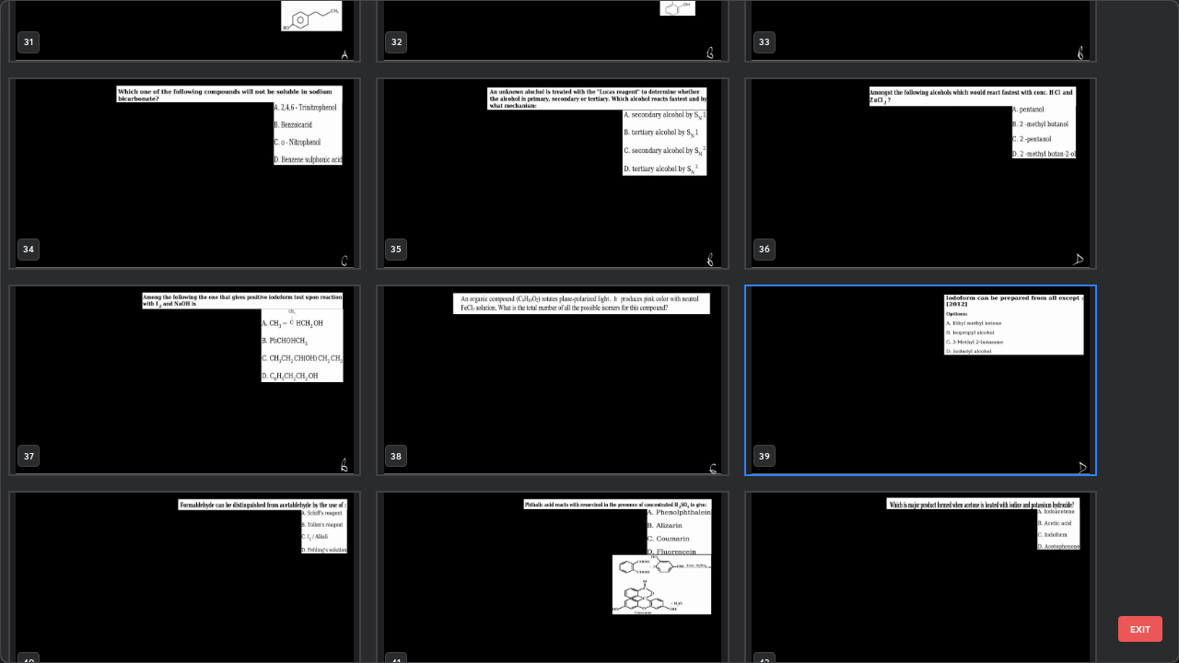
click at [926, 367] on img "grid" at bounding box center [920, 380] width 349 height 189
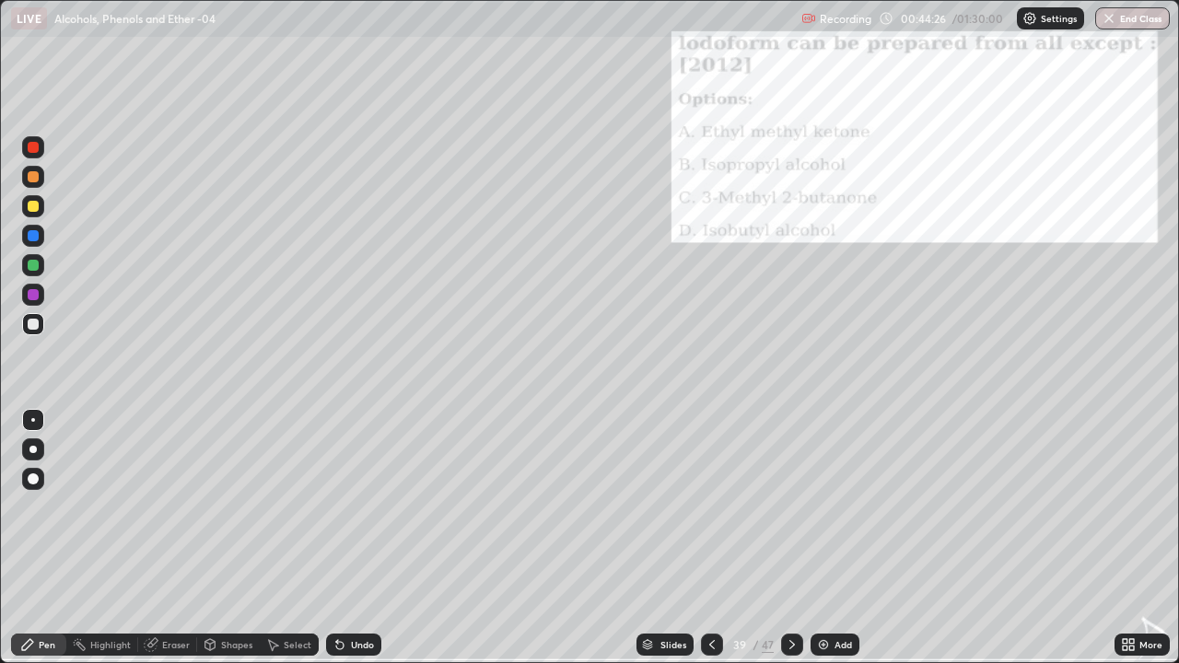
click at [790, 545] on icon at bounding box center [792, 644] width 15 height 15
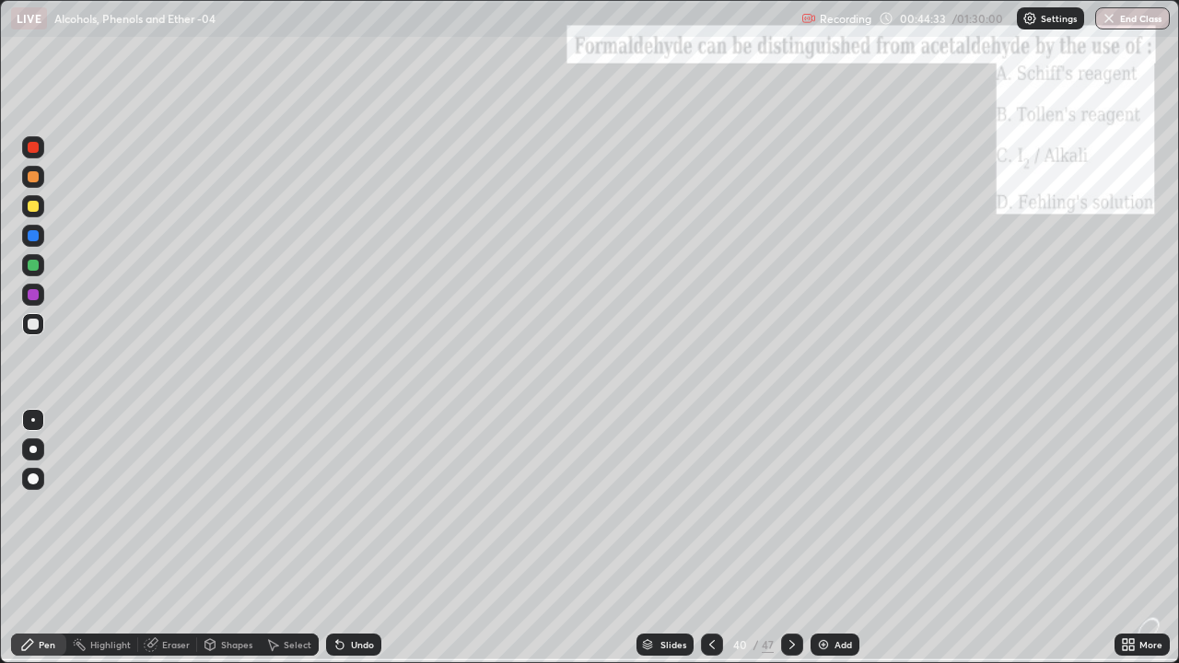
click at [710, 545] on icon at bounding box center [712, 644] width 15 height 15
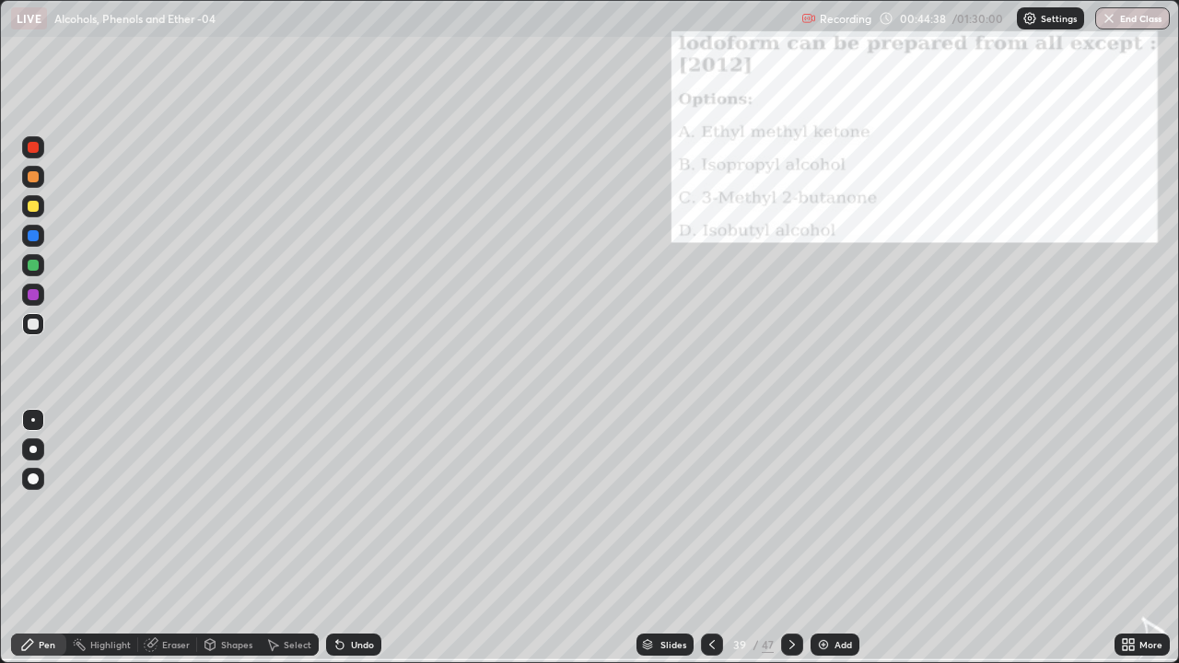
click at [790, 545] on icon at bounding box center [792, 644] width 15 height 15
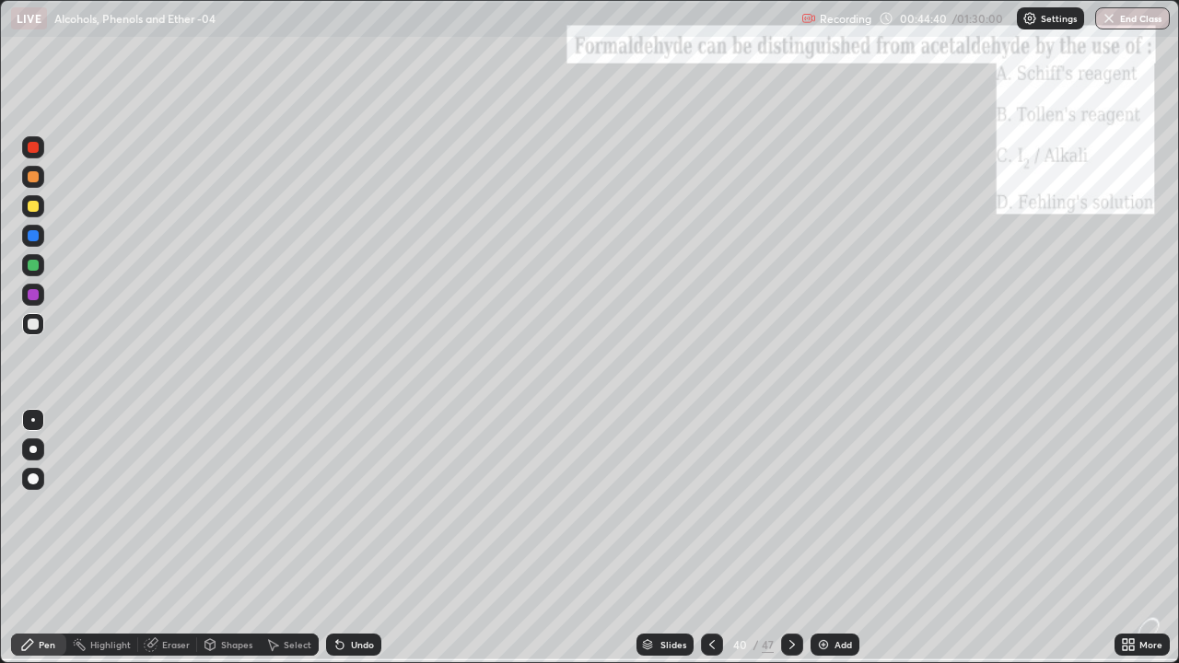
click at [790, 545] on icon at bounding box center [792, 644] width 15 height 15
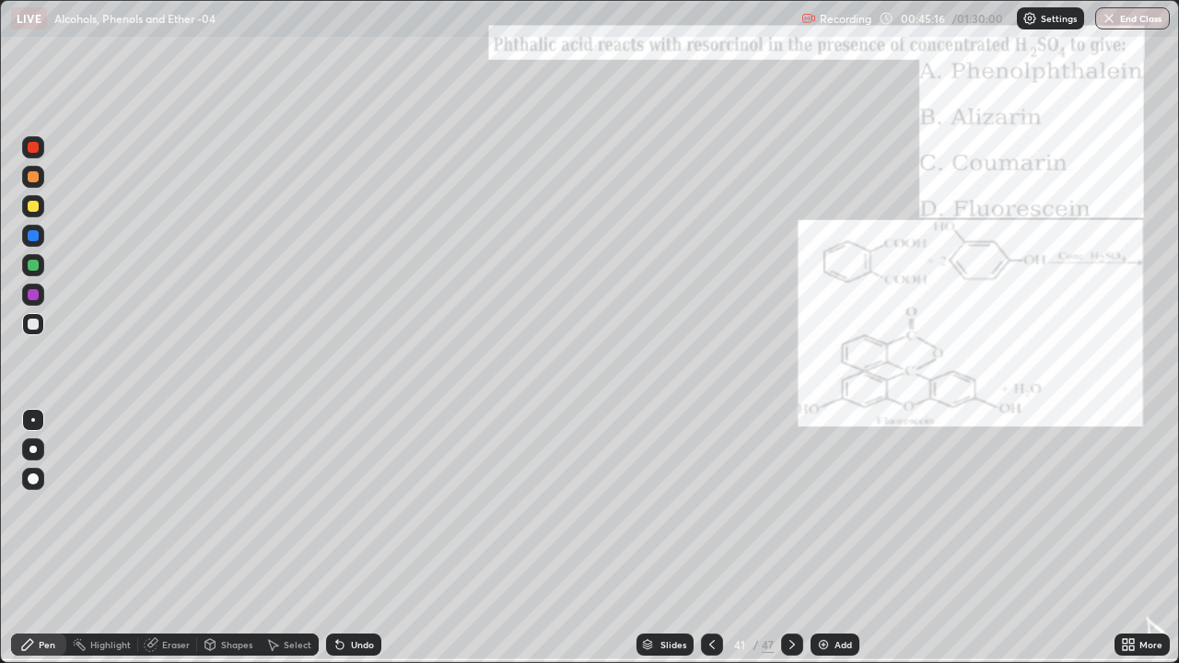
click at [790, 545] on icon at bounding box center [792, 644] width 15 height 15
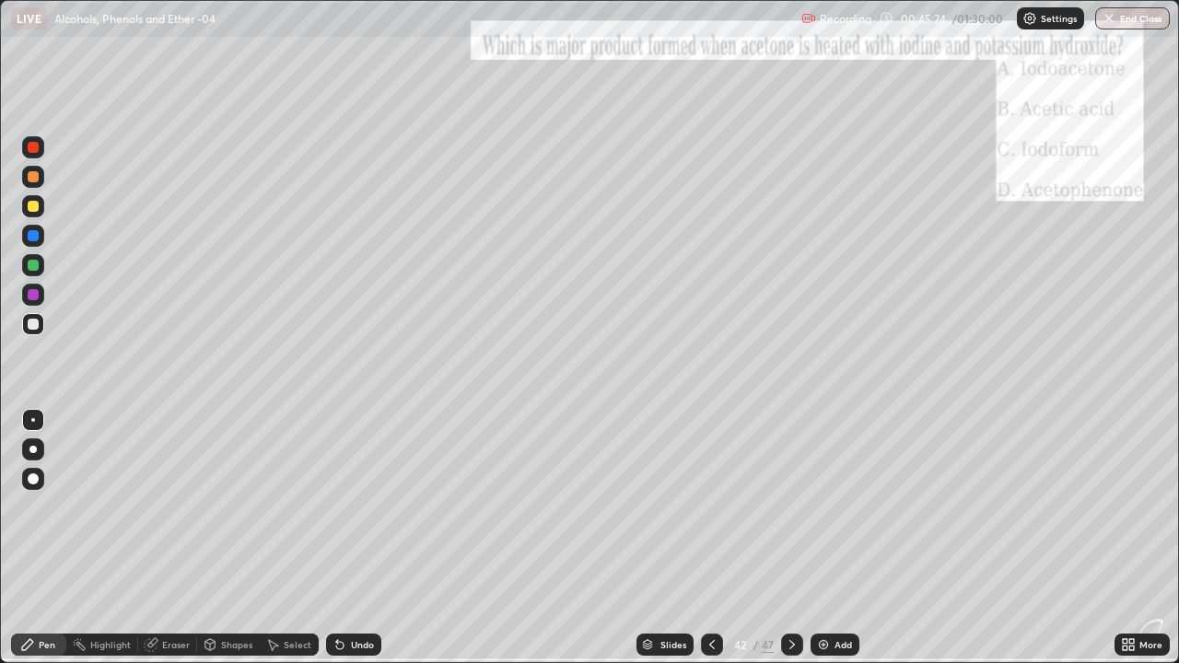
click at [791, 545] on div at bounding box center [792, 645] width 22 height 22
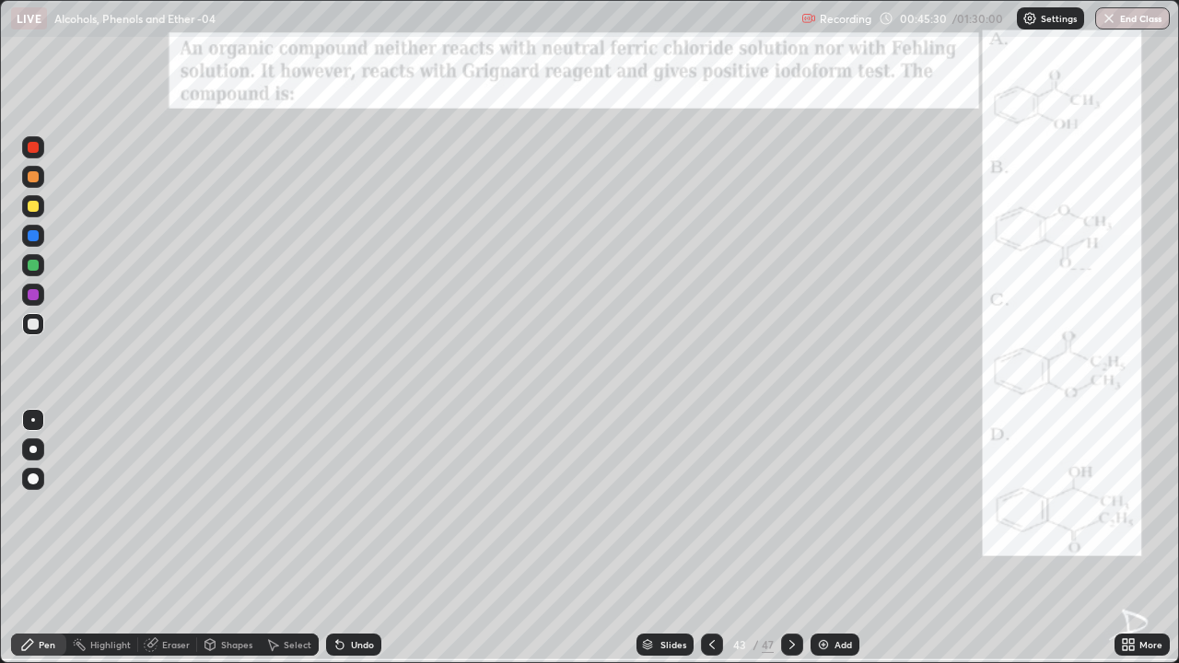
click at [834, 545] on div "Add" at bounding box center [842, 644] width 17 height 9
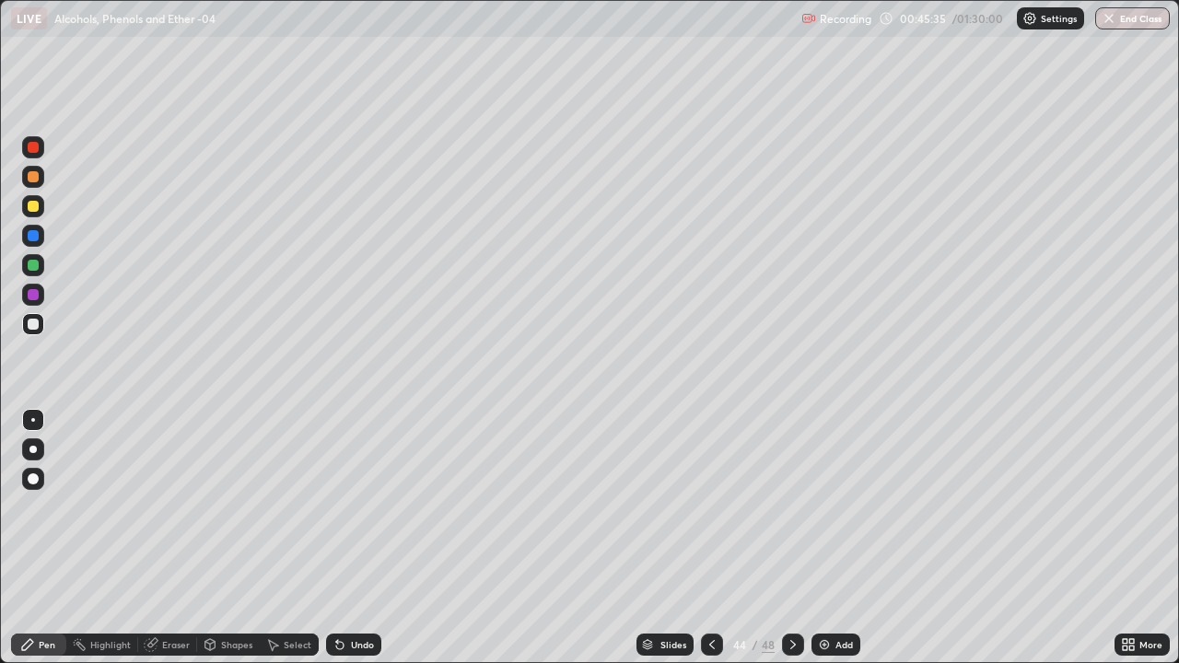
click at [37, 323] on div at bounding box center [33, 324] width 11 height 11
click at [31, 210] on div at bounding box center [33, 206] width 11 height 11
click at [28, 327] on div at bounding box center [33, 324] width 11 height 11
click at [43, 214] on div at bounding box center [33, 206] width 22 height 29
click at [42, 322] on div at bounding box center [33, 324] width 22 height 22
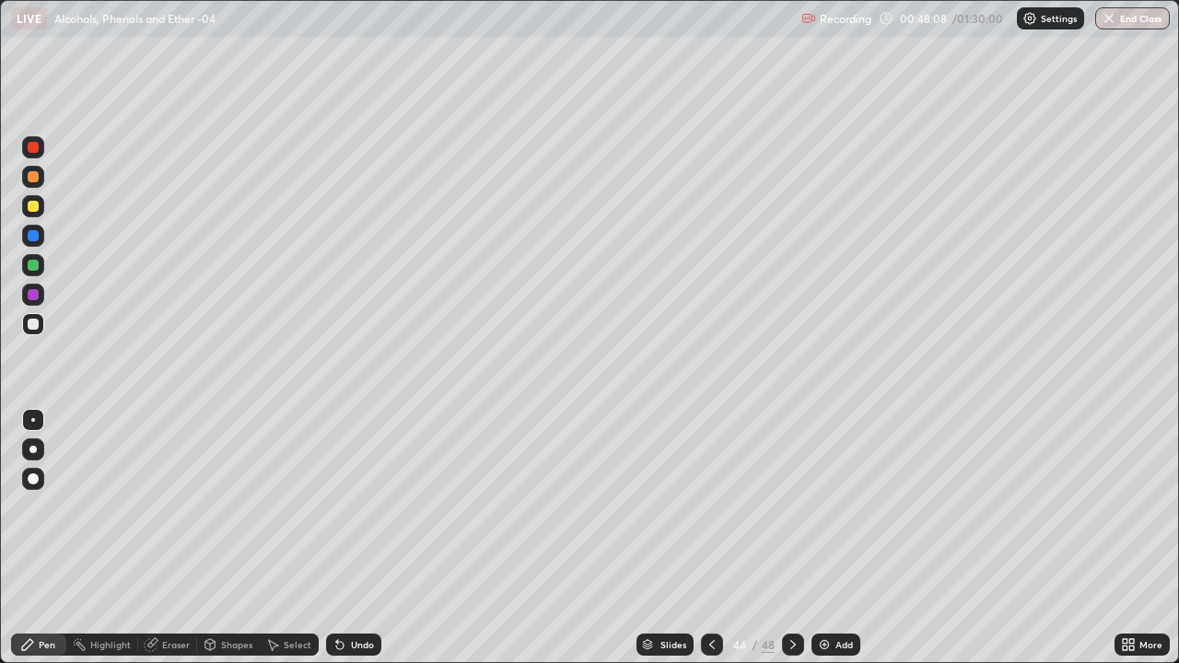
click at [35, 209] on div at bounding box center [33, 206] width 11 height 11
click at [828, 545] on img at bounding box center [824, 644] width 15 height 15
click at [34, 324] on div at bounding box center [33, 324] width 11 height 11
click at [37, 326] on div at bounding box center [33, 324] width 11 height 11
click at [175, 545] on div "Eraser" at bounding box center [176, 644] width 28 height 9
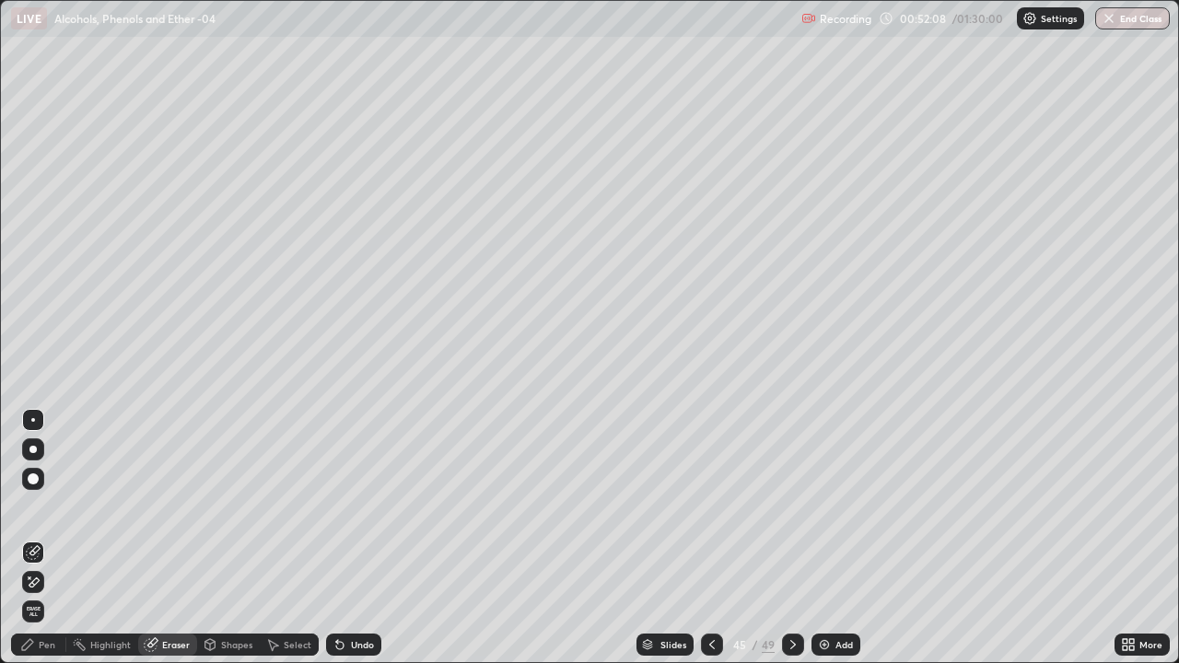
click at [42, 545] on div "Pen" at bounding box center [47, 644] width 17 height 9
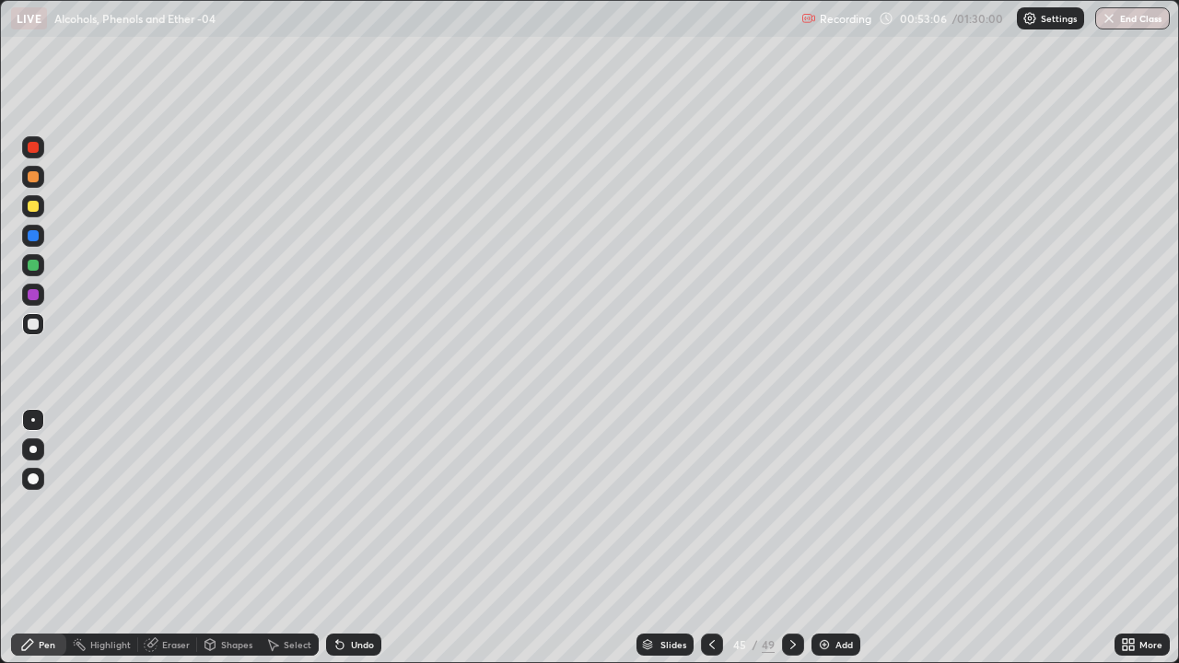
click at [823, 545] on img at bounding box center [824, 644] width 15 height 15
click at [36, 266] on div at bounding box center [33, 265] width 11 height 11
click at [719, 545] on div at bounding box center [711, 645] width 22 height 22
click at [709, 545] on icon at bounding box center [711, 644] width 15 height 15
click at [795, 545] on div at bounding box center [793, 645] width 22 height 22
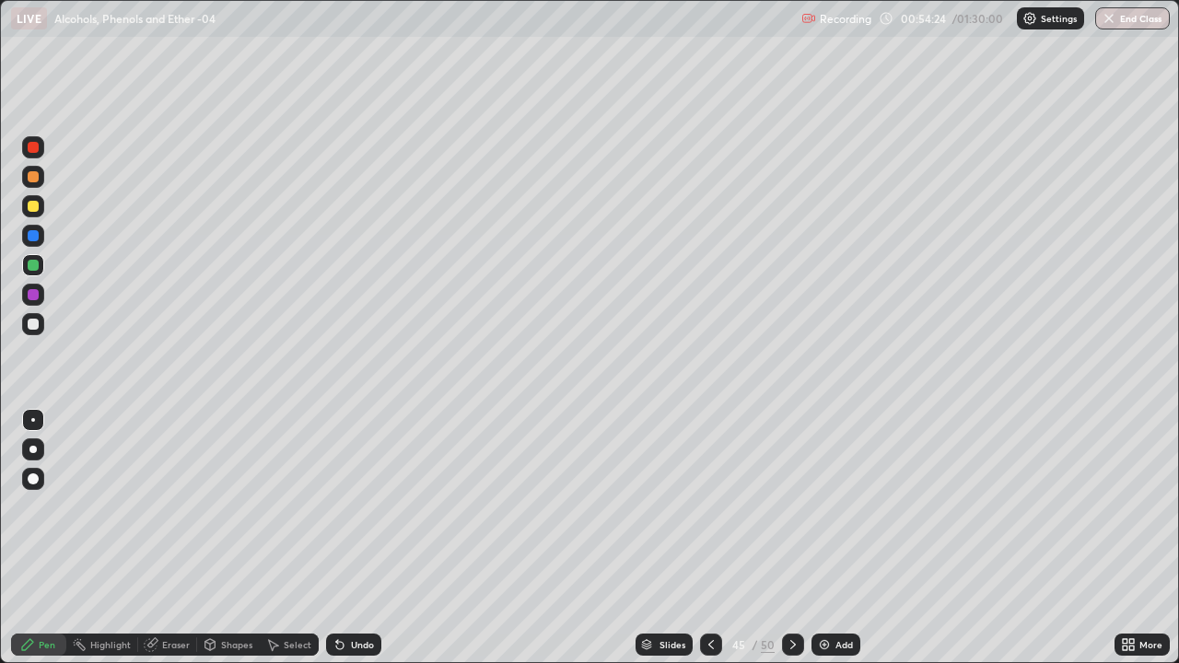
click at [798, 545] on div at bounding box center [793, 645] width 22 height 22
click at [790, 545] on div at bounding box center [793, 645] width 22 height 22
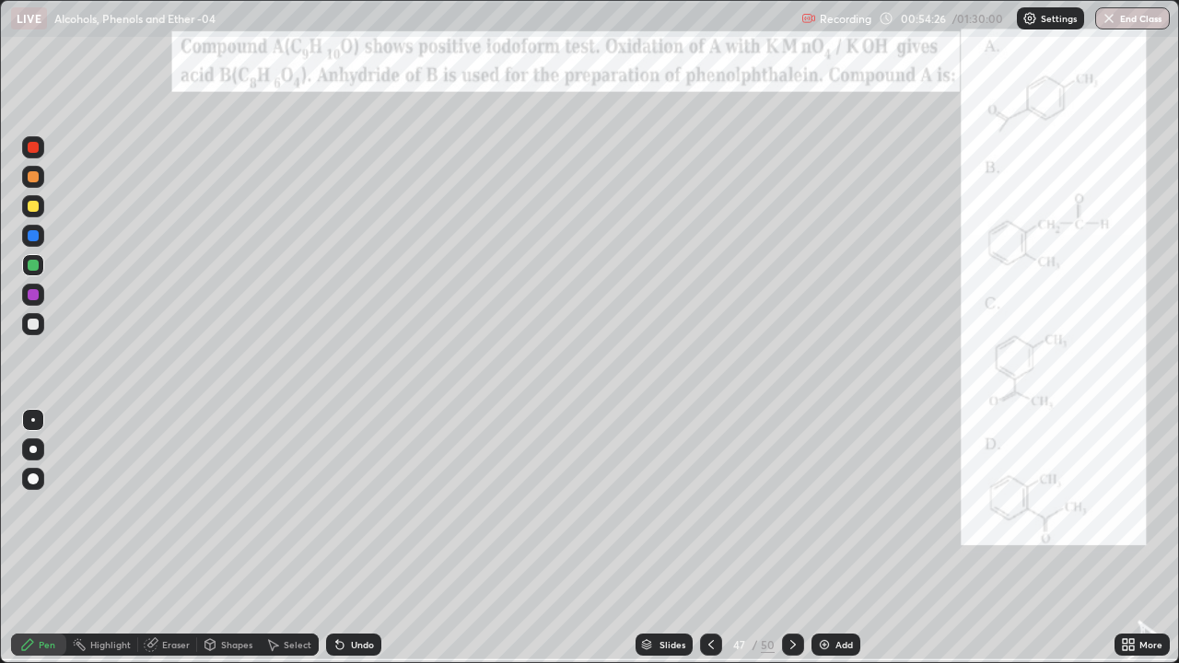
click at [710, 545] on icon at bounding box center [711, 644] width 15 height 15
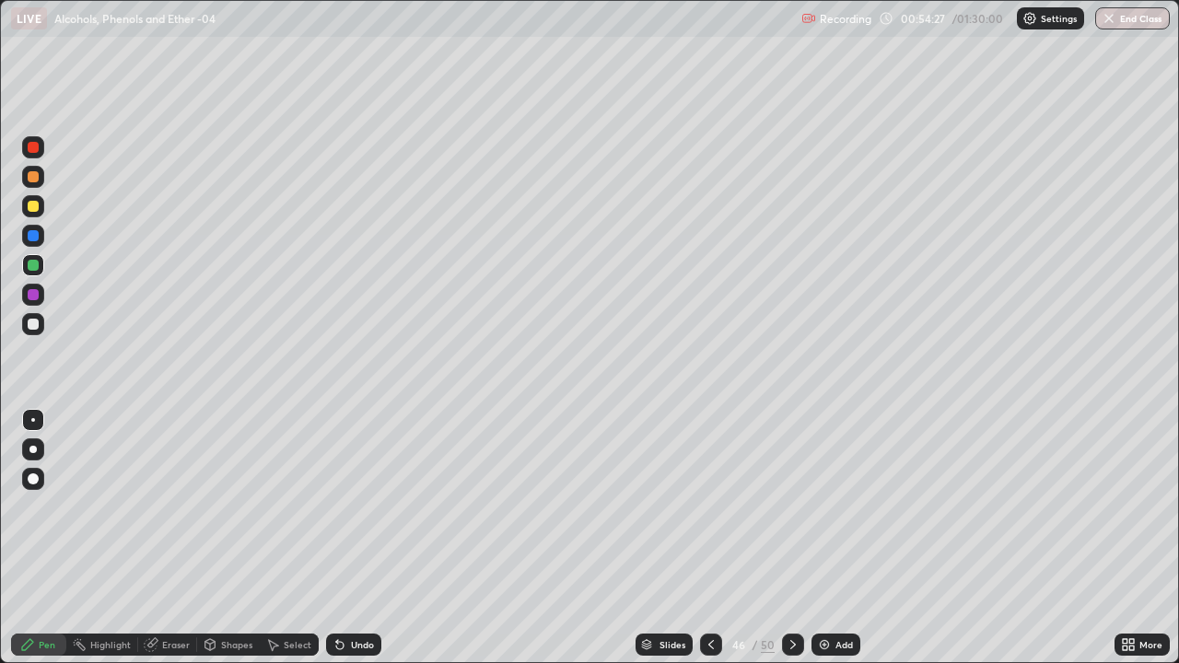
click at [826, 545] on img at bounding box center [824, 644] width 15 height 15
click at [33, 323] on div at bounding box center [33, 324] width 11 height 11
click at [822, 545] on img at bounding box center [823, 644] width 15 height 15
click at [336, 545] on icon at bounding box center [337, 641] width 2 height 2
click at [344, 545] on icon at bounding box center [339, 644] width 15 height 15
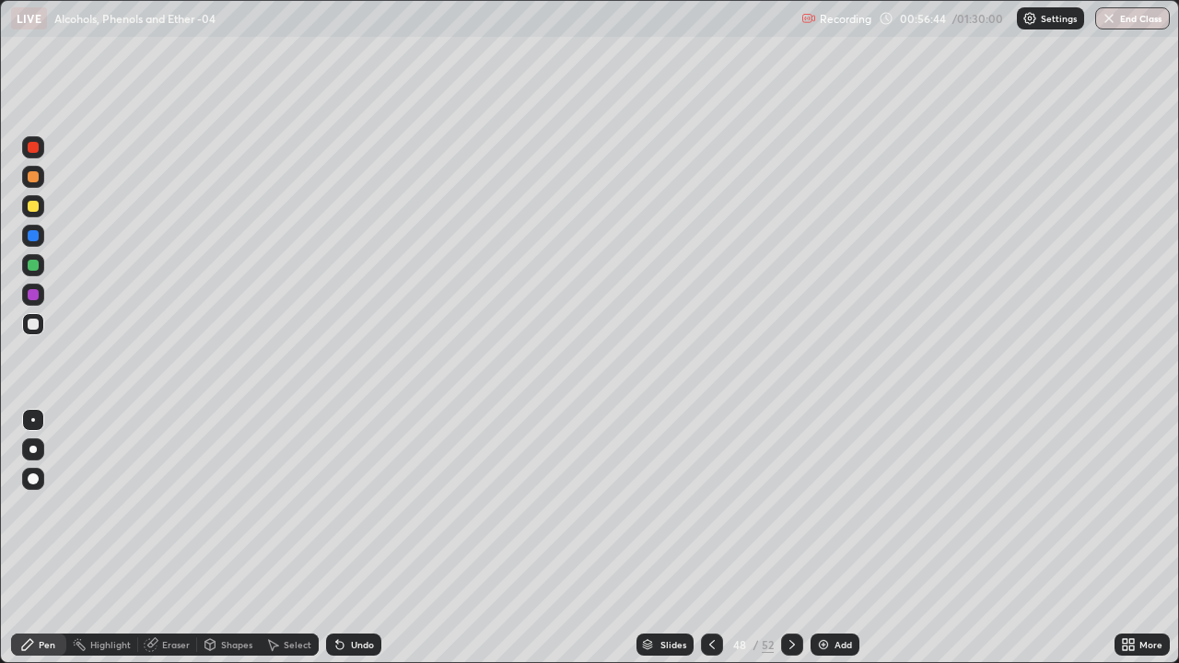
click at [344, 545] on icon at bounding box center [339, 644] width 15 height 15
click at [828, 545] on img at bounding box center [823, 644] width 15 height 15
click at [41, 211] on div at bounding box center [33, 206] width 22 height 22
click at [37, 319] on div at bounding box center [33, 324] width 22 height 22
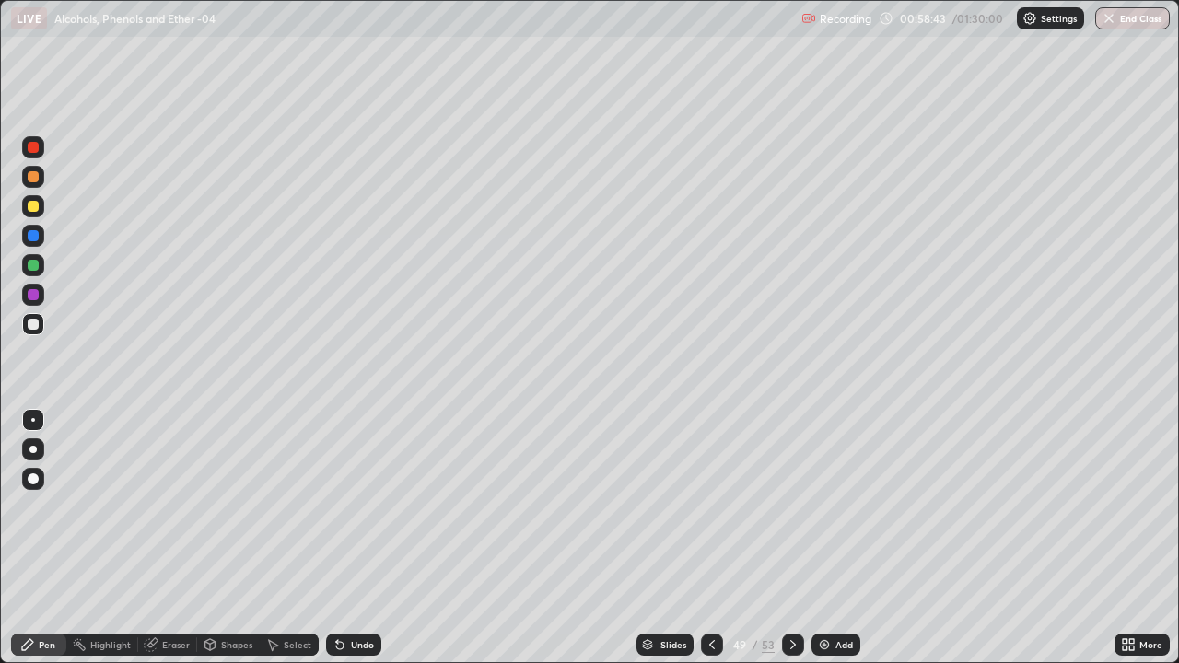
click at [34, 265] on div at bounding box center [33, 265] width 11 height 11
click at [29, 325] on div at bounding box center [33, 324] width 11 height 11
click at [38, 211] on div at bounding box center [33, 206] width 22 height 22
click at [36, 329] on div at bounding box center [33, 324] width 22 height 22
click at [35, 272] on div at bounding box center [33, 265] width 22 height 22
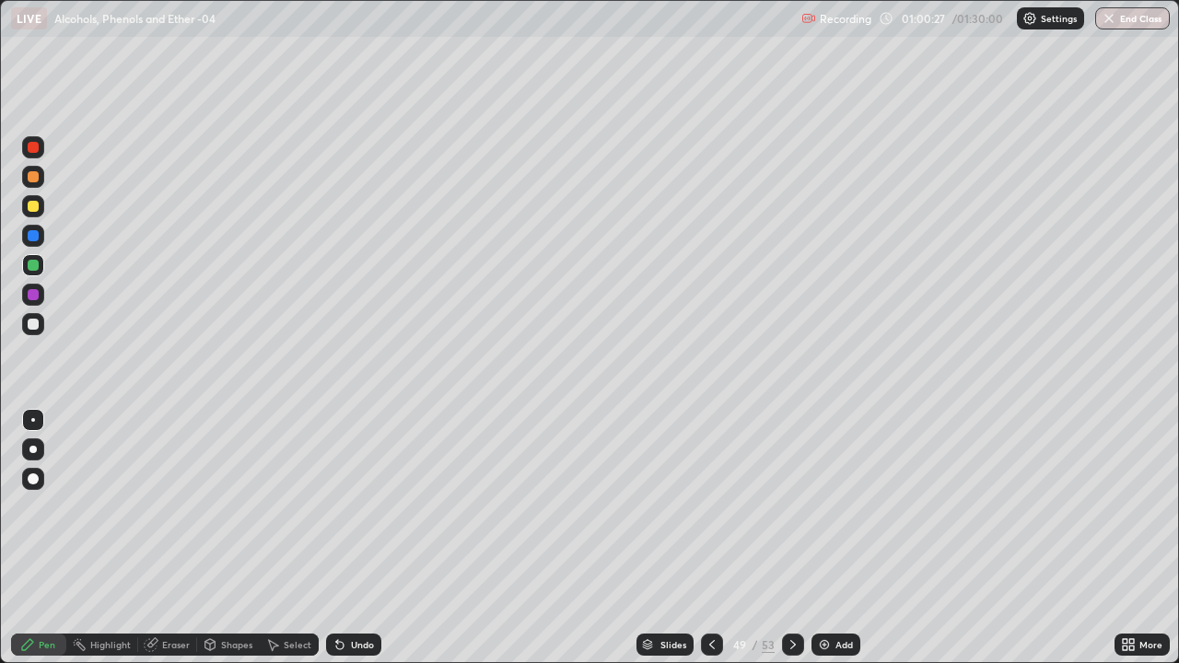
click at [40, 324] on div at bounding box center [33, 324] width 22 height 22
click at [839, 545] on div "Add" at bounding box center [843, 644] width 17 height 9
click at [41, 209] on div at bounding box center [33, 206] width 22 height 22
click at [336, 545] on icon at bounding box center [337, 641] width 2 height 2
click at [43, 274] on div at bounding box center [33, 265] width 22 height 29
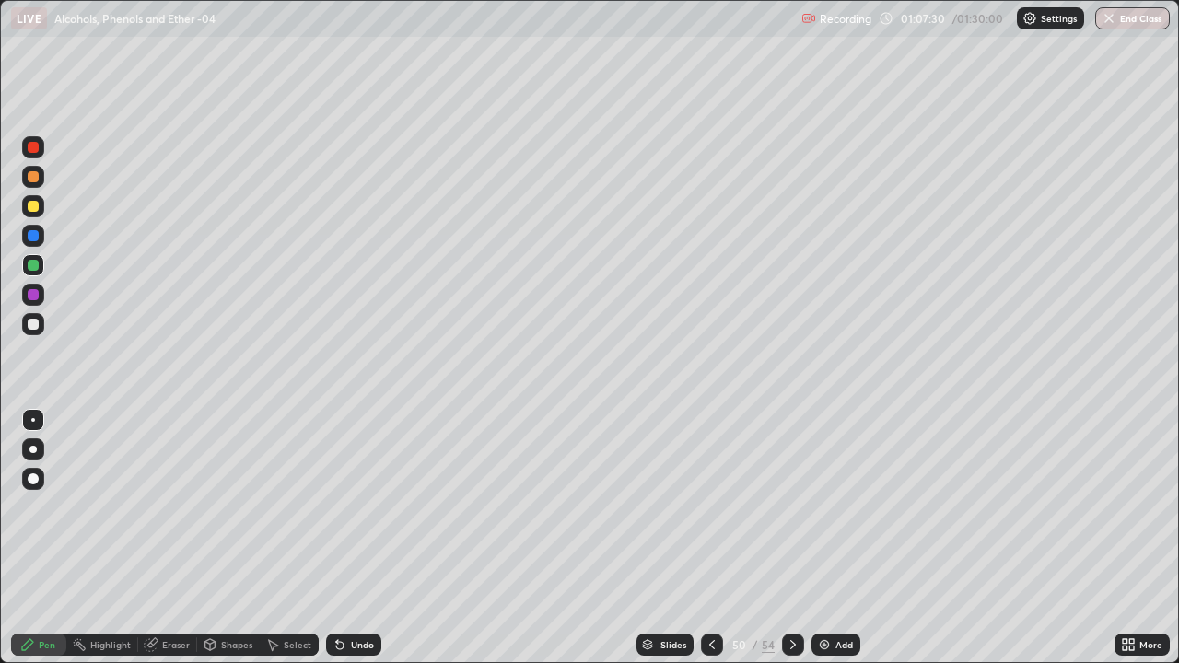
click at [813, 545] on div "Add" at bounding box center [835, 645] width 49 height 22
click at [41, 329] on div at bounding box center [33, 324] width 22 height 22
click at [169, 545] on div "Eraser" at bounding box center [176, 644] width 28 height 9
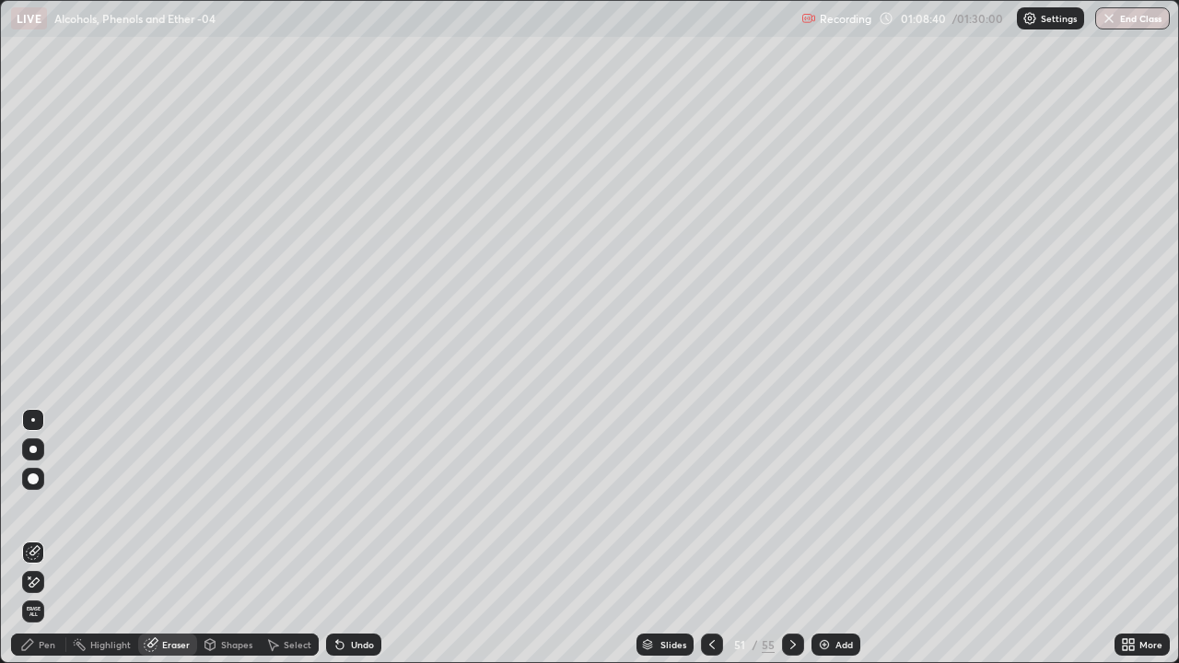
click at [40, 545] on div "Pen" at bounding box center [47, 644] width 17 height 9
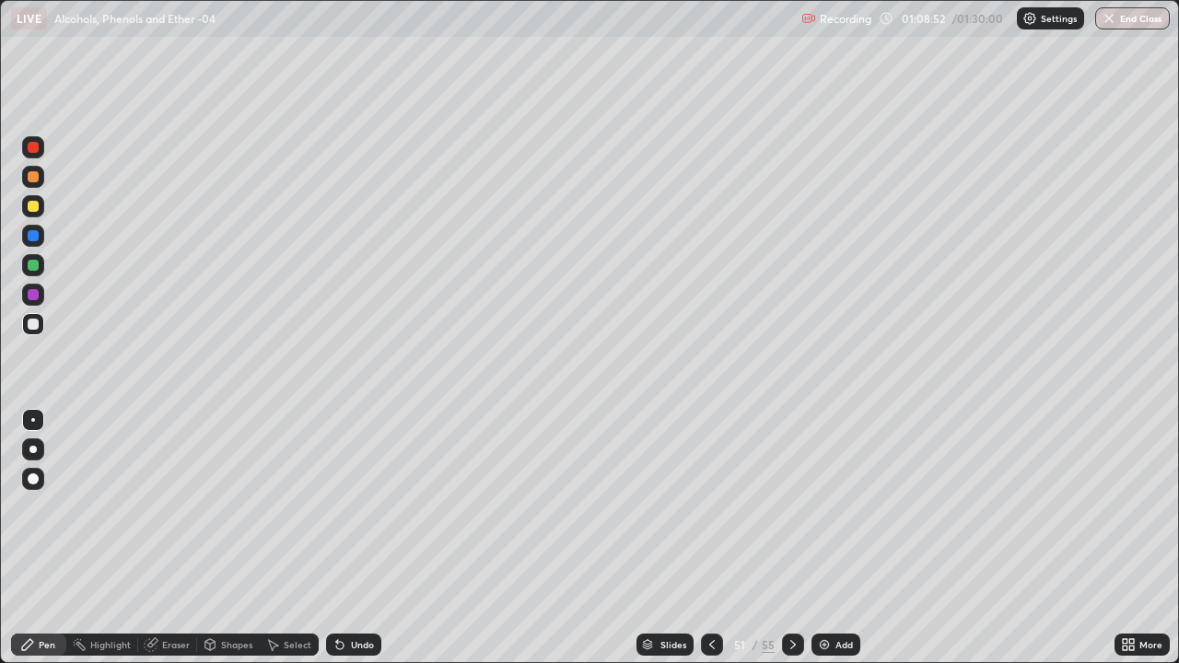
click at [30, 214] on div at bounding box center [33, 206] width 22 height 22
click at [818, 545] on img at bounding box center [824, 644] width 15 height 15
click at [32, 265] on div at bounding box center [33, 265] width 11 height 11
click at [336, 545] on icon at bounding box center [339, 645] width 7 height 7
click at [817, 545] on img at bounding box center [824, 644] width 15 height 15
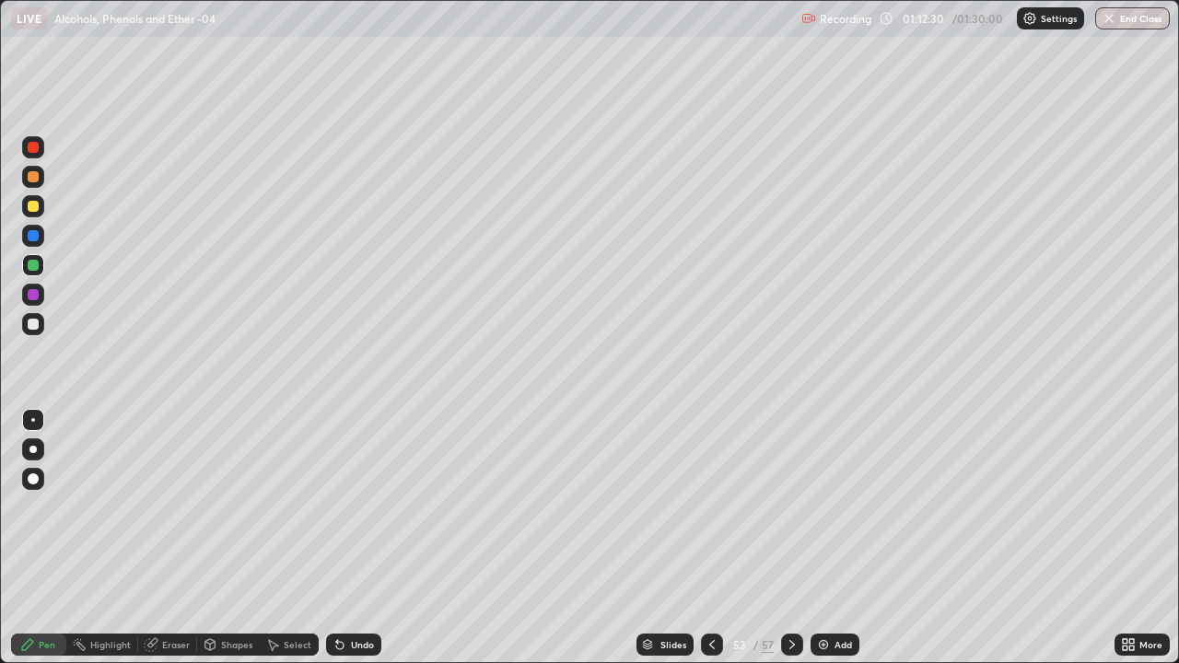
click at [36, 326] on div at bounding box center [33, 324] width 11 height 11
click at [33, 266] on div at bounding box center [33, 265] width 11 height 11
click at [829, 545] on img at bounding box center [823, 644] width 15 height 15
click at [40, 326] on div at bounding box center [33, 324] width 22 height 22
click at [33, 326] on div at bounding box center [33, 324] width 11 height 11
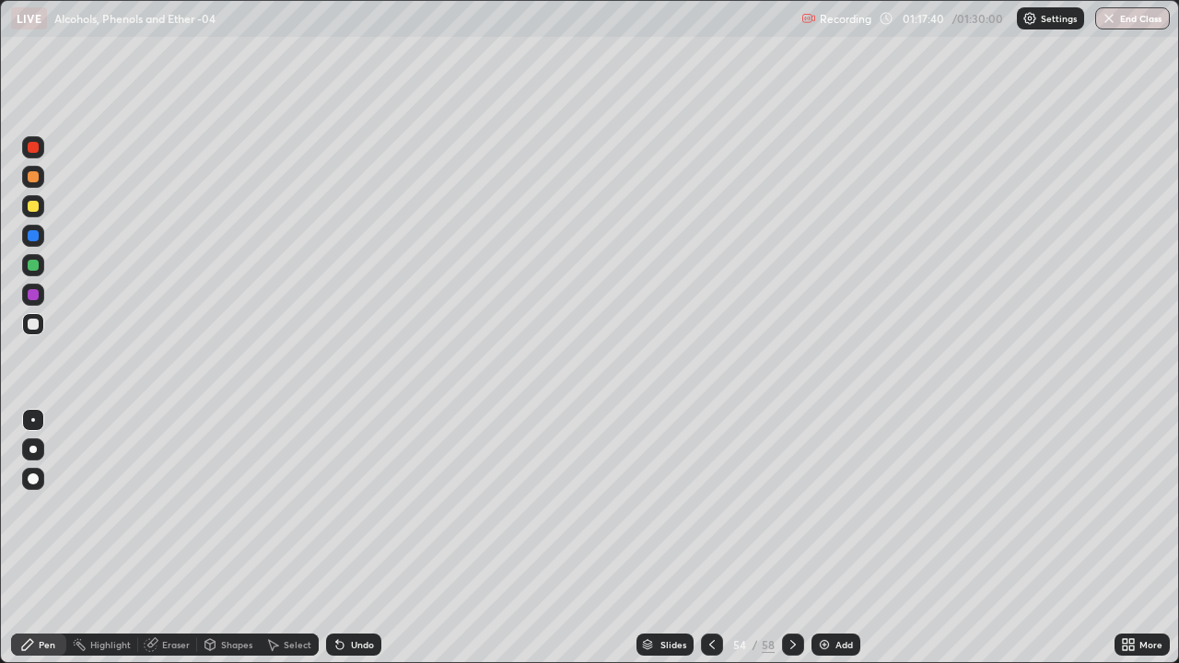
click at [178, 545] on div "Eraser" at bounding box center [176, 644] width 28 height 9
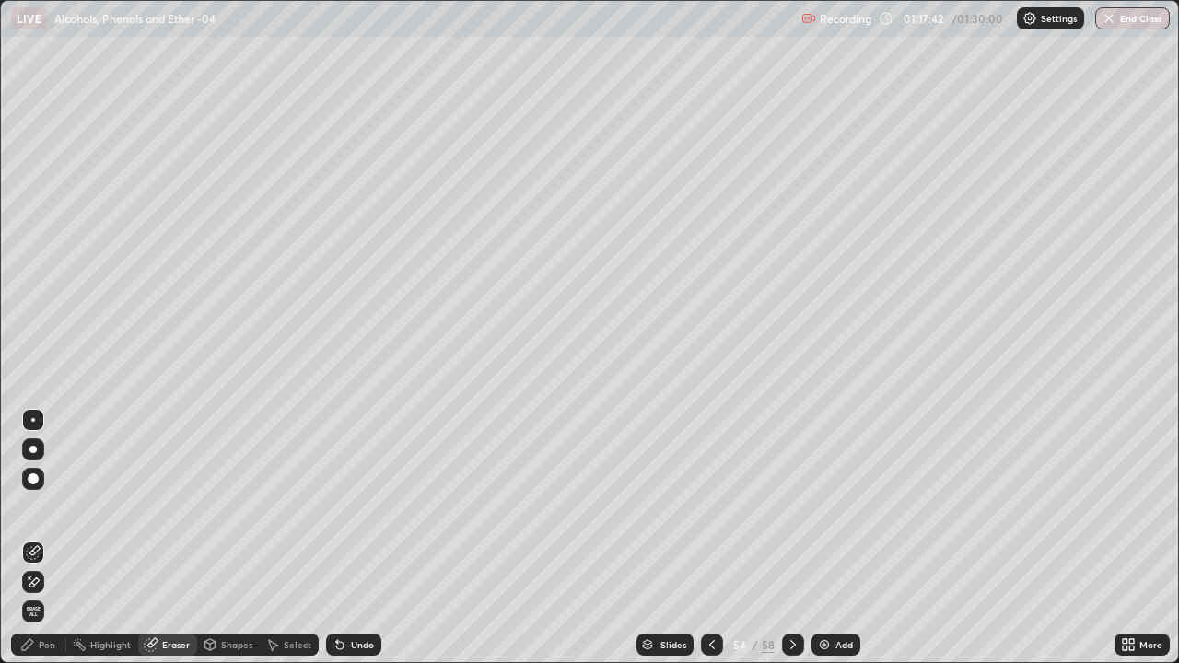
click at [52, 545] on div "Pen" at bounding box center [47, 644] width 17 height 9
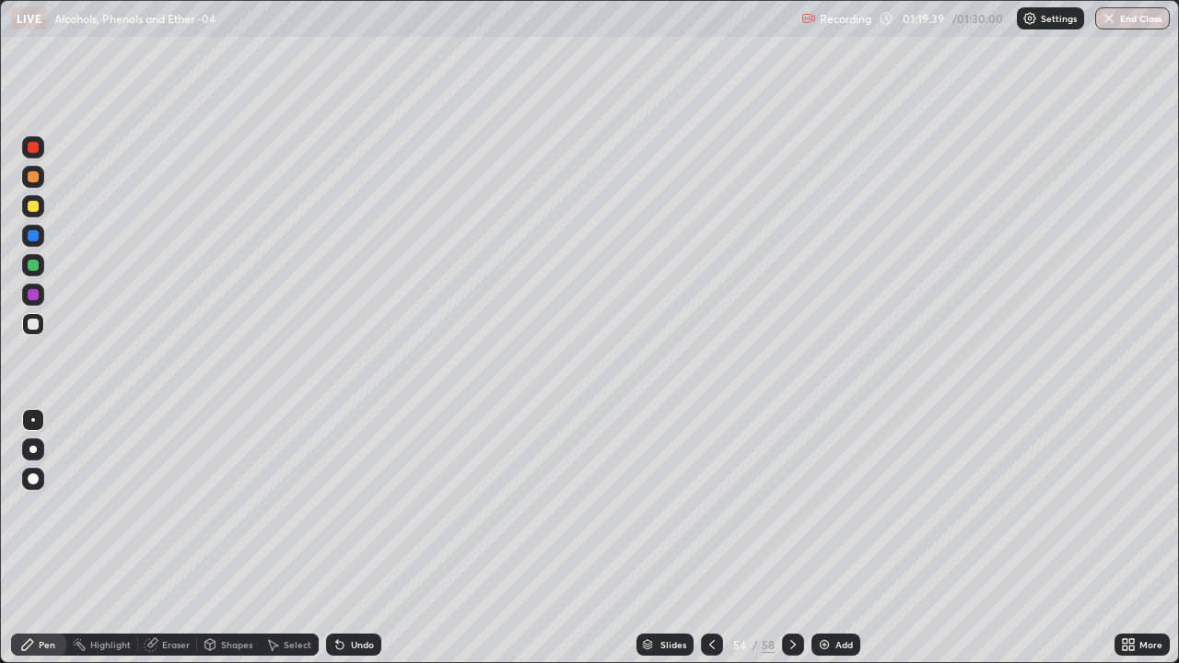
click at [835, 545] on div "Add" at bounding box center [843, 644] width 17 height 9
click at [35, 326] on div at bounding box center [33, 324] width 11 height 11
click at [336, 545] on icon at bounding box center [339, 645] width 7 height 7
click at [337, 545] on icon at bounding box center [339, 645] width 7 height 7
click at [333, 545] on icon at bounding box center [339, 644] width 15 height 15
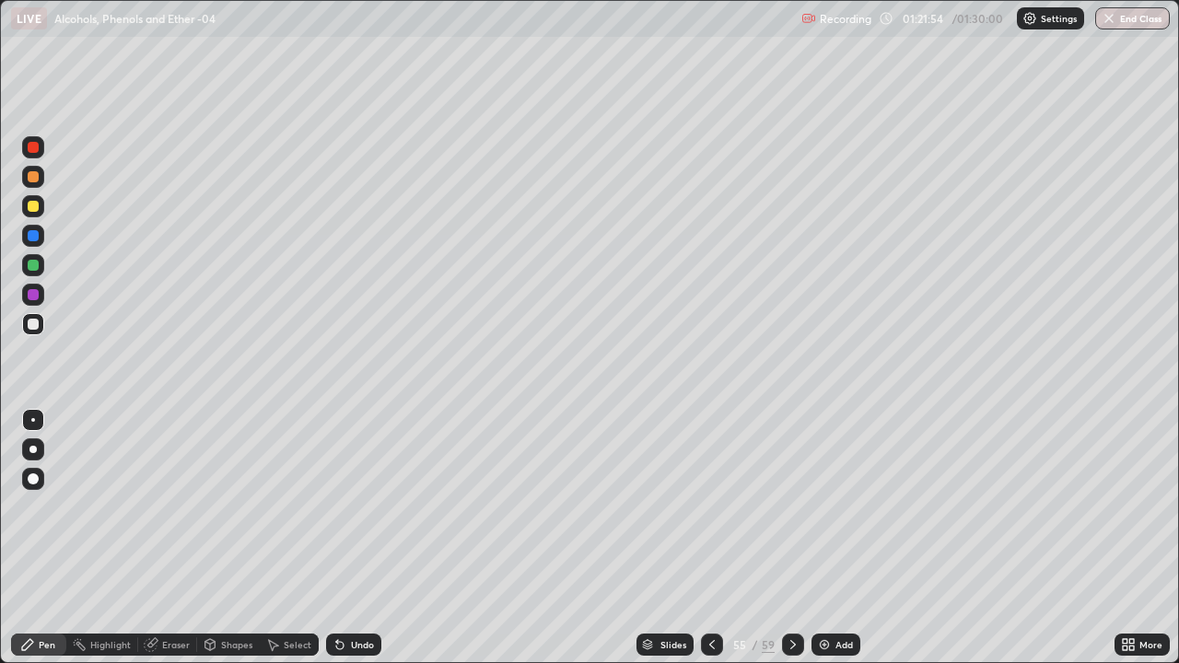
click at [1131, 545] on icon at bounding box center [1131, 648] width 5 height 5
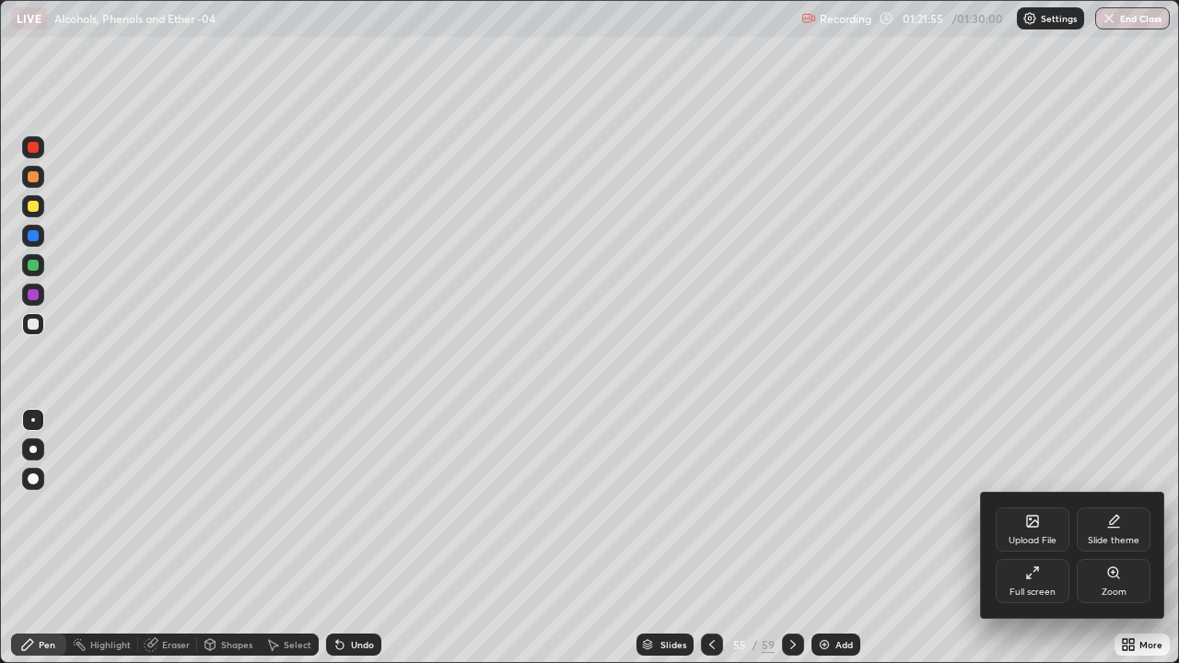
click at [1038, 545] on icon at bounding box center [1032, 573] width 15 height 15
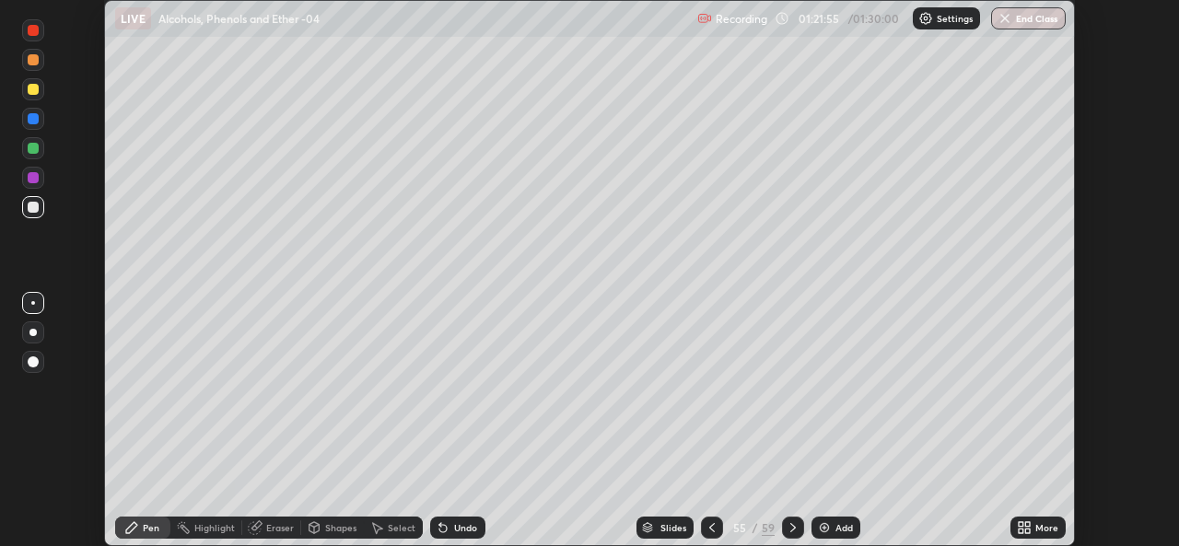
scroll to position [91556, 90923]
click at [1009, 21] on img "button" at bounding box center [1005, 18] width 15 height 15
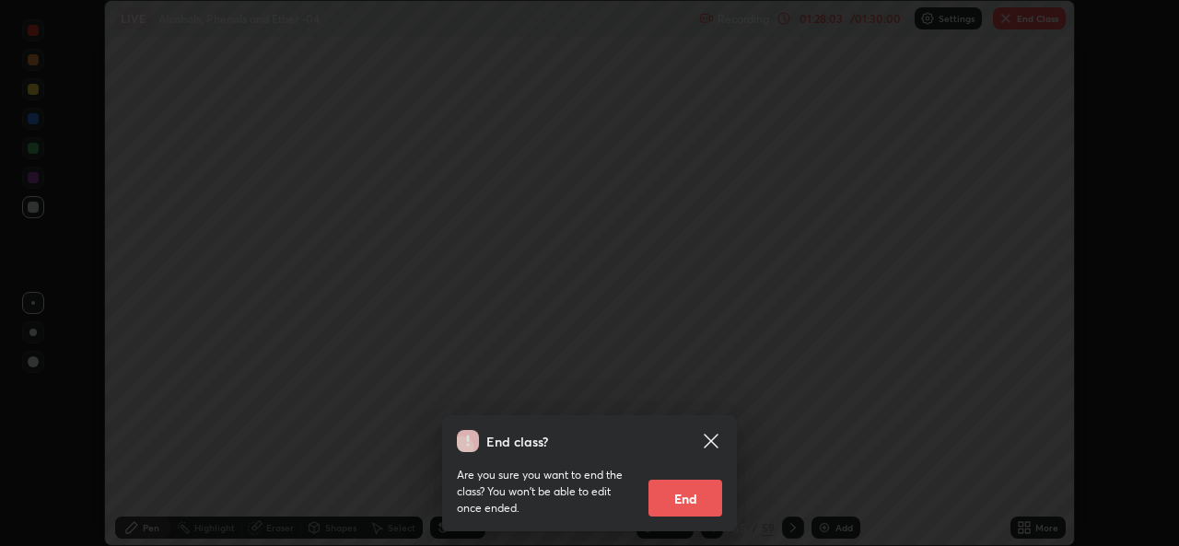
click at [682, 506] on button "End" at bounding box center [685, 498] width 74 height 37
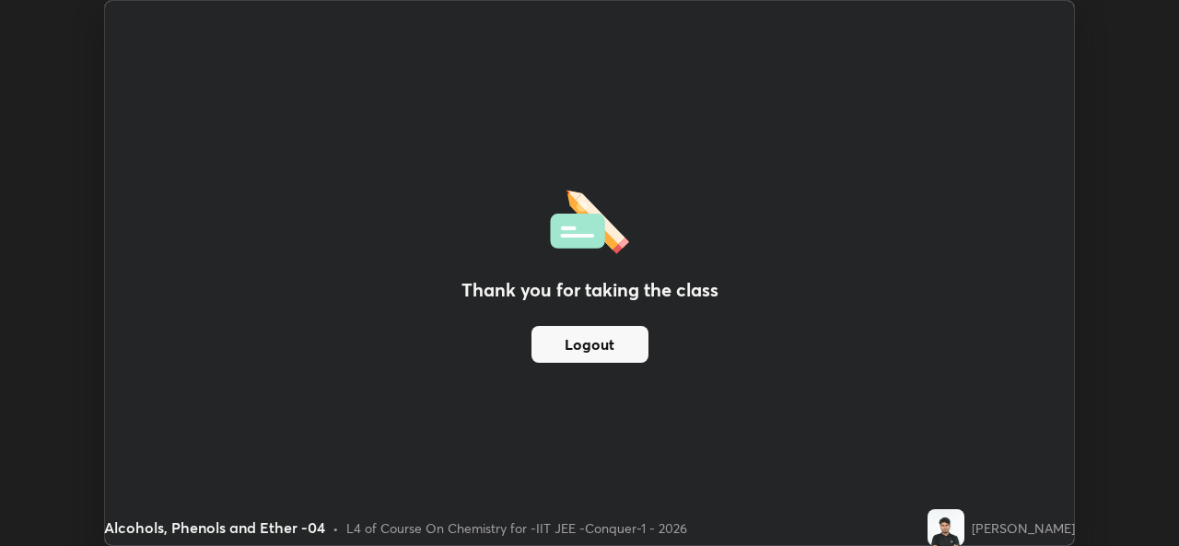
click at [613, 344] on button "Logout" at bounding box center [589, 344] width 117 height 37
